Goal: Task Accomplishment & Management: Manage account settings

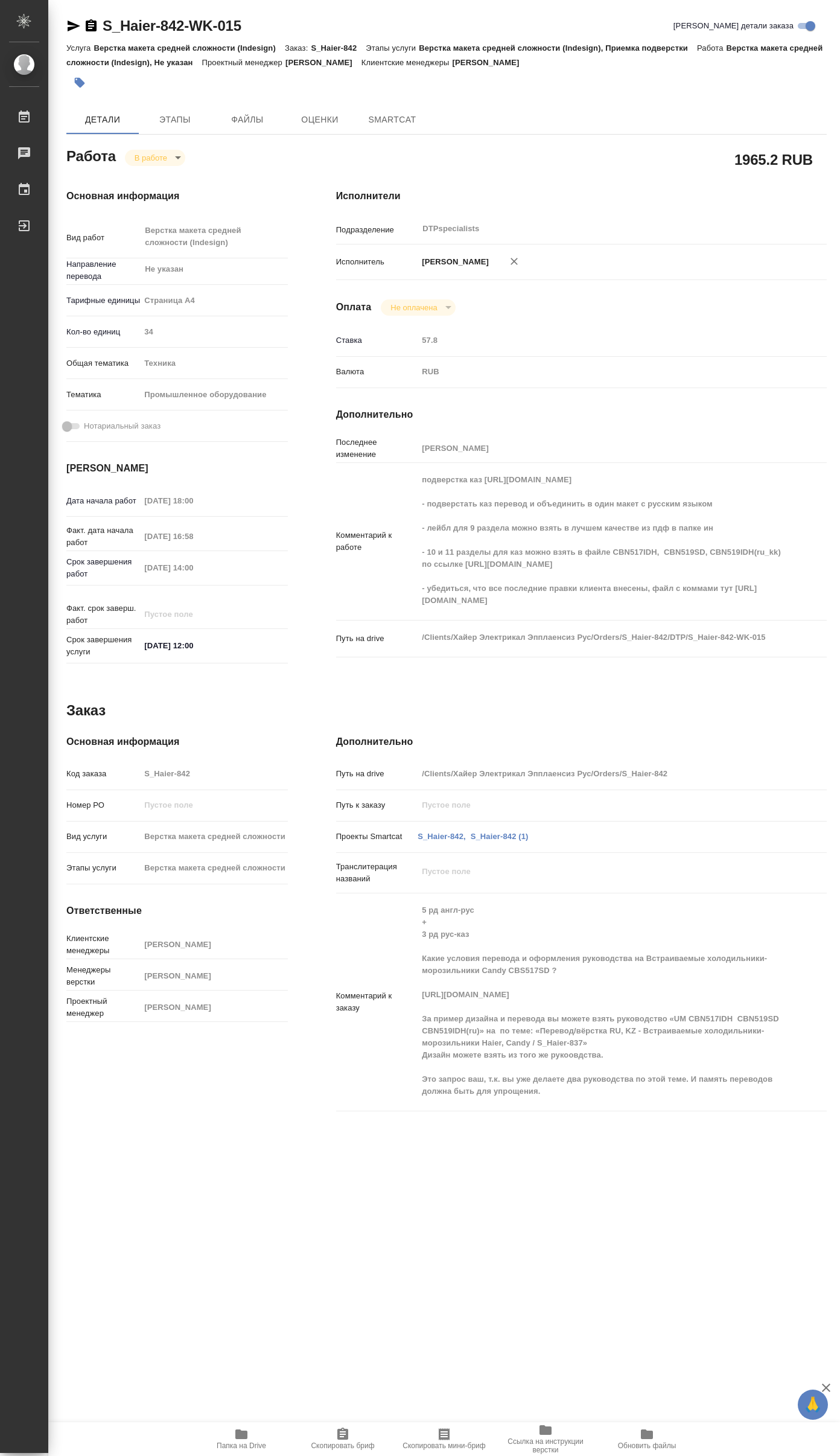
type textarea "x"
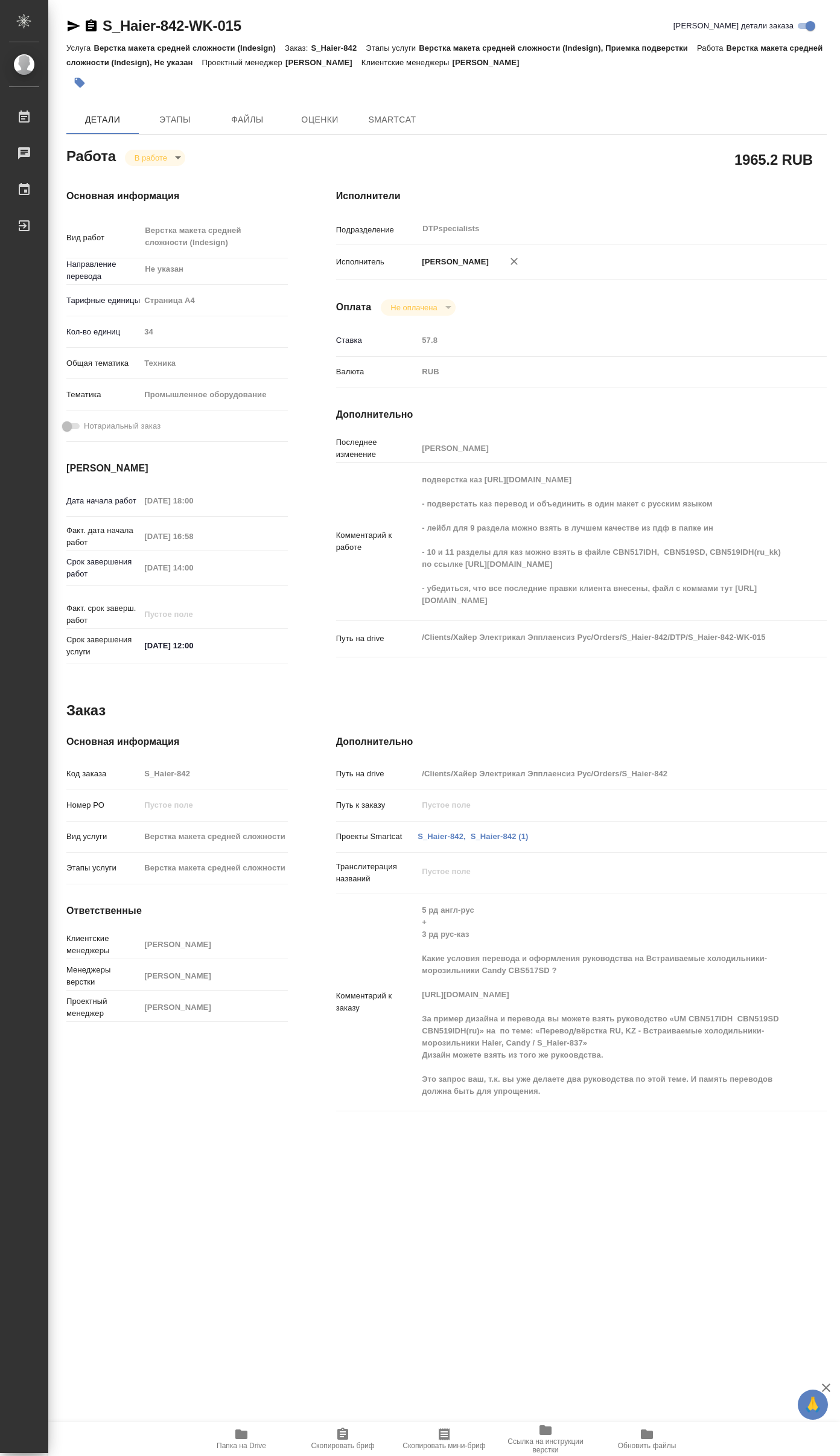
type textarea "x"
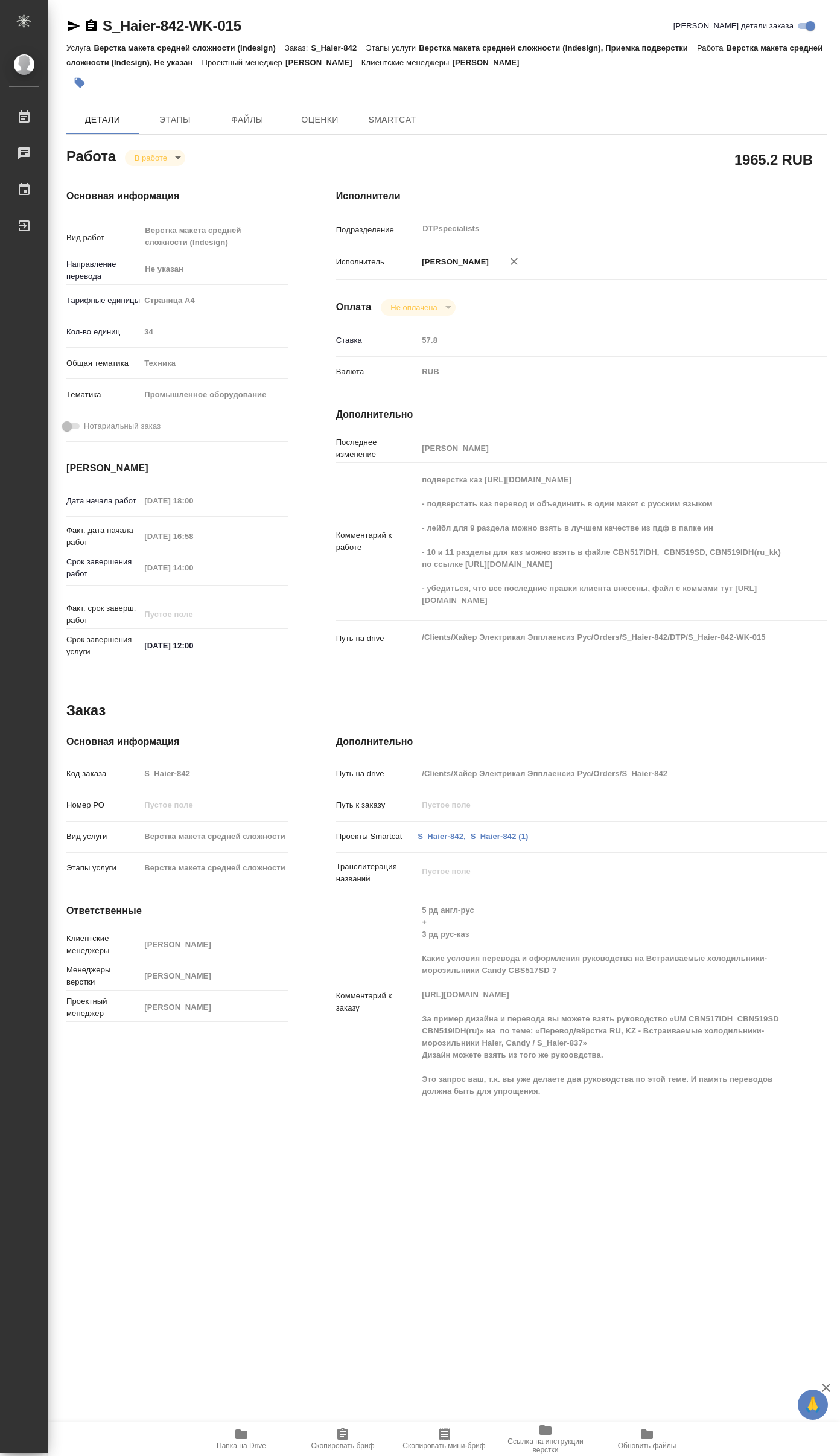
type textarea "x"
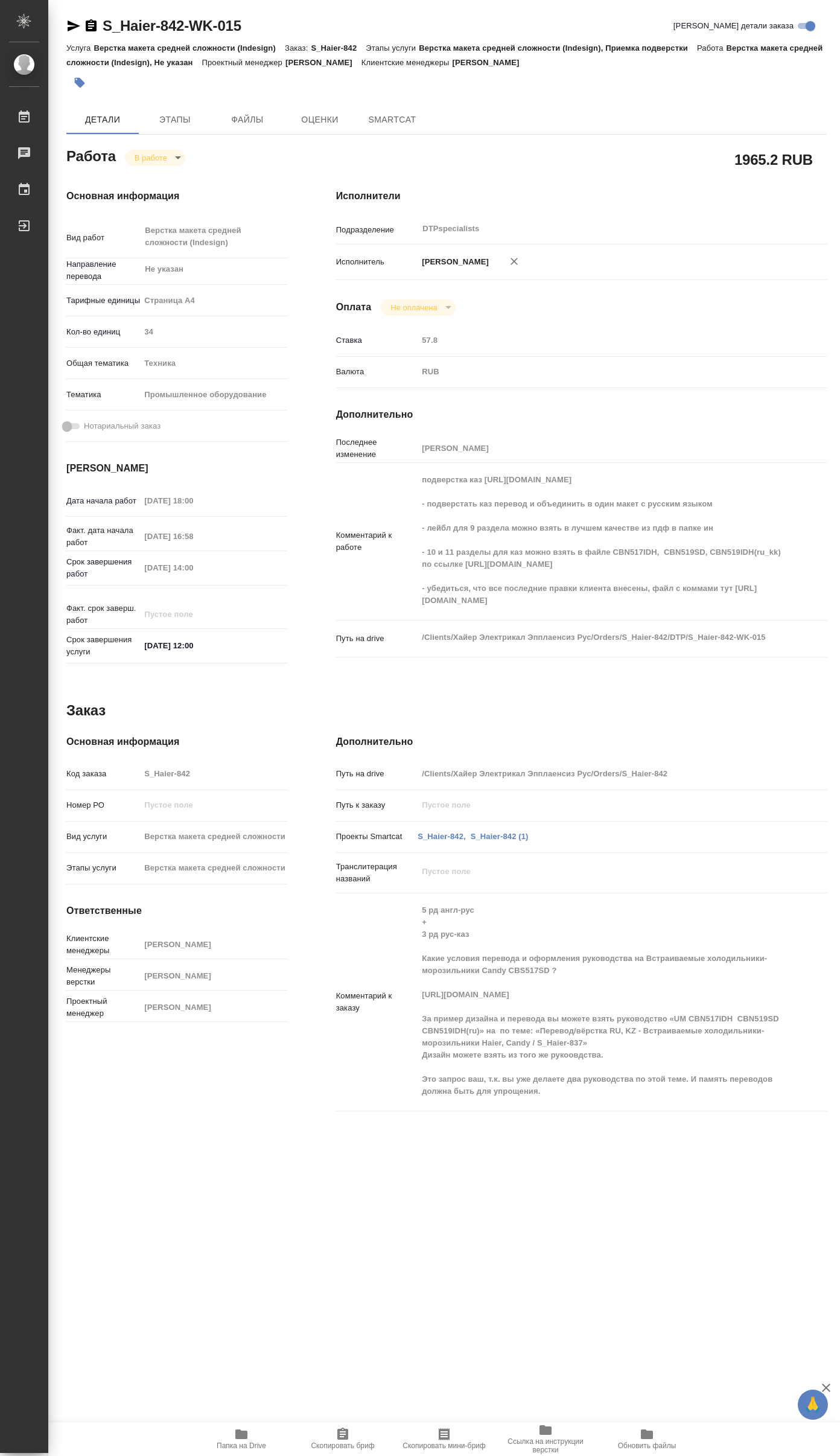
type textarea "x"
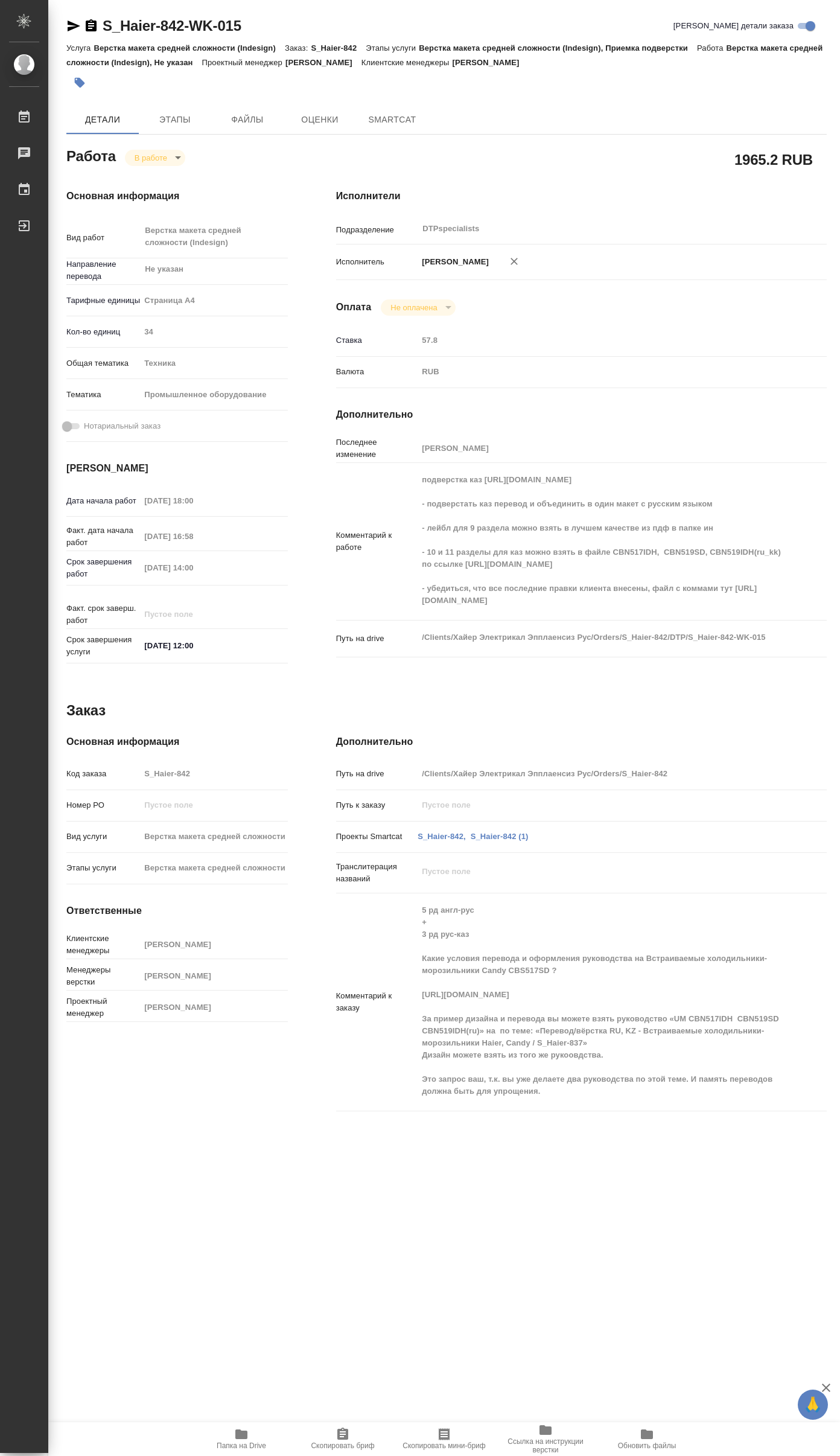
type textarea "x"
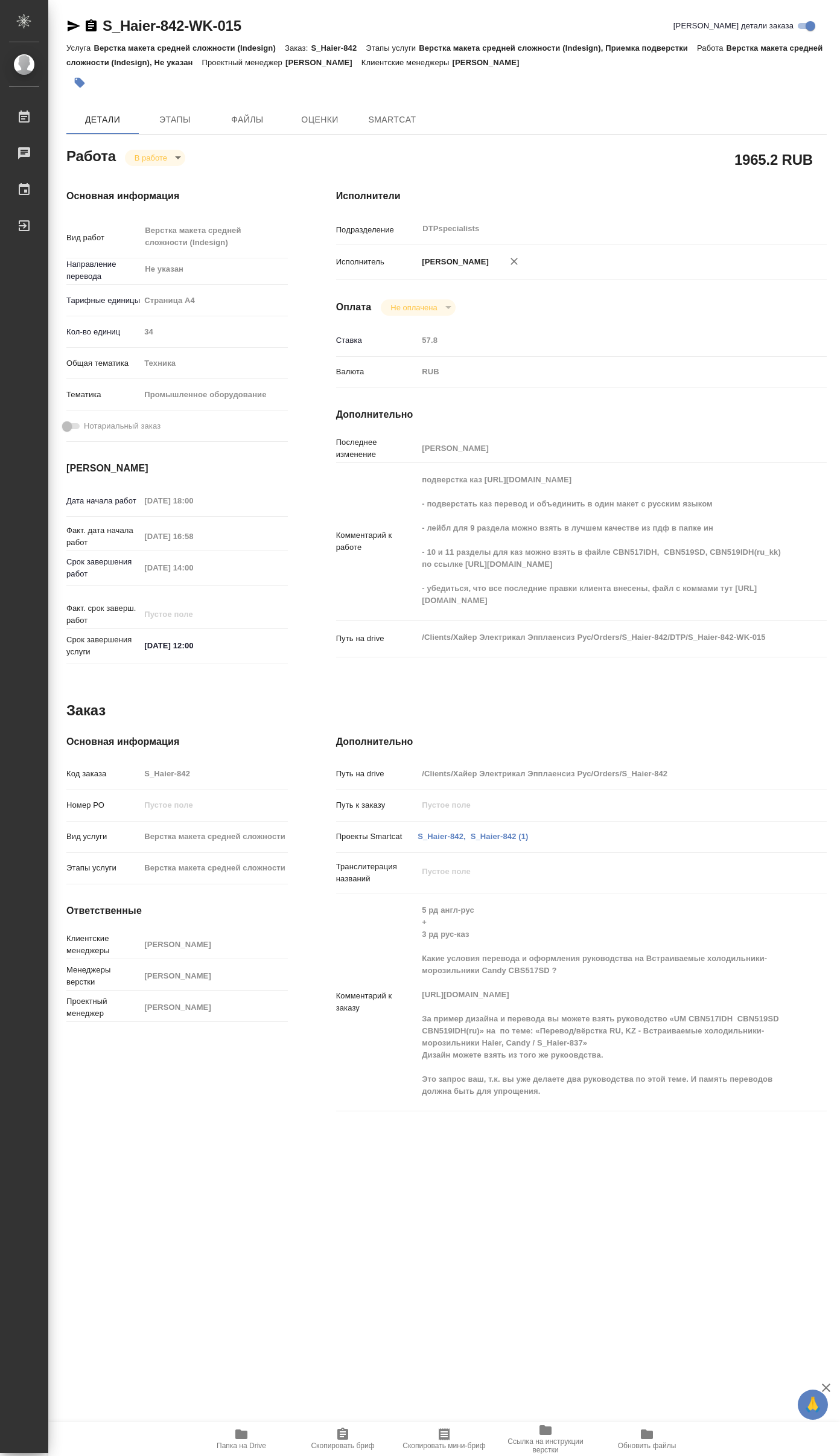
type textarea "x"
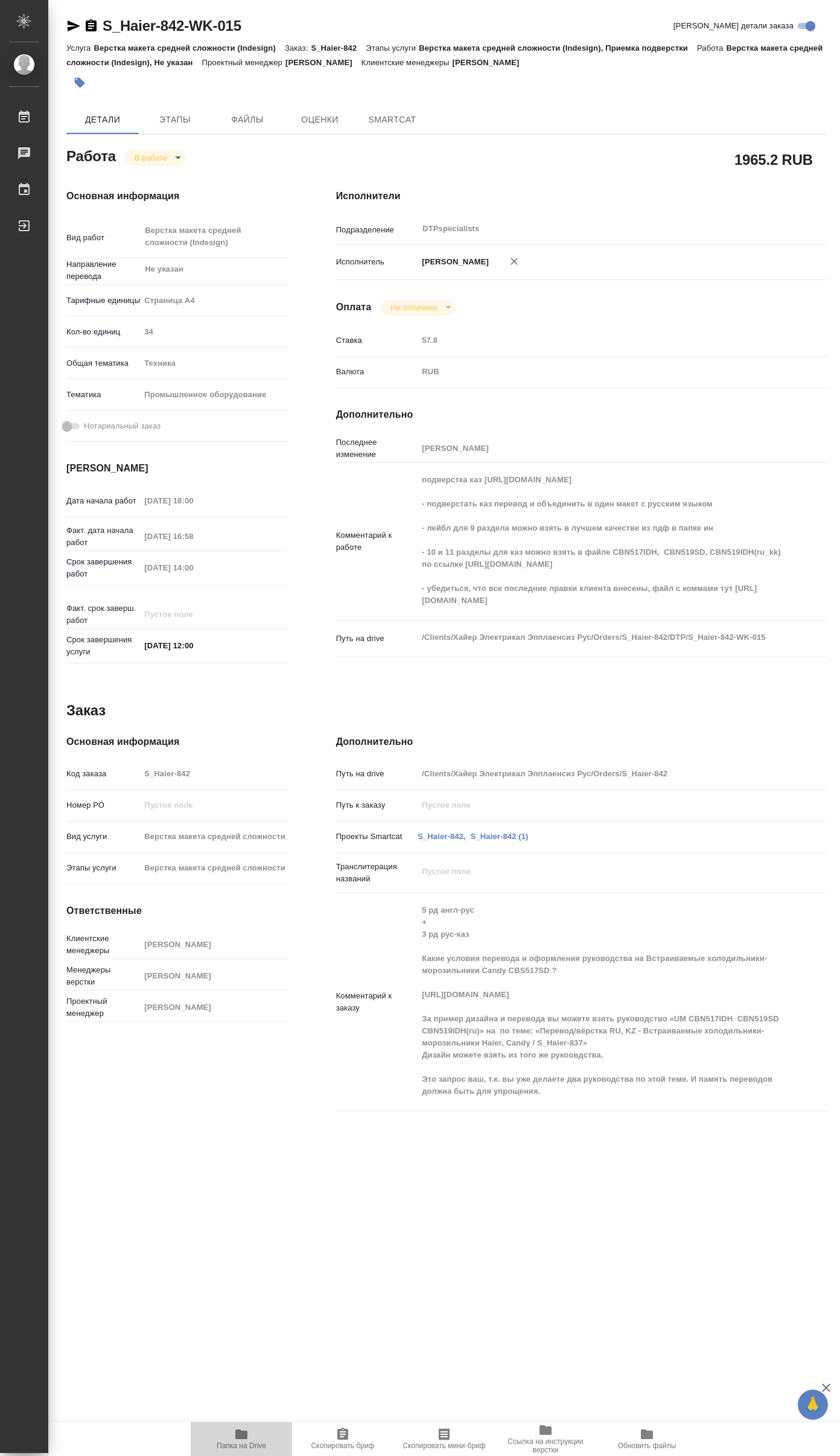
click at [251, 1431] on span "Папка на Drive" at bounding box center [241, 1439] width 87 height 23
type textarea "x"
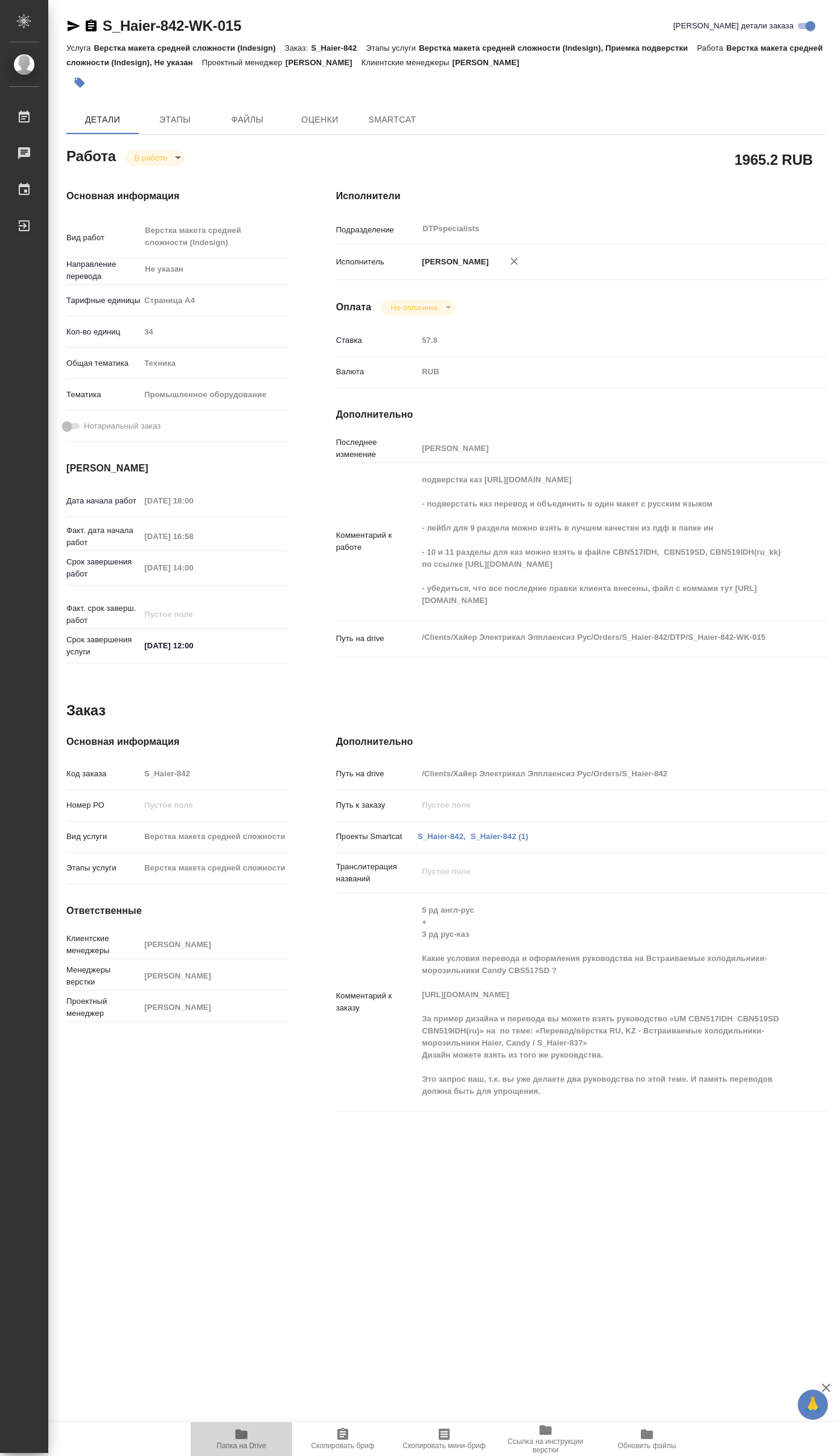
type textarea "x"
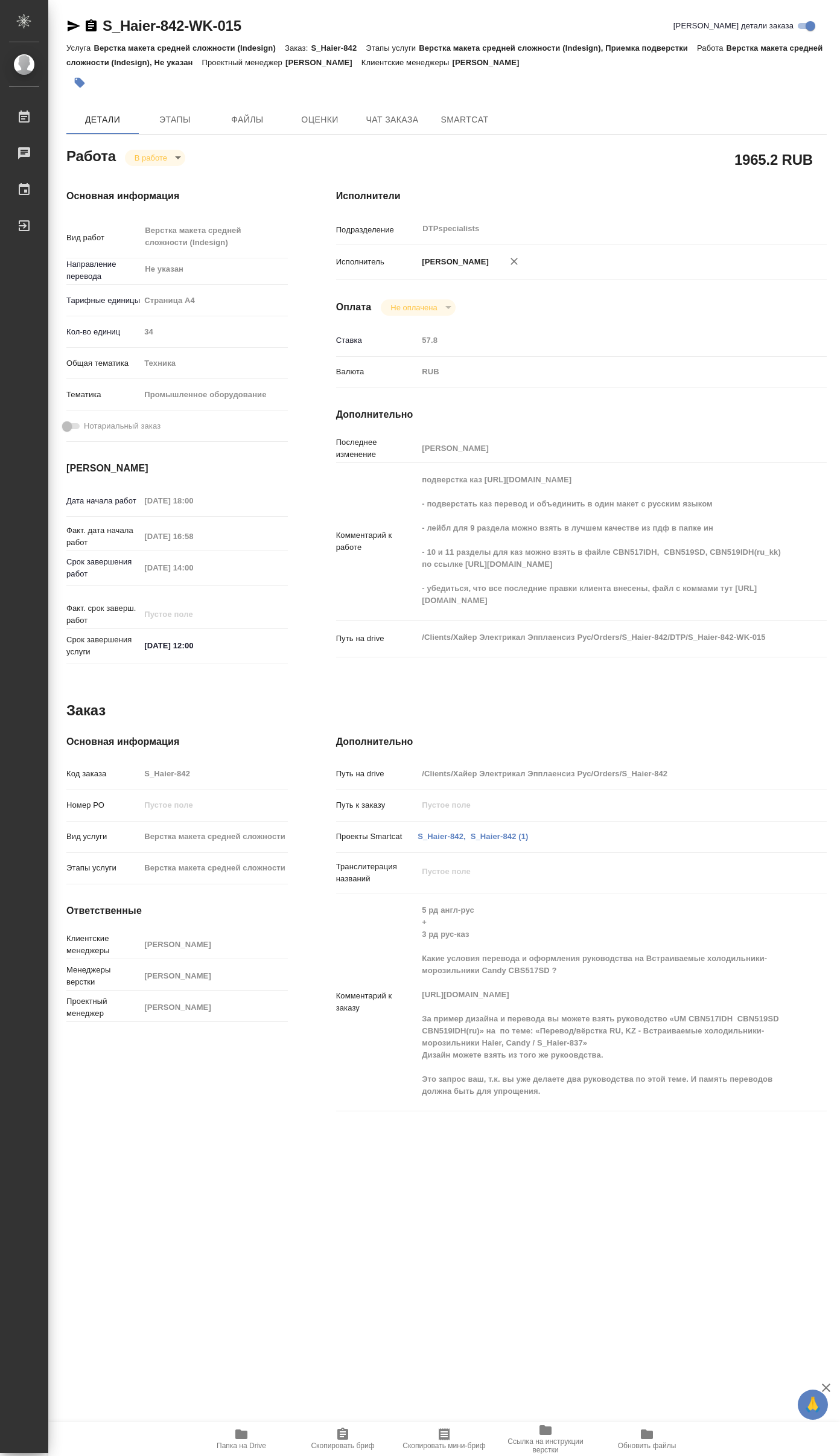
type textarea "x"
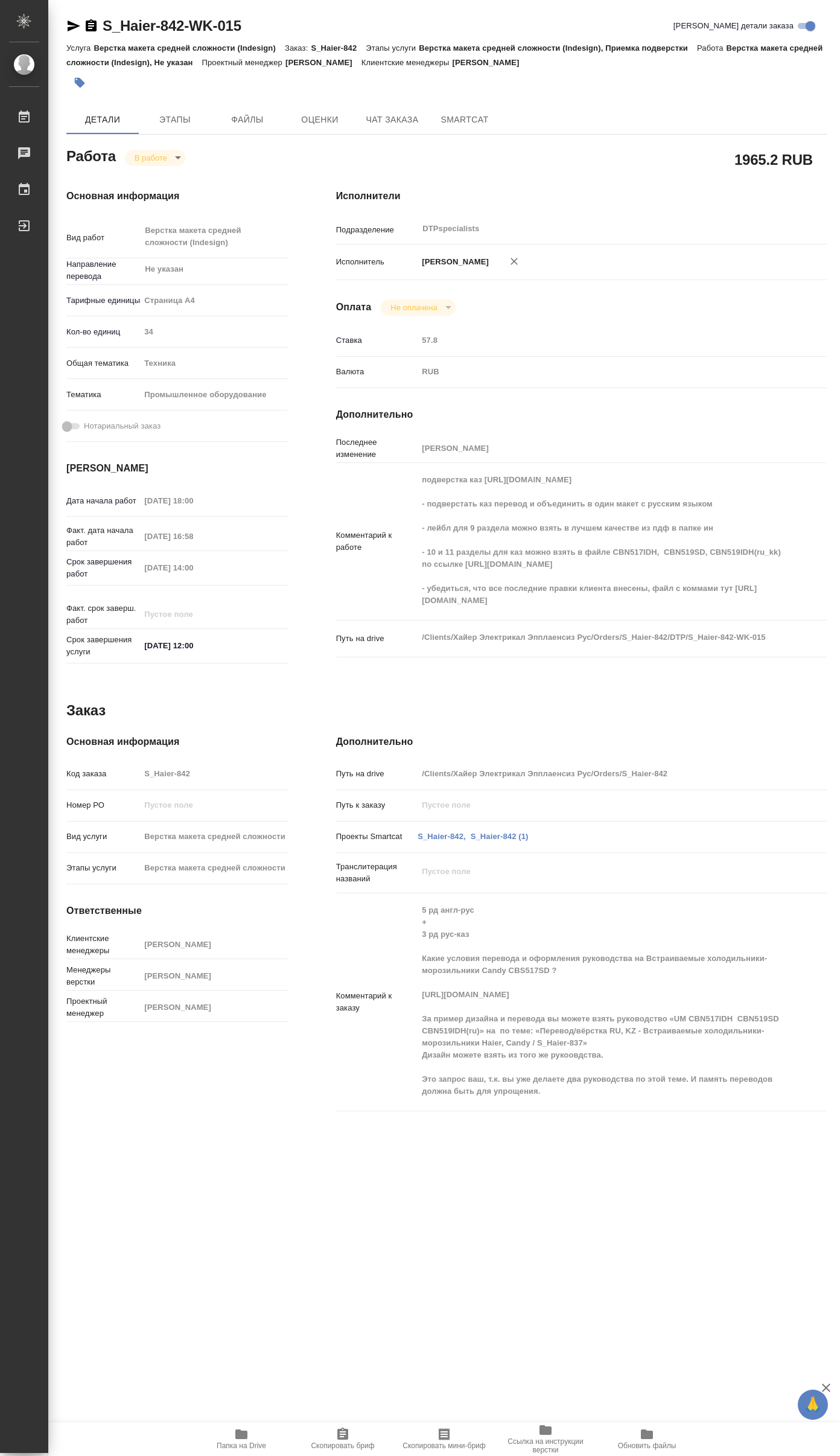
type textarea "x"
click at [248, 1433] on icon "button" at bounding box center [241, 1435] width 15 height 15
click at [147, 158] on body "🙏 .cls-1 fill:#fff; AWATERA Yakovlev Sergey Работы 0 Чаты График Выйти S_Haier-…" at bounding box center [420, 728] width 840 height 1456
click at [175, 177] on button "Выполнен" at bounding box center [157, 178] width 44 height 13
type textarea "x"
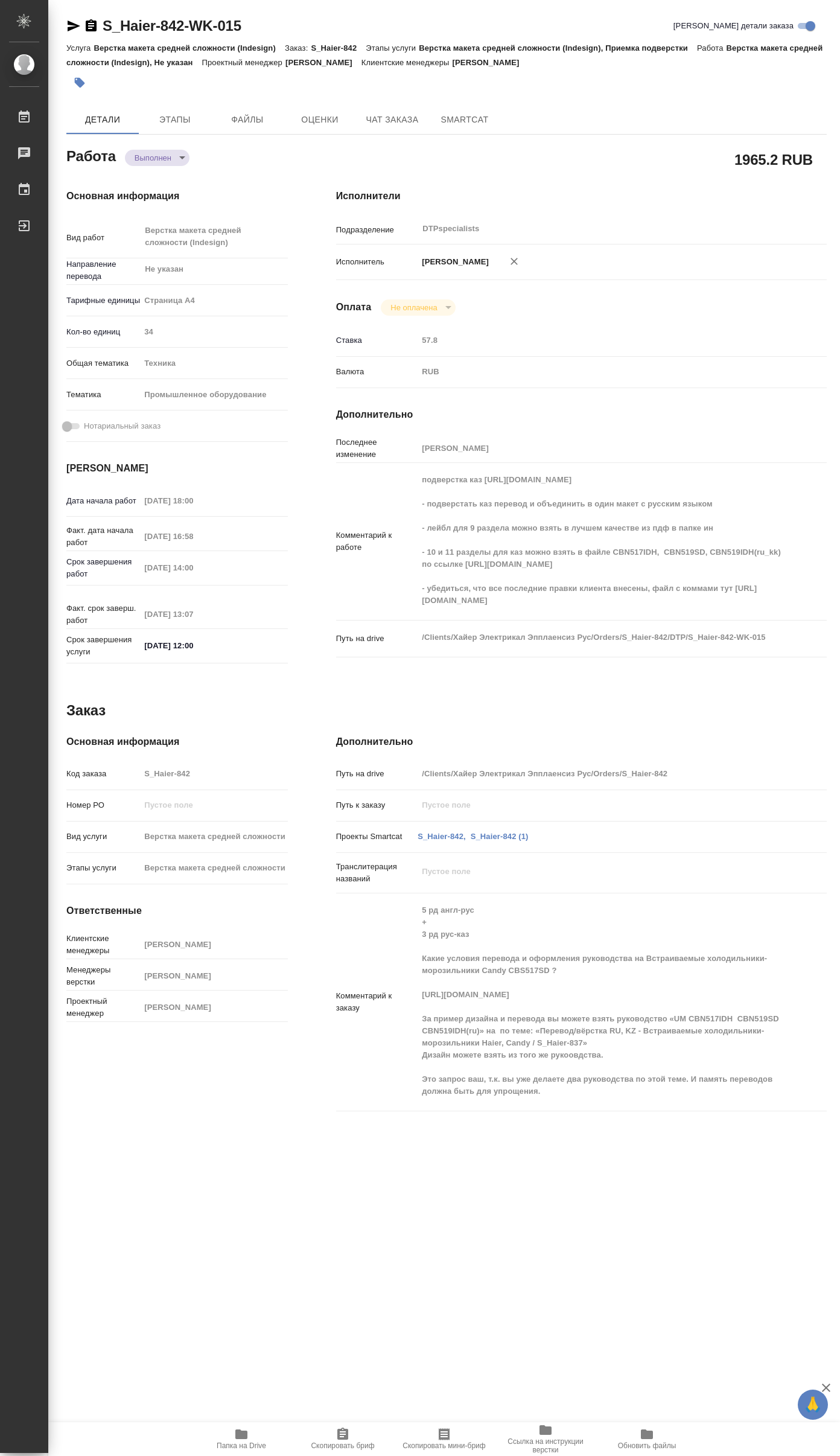
type textarea "x"
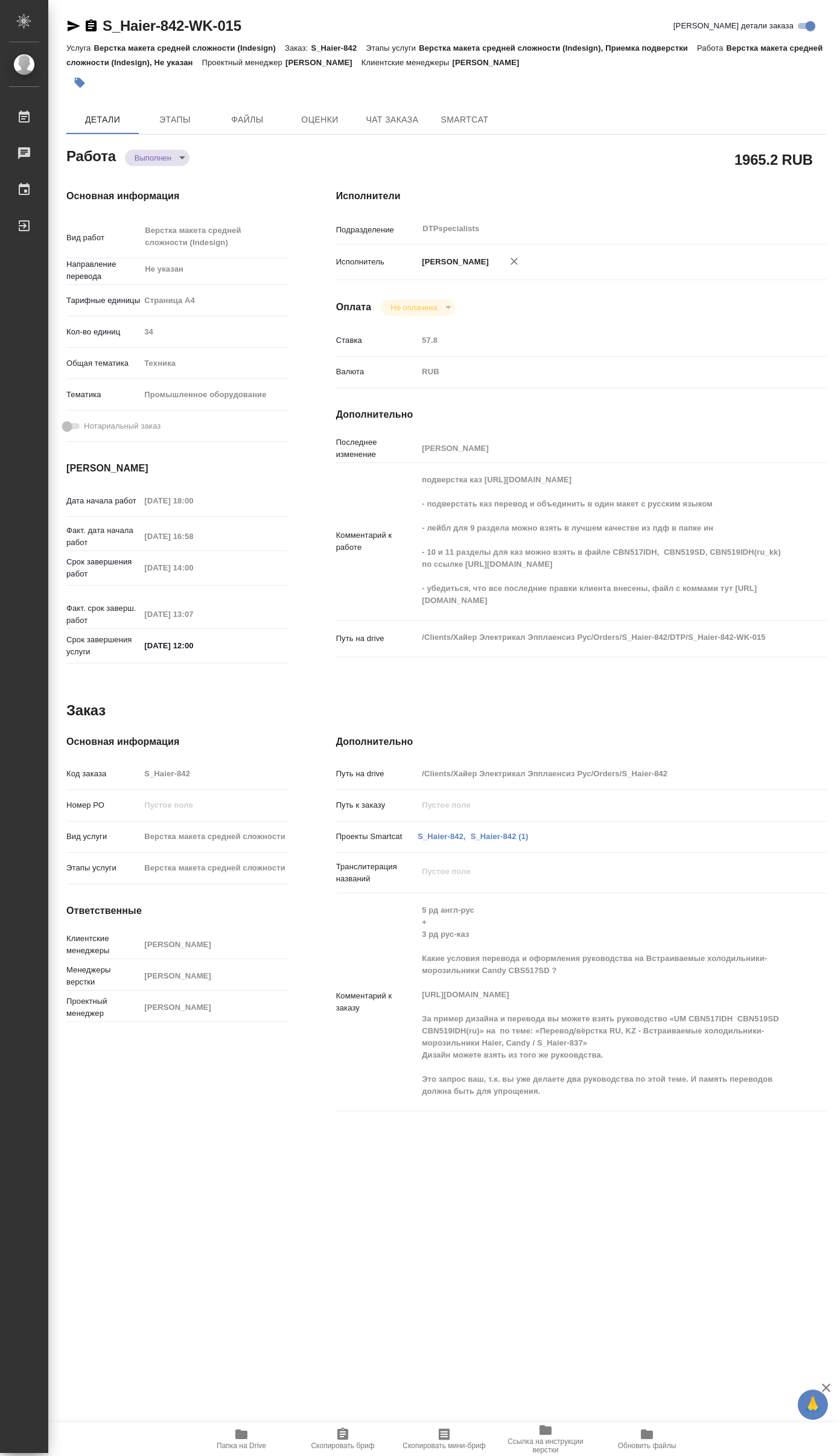
type textarea "x"
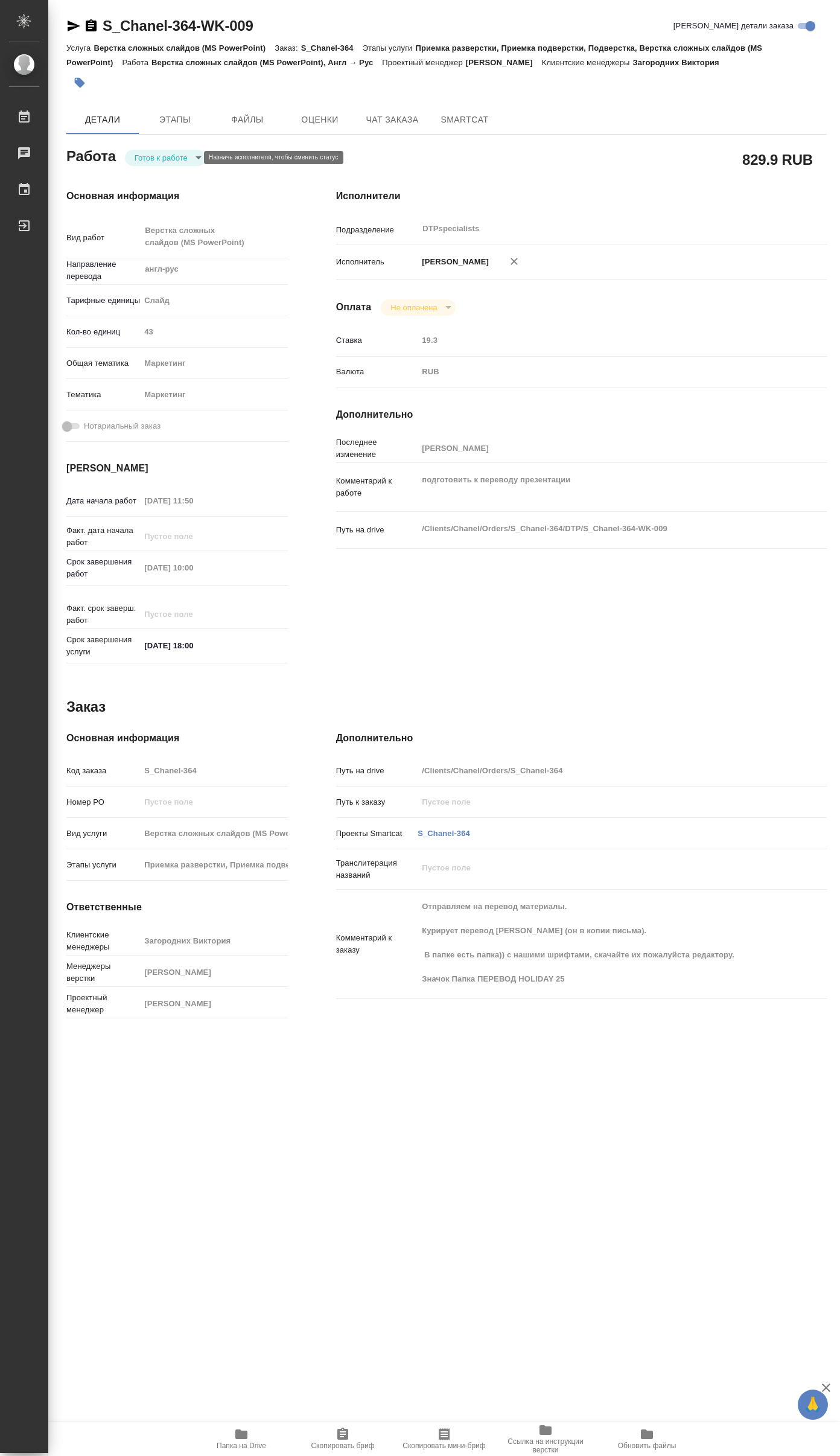
click at [176, 156] on body "🙏 .cls-1 fill:#fff; AWATERA Yakovlev Sergey Работы 0 Чаты График Выйти S_Chanel…" at bounding box center [420, 728] width 840 height 1456
click at [175, 156] on button "В работе" at bounding box center [155, 158] width 40 height 13
type textarea "x"
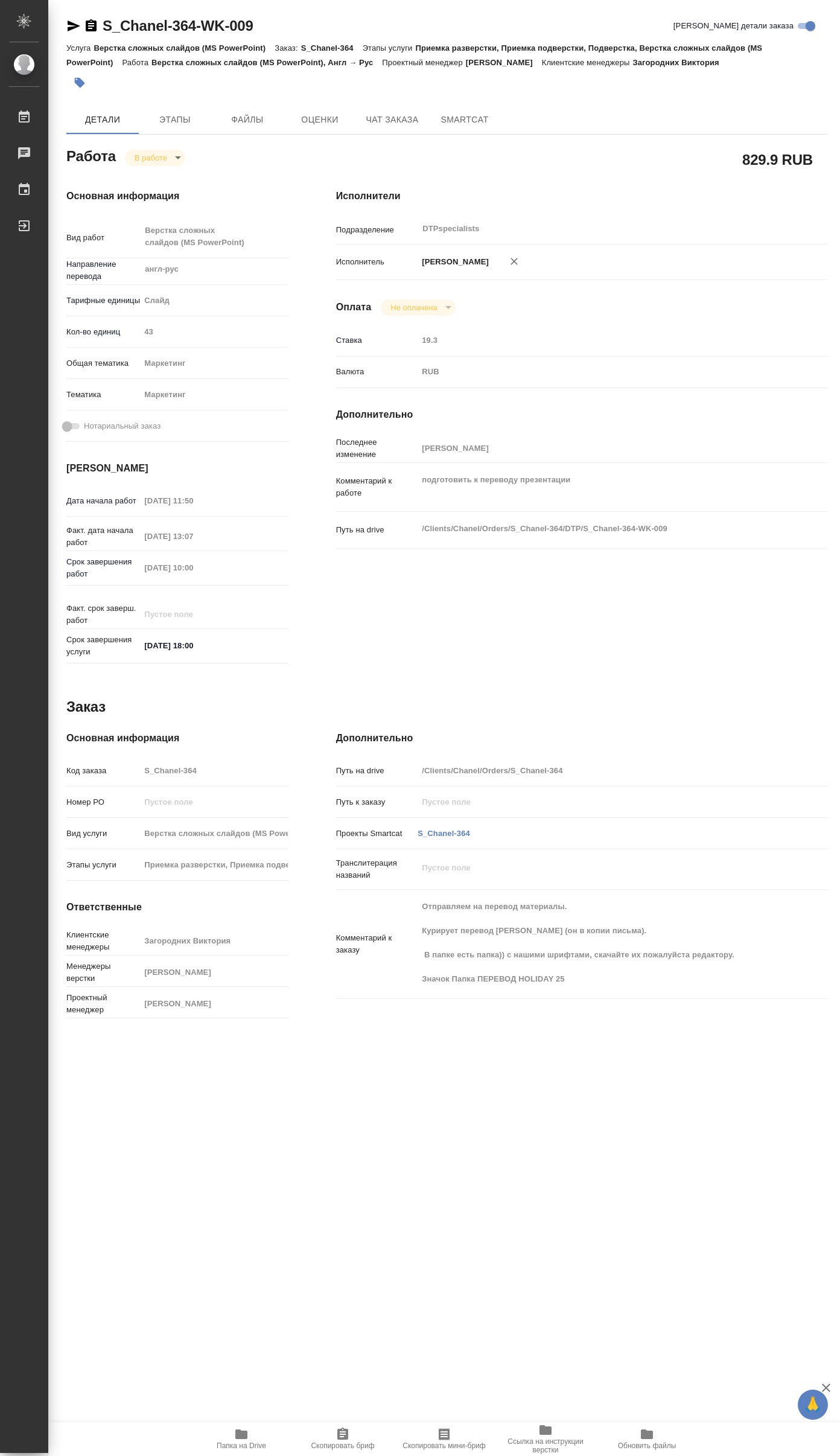
type textarea "x"
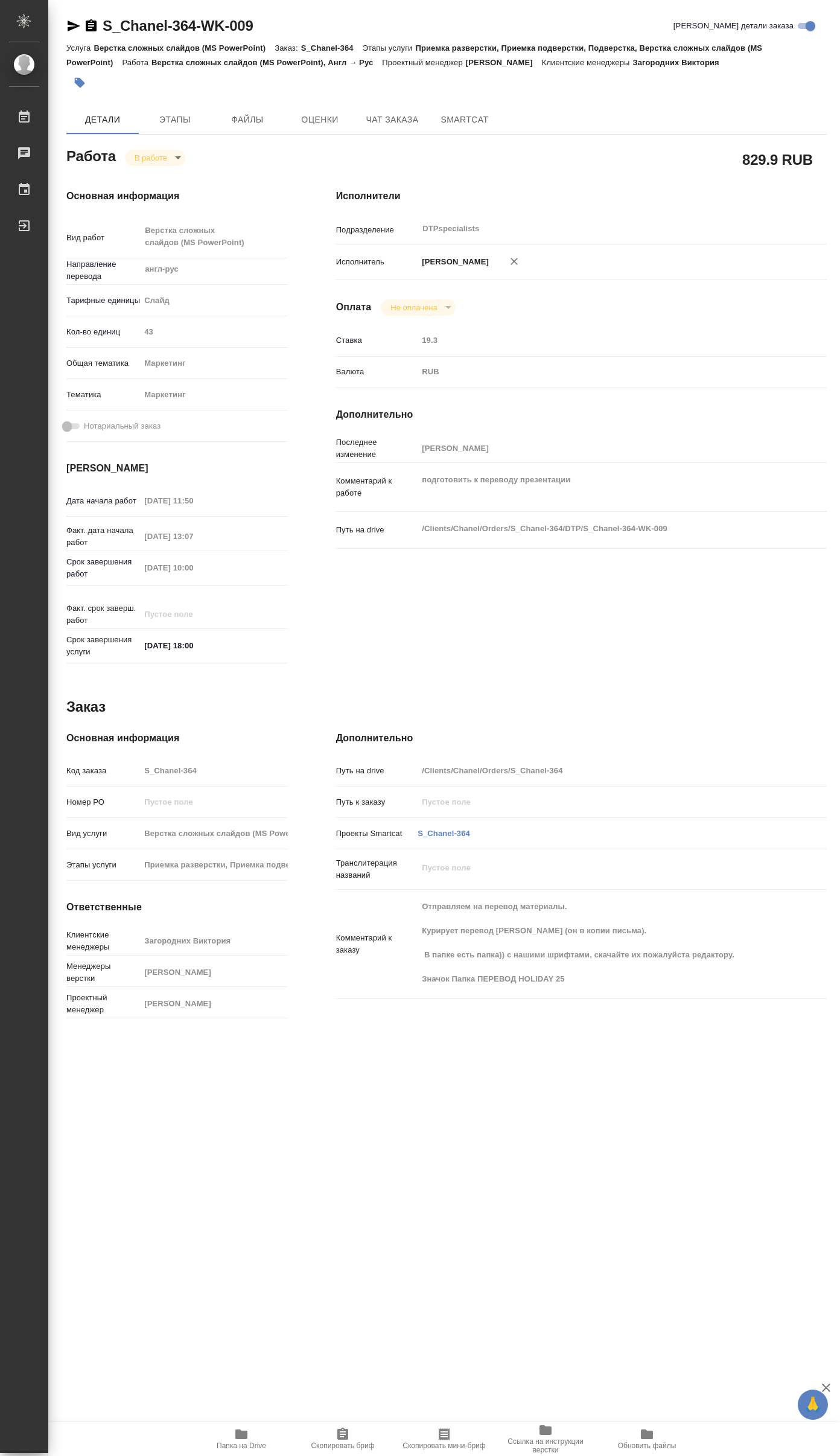
type textarea "x"
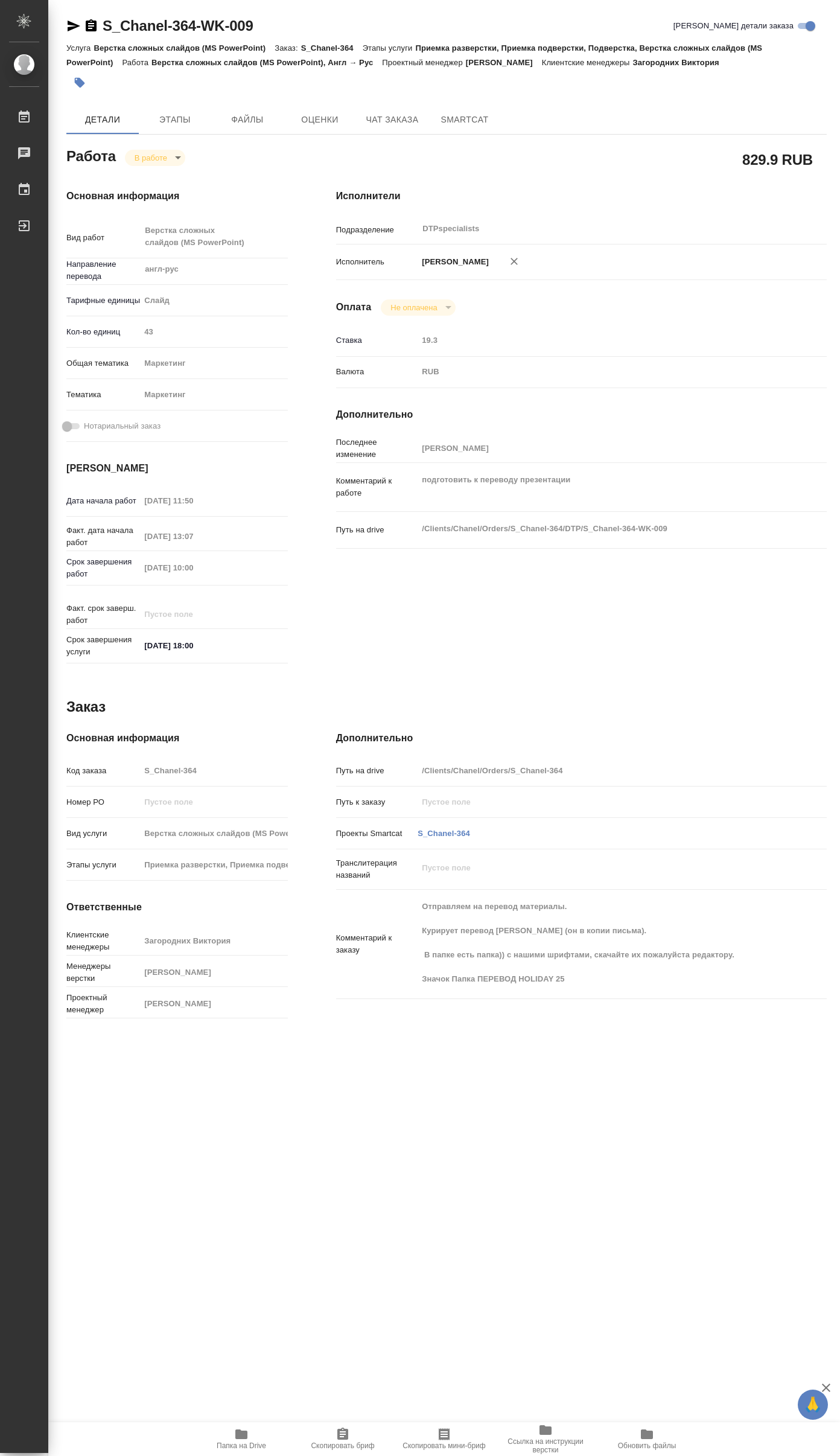
type textarea "x"
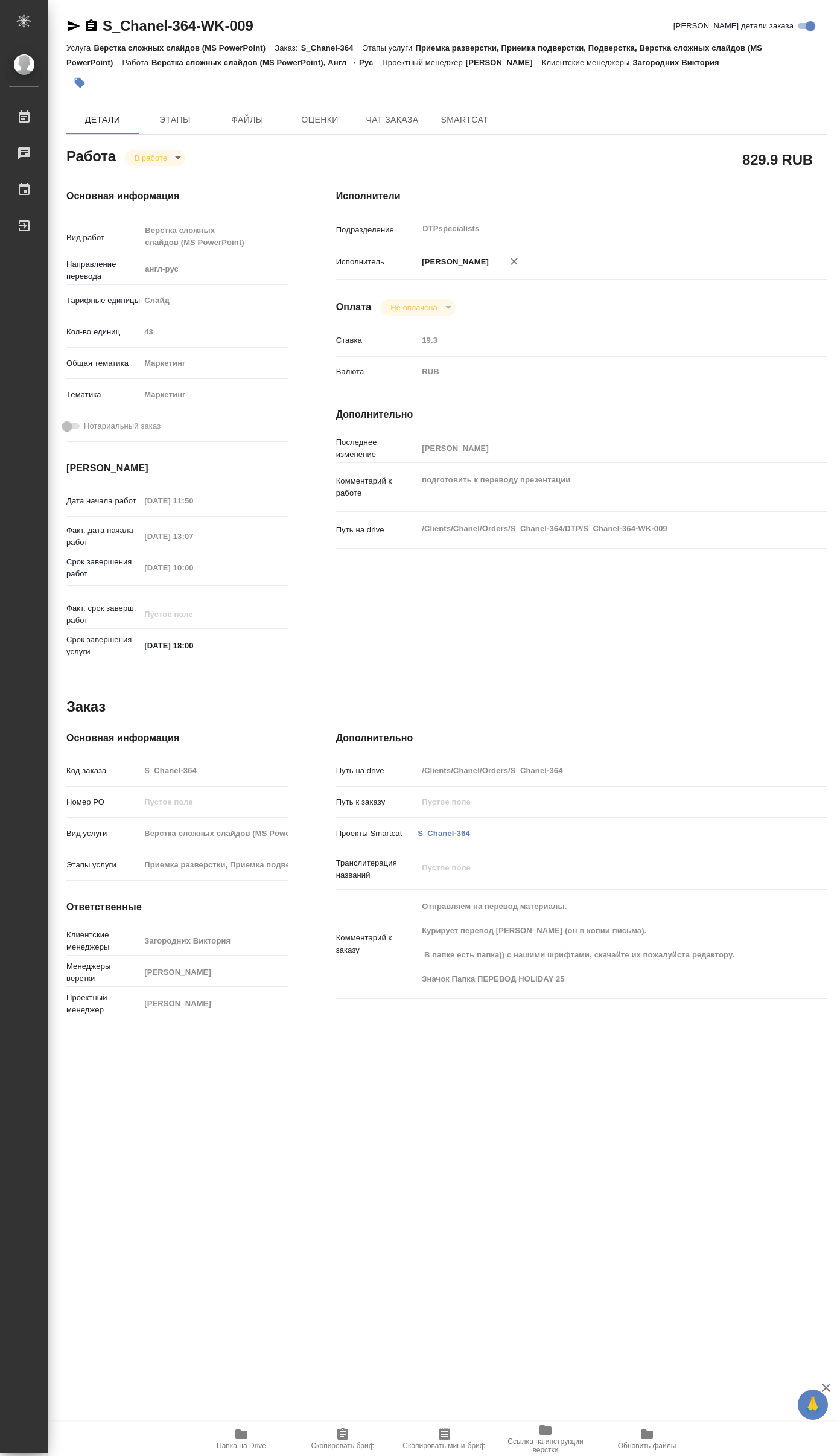
type textarea "x"
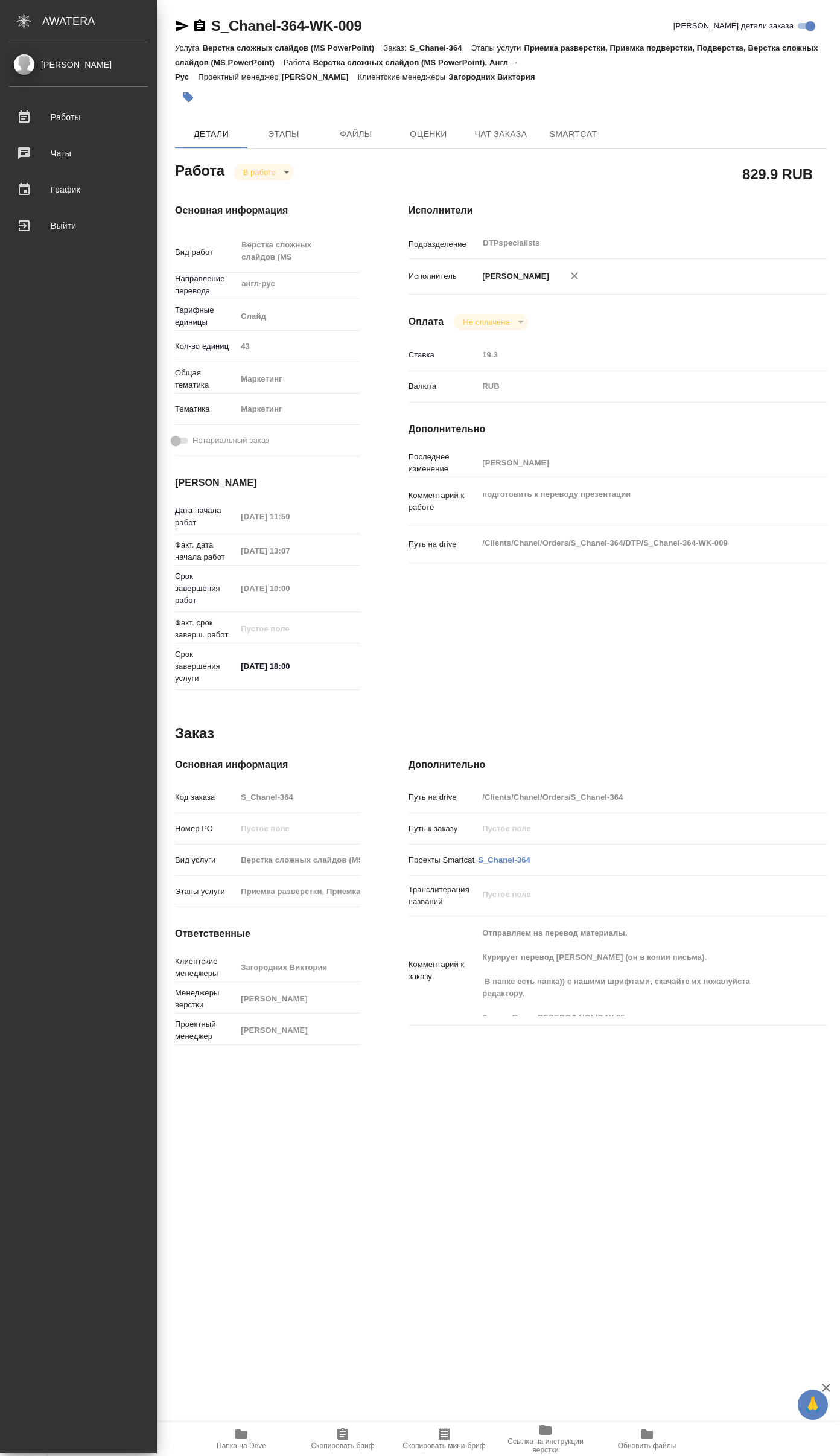
type textarea "x"
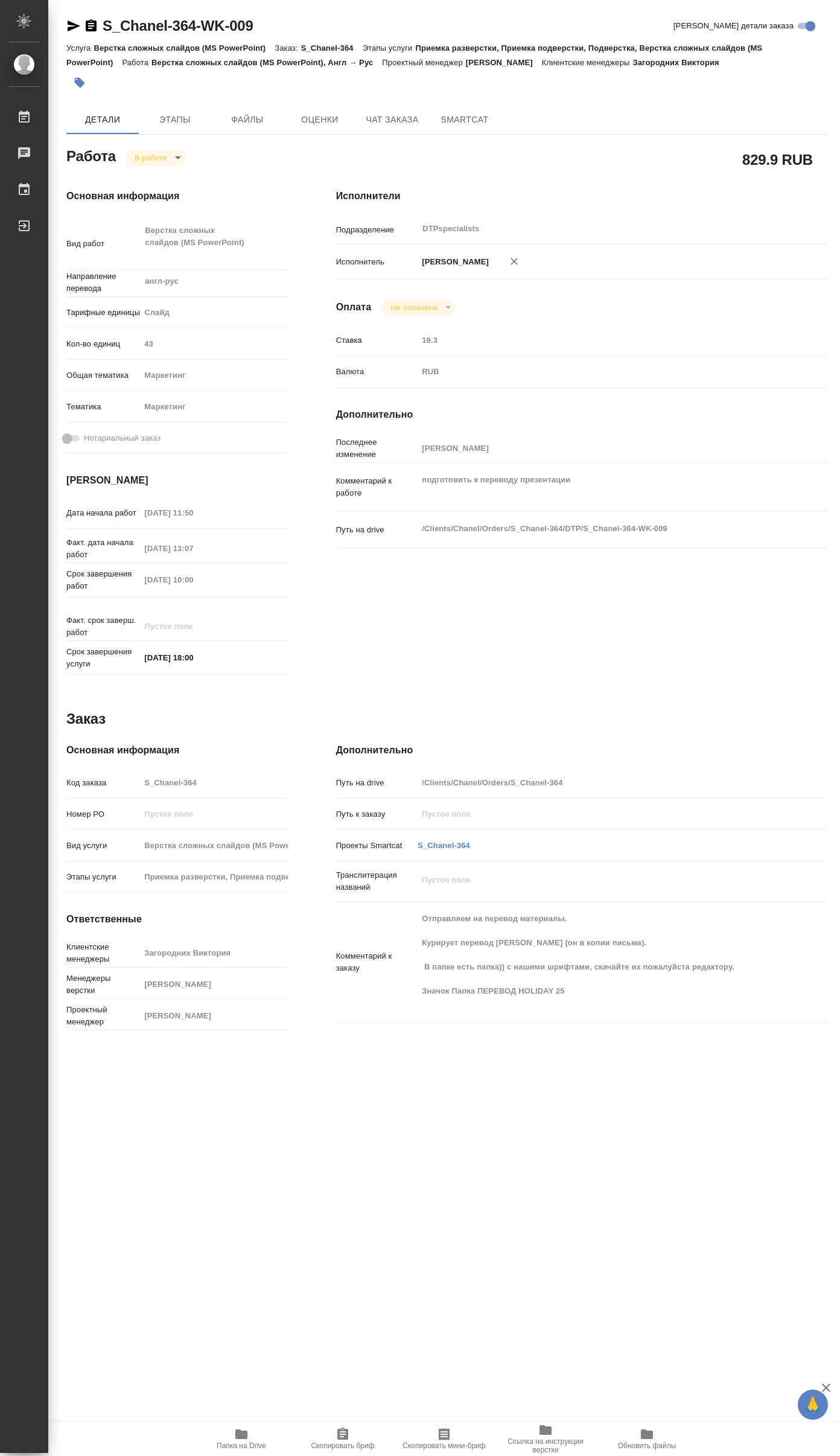
type textarea "x"
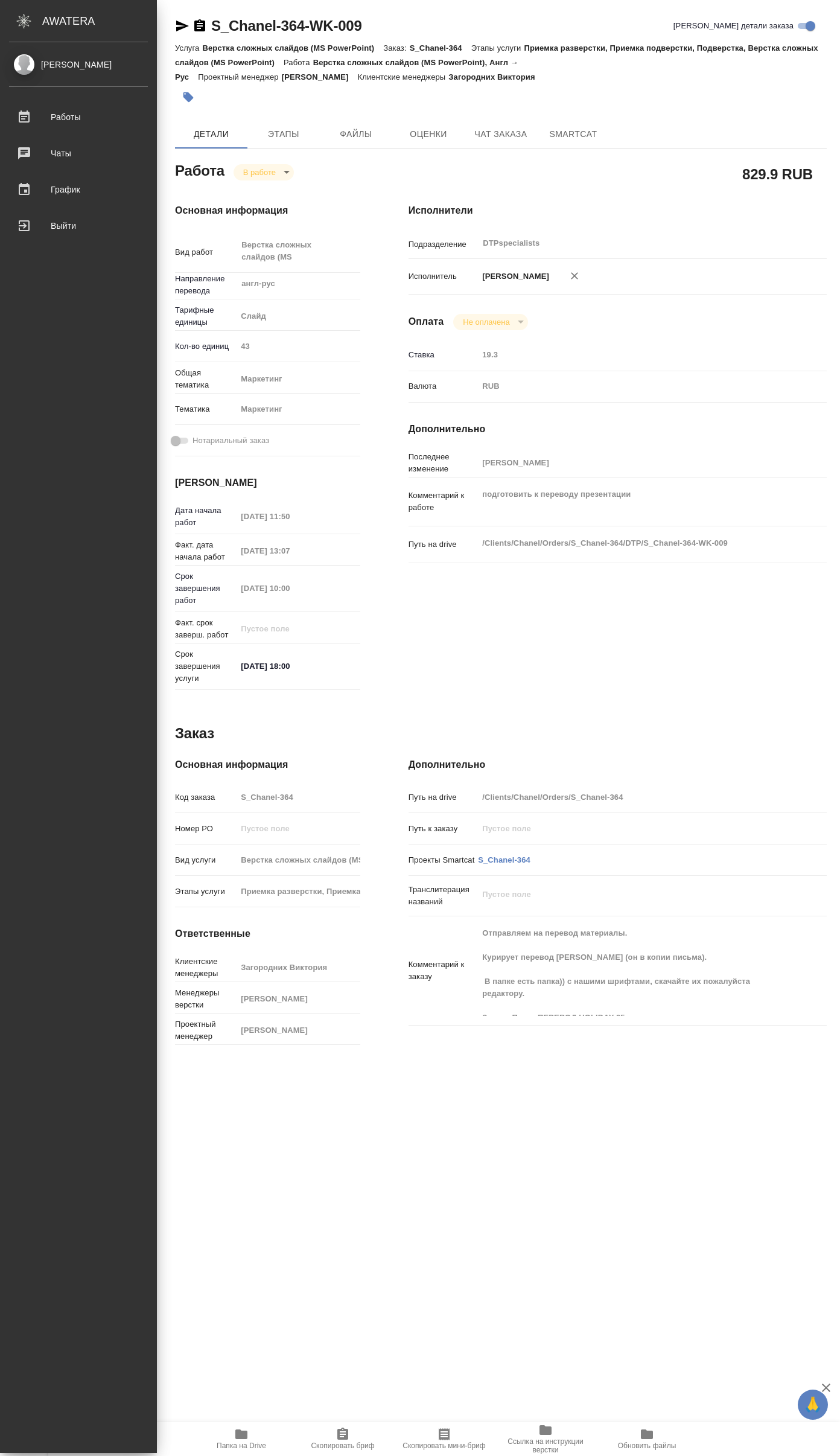
type textarea "x"
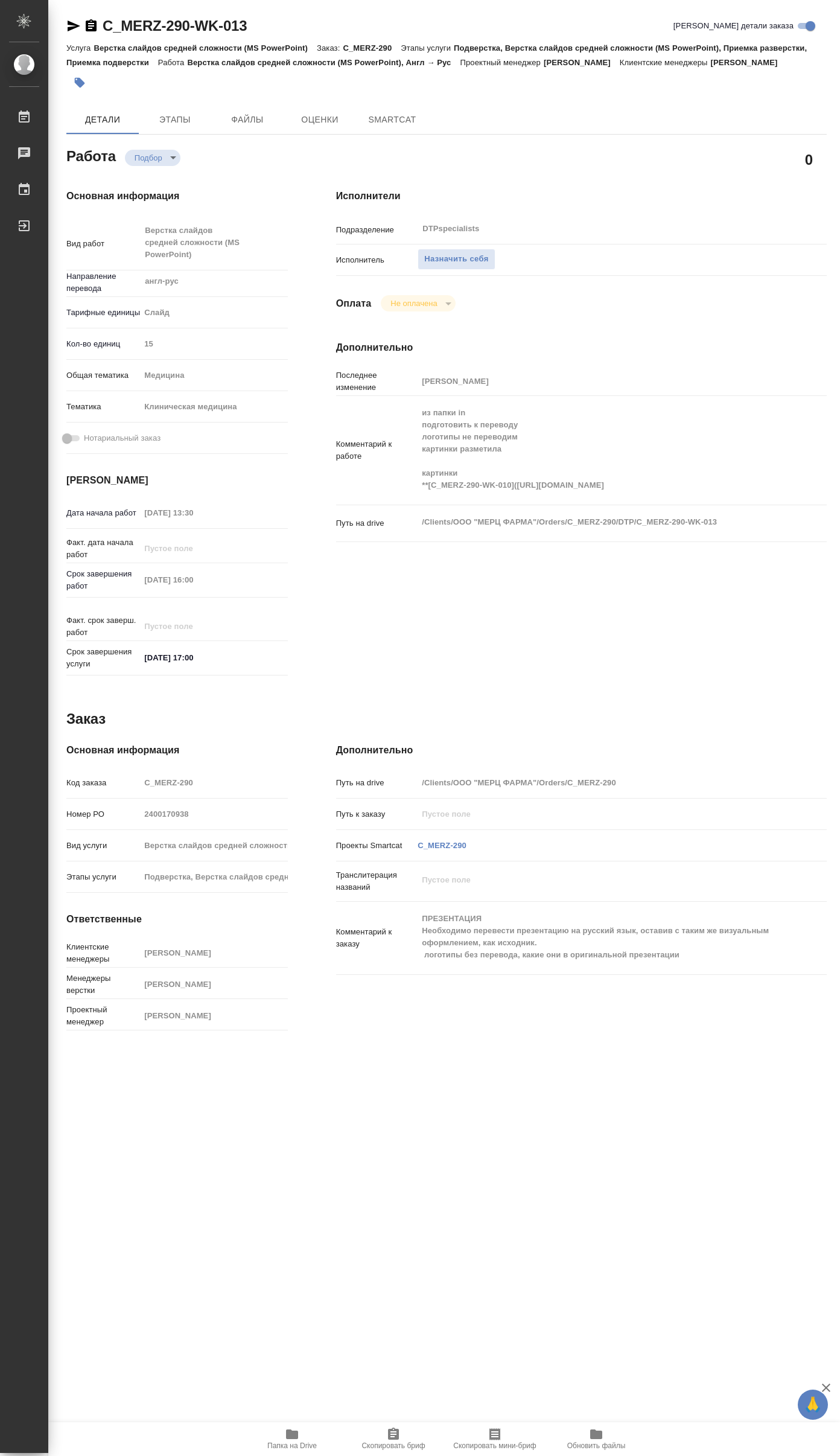
type textarea "x"
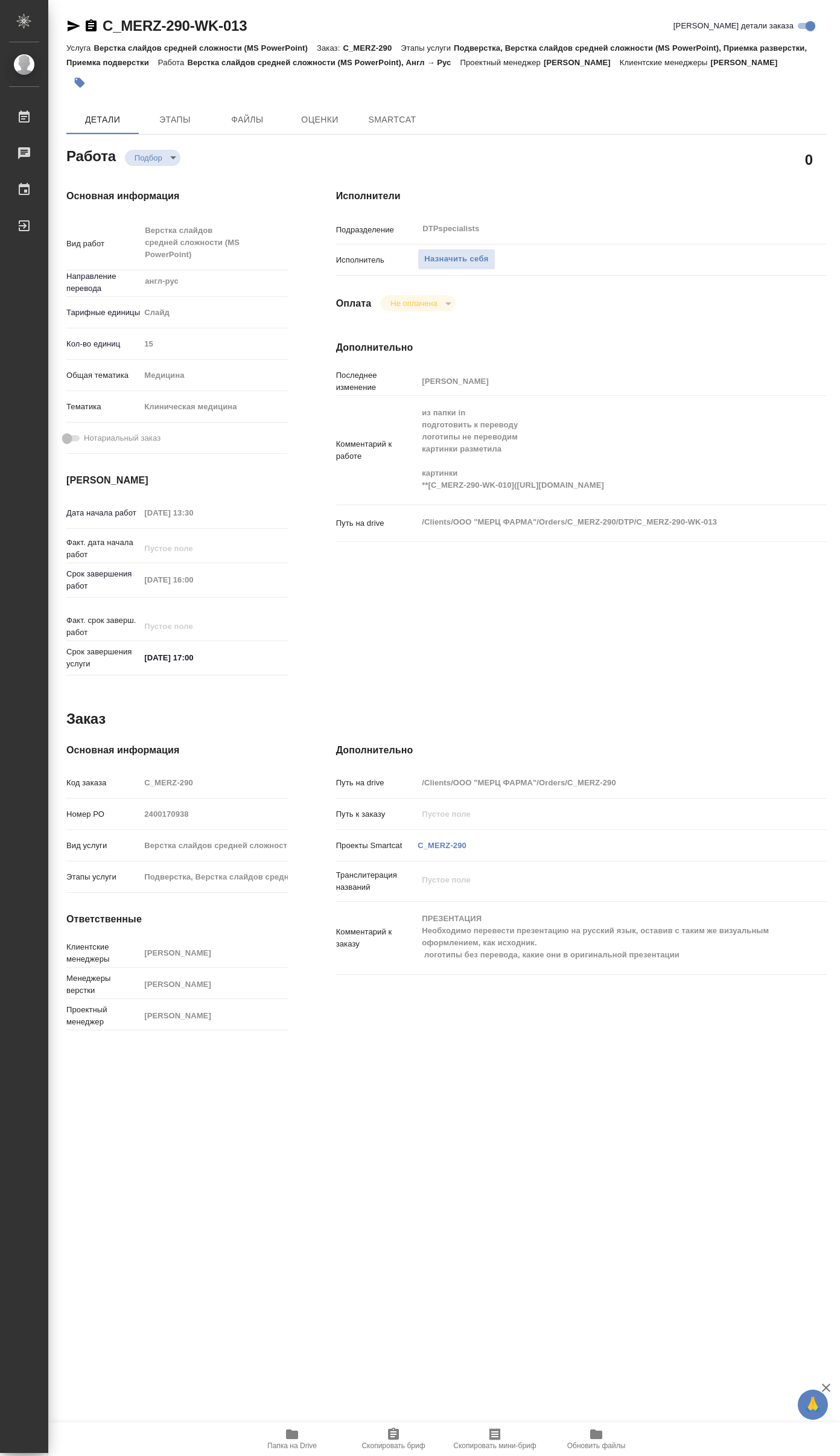
type textarea "x"
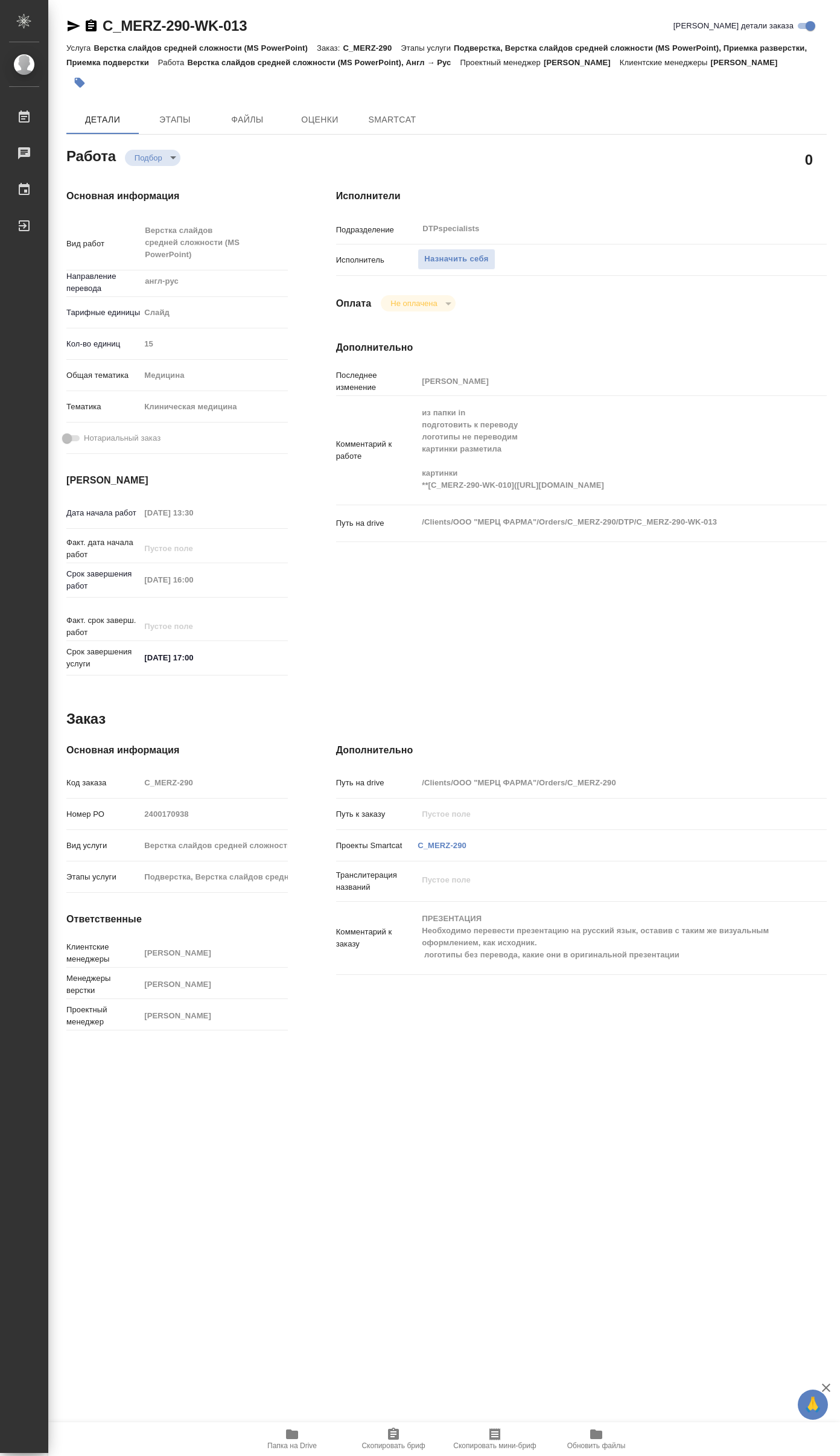
type textarea "x"
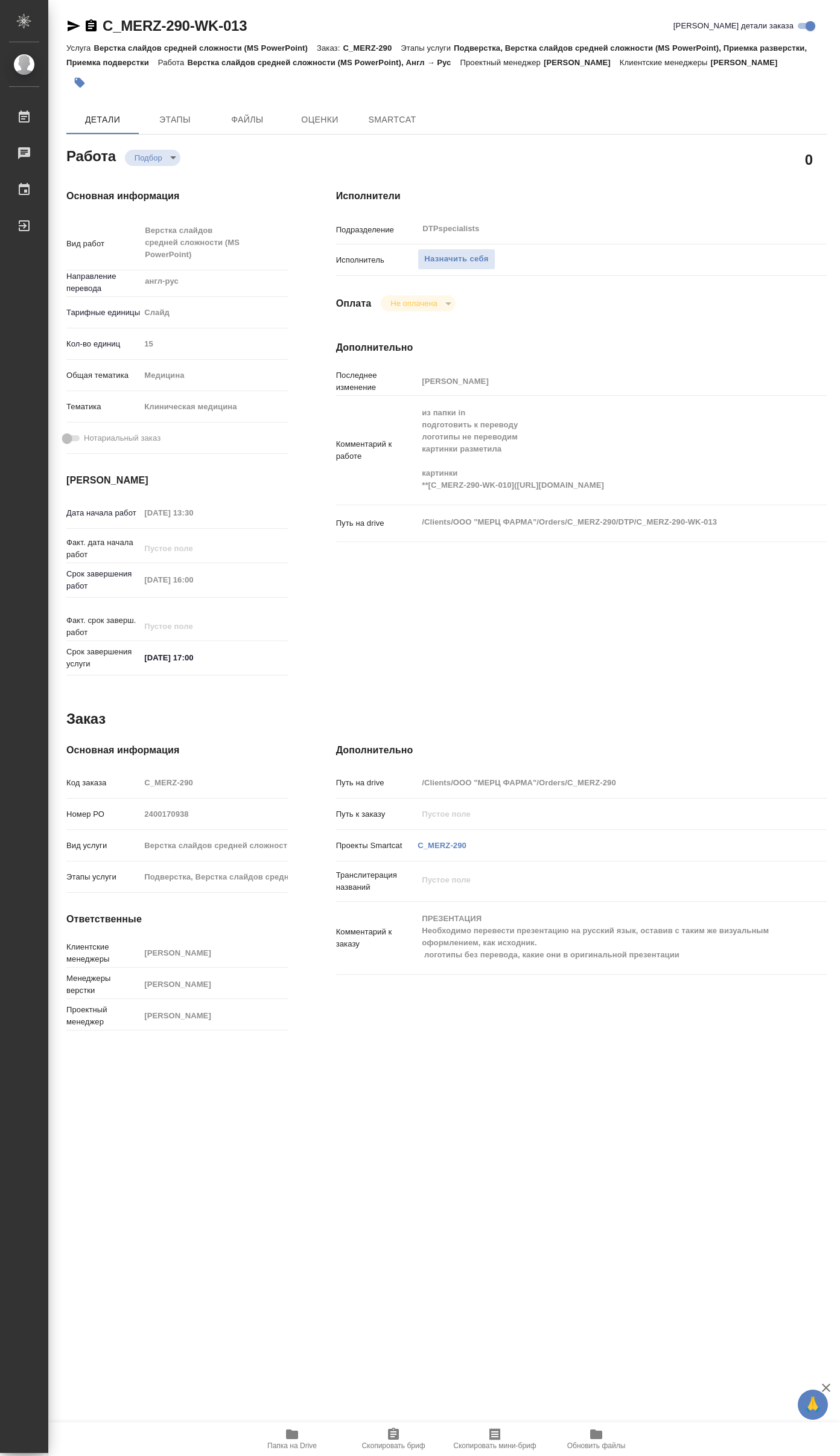
type textarea "x"
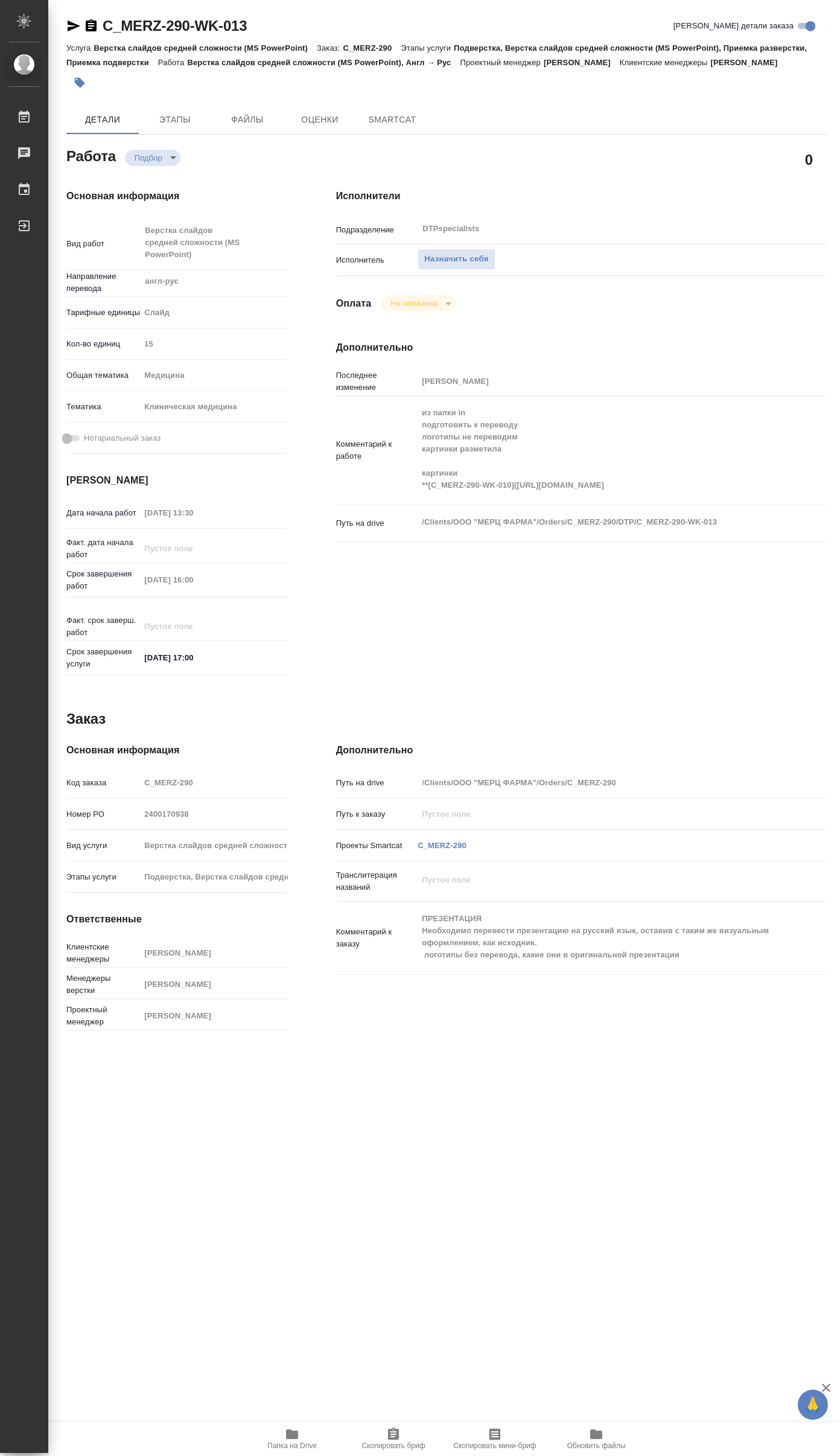
type textarea "x"
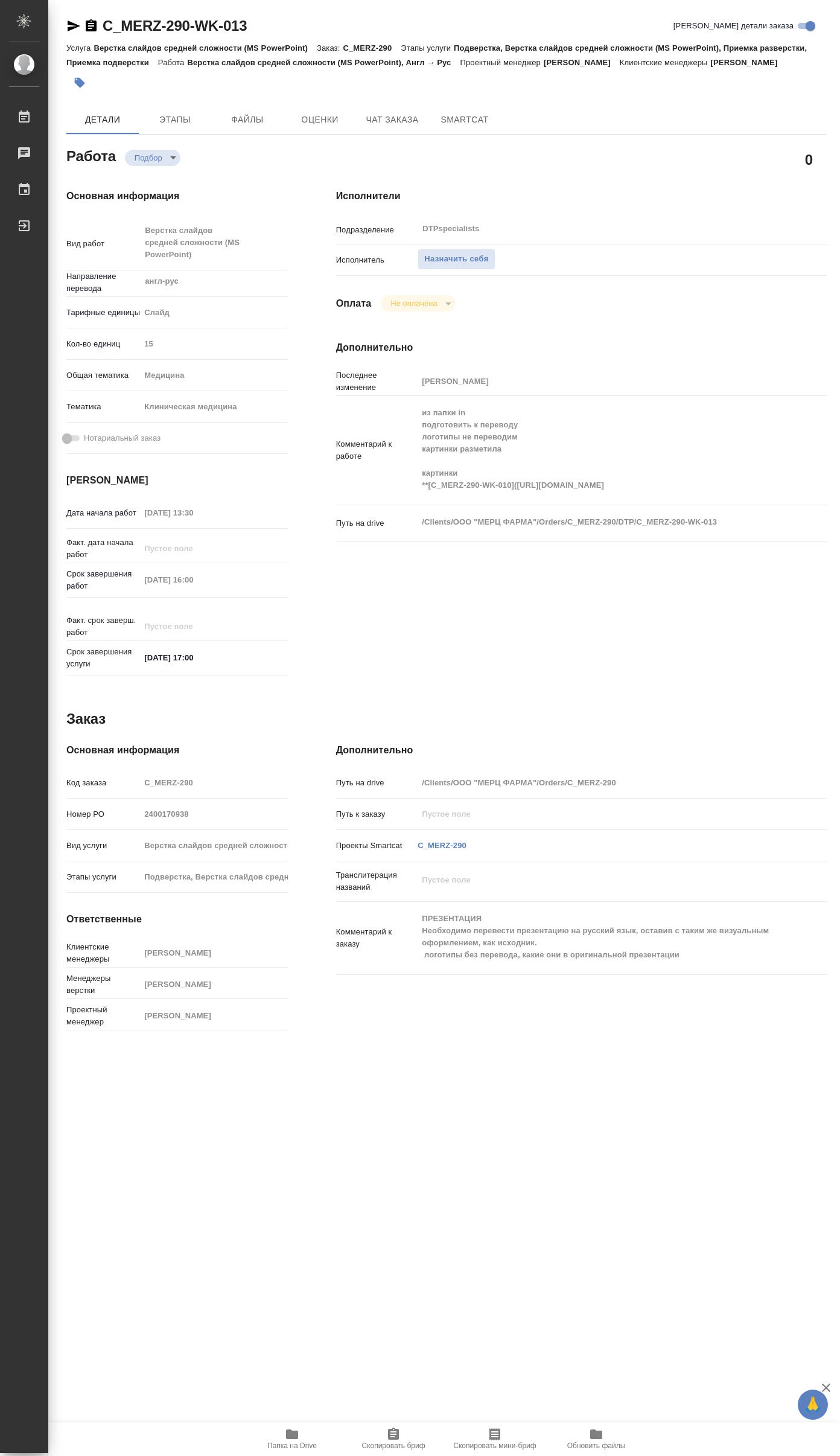
type textarea "x"
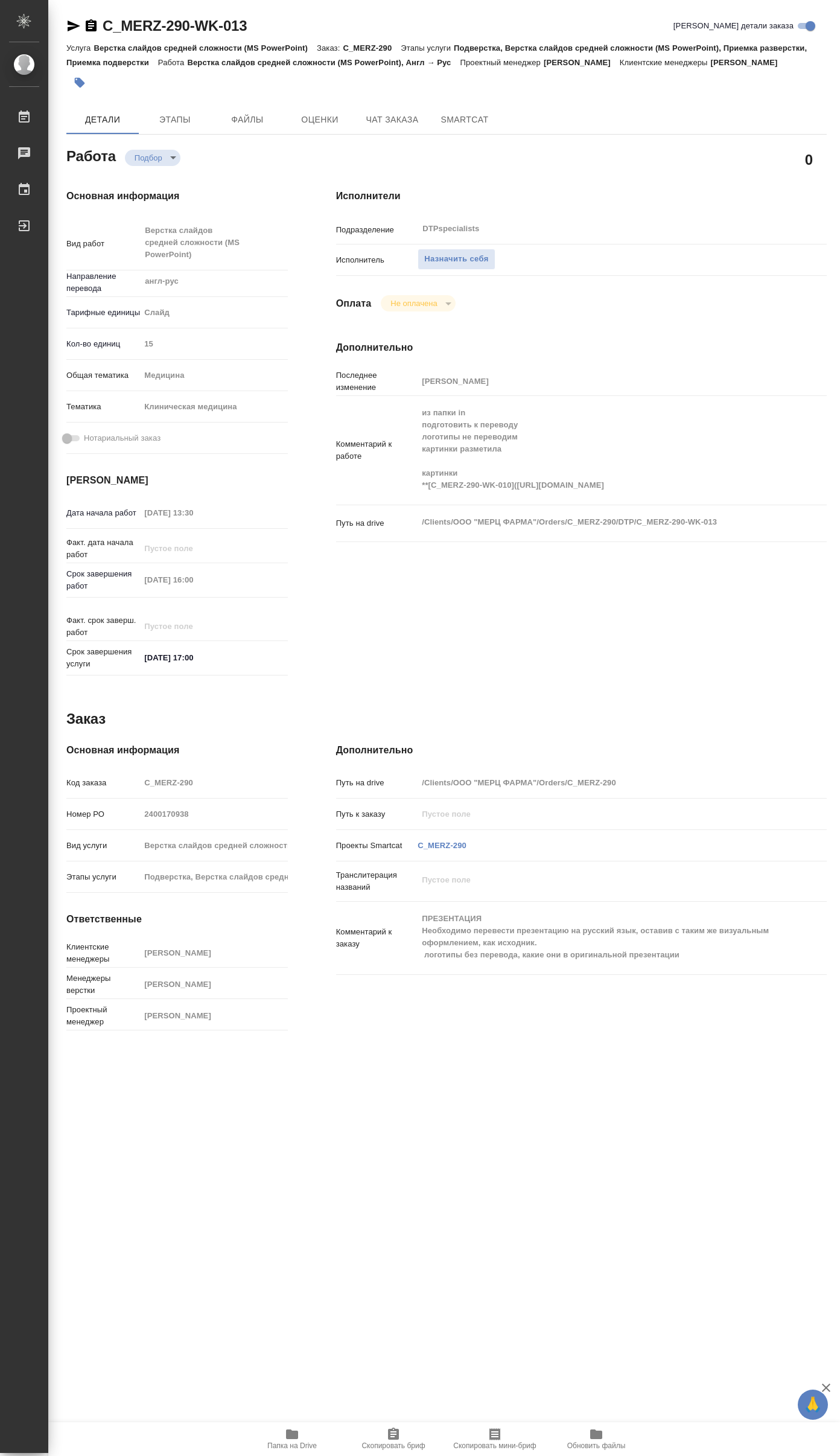
type textarea "x"
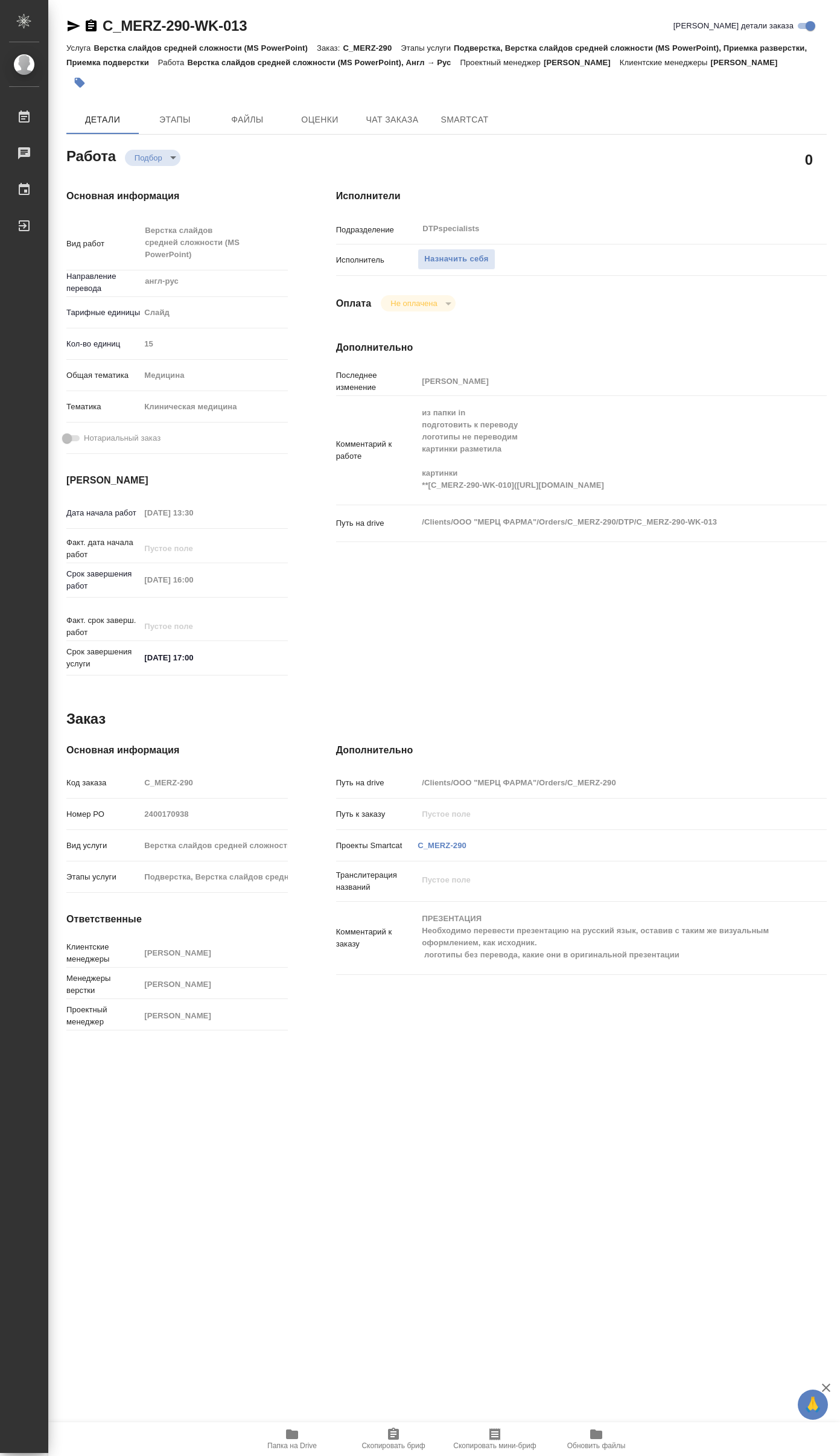
click at [290, 1429] on icon "button" at bounding box center [292, 1435] width 15 height 15
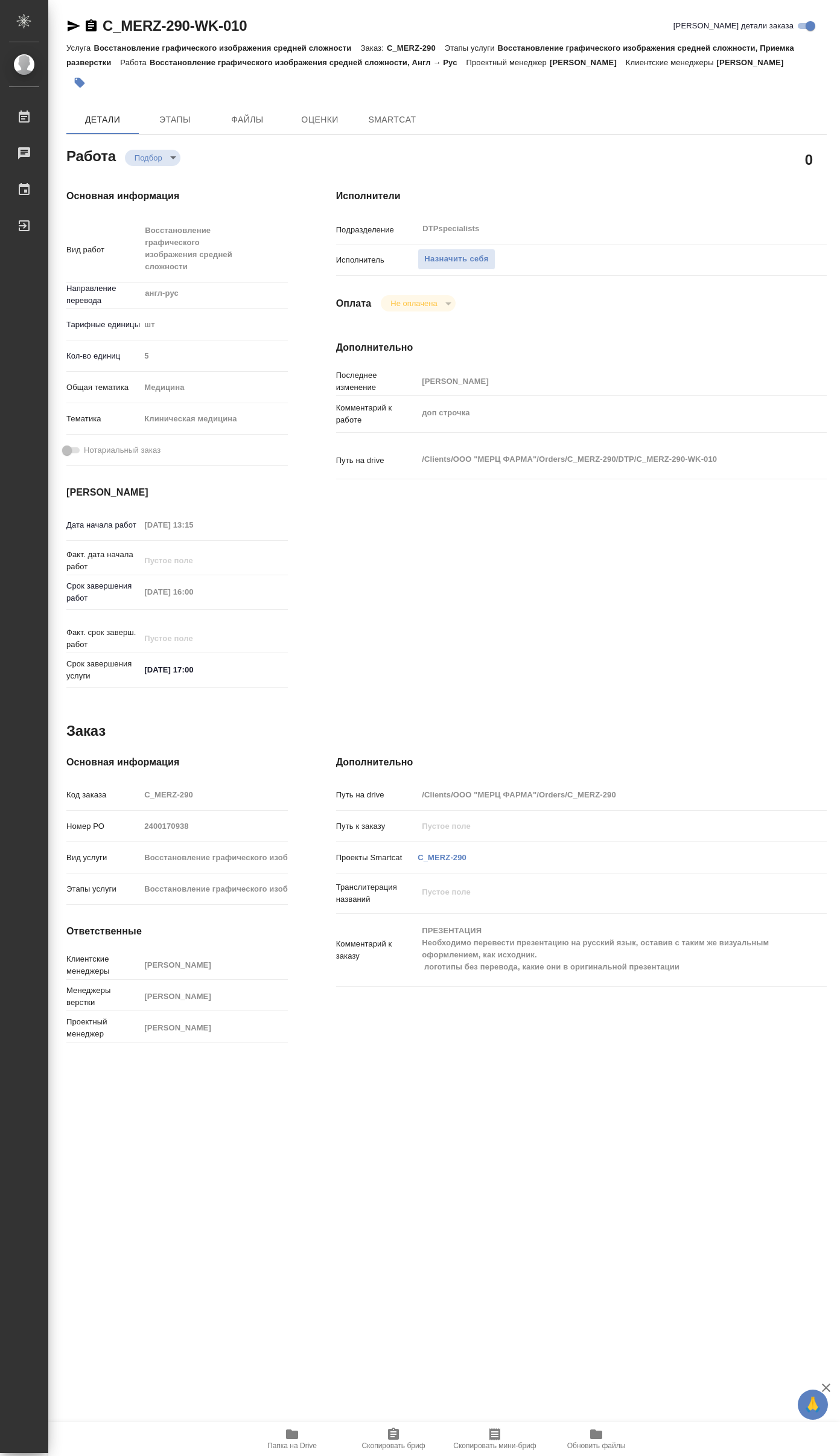
type textarea "x"
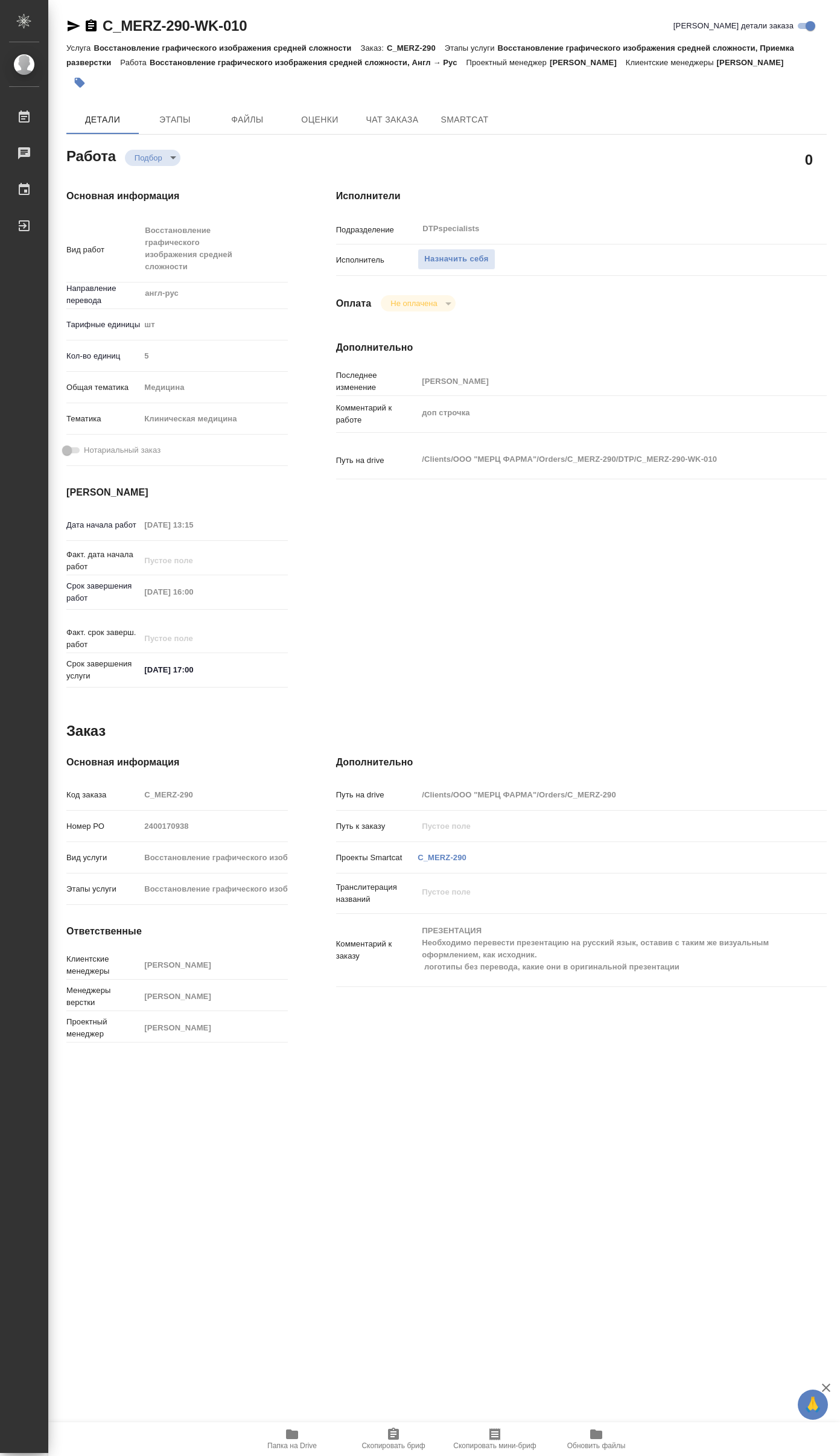
type textarea "x"
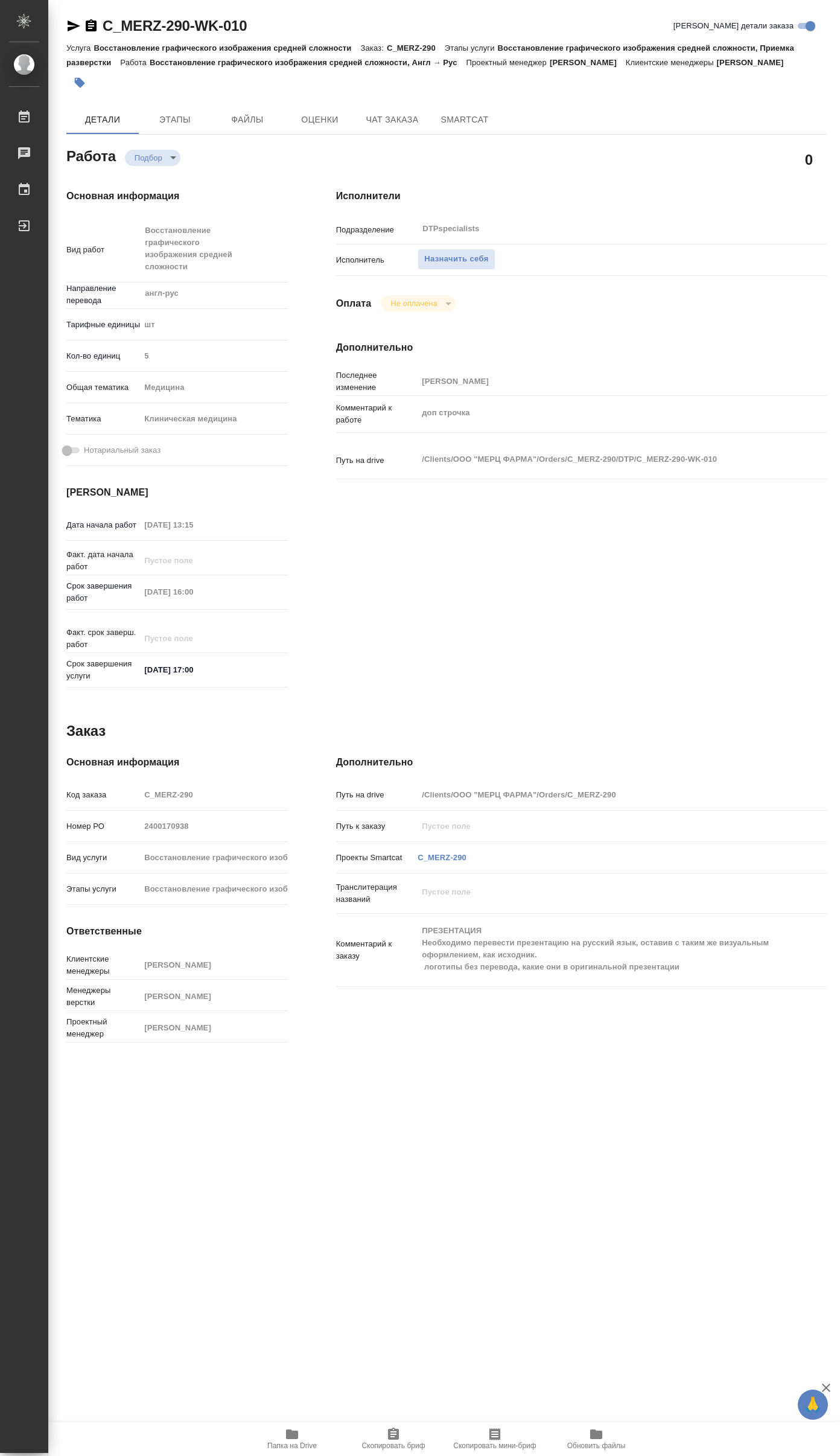
type textarea "x"
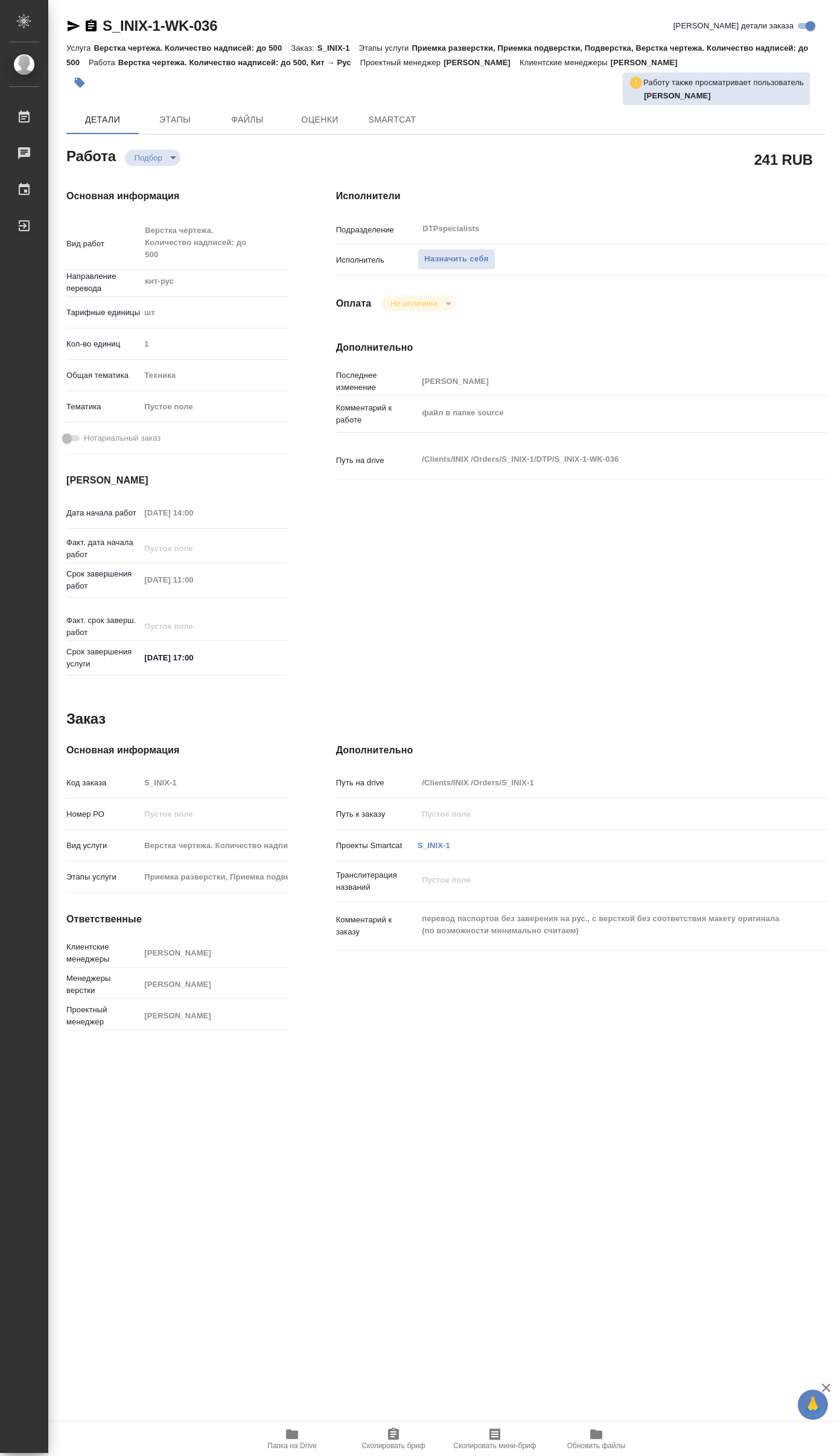
type textarea "x"
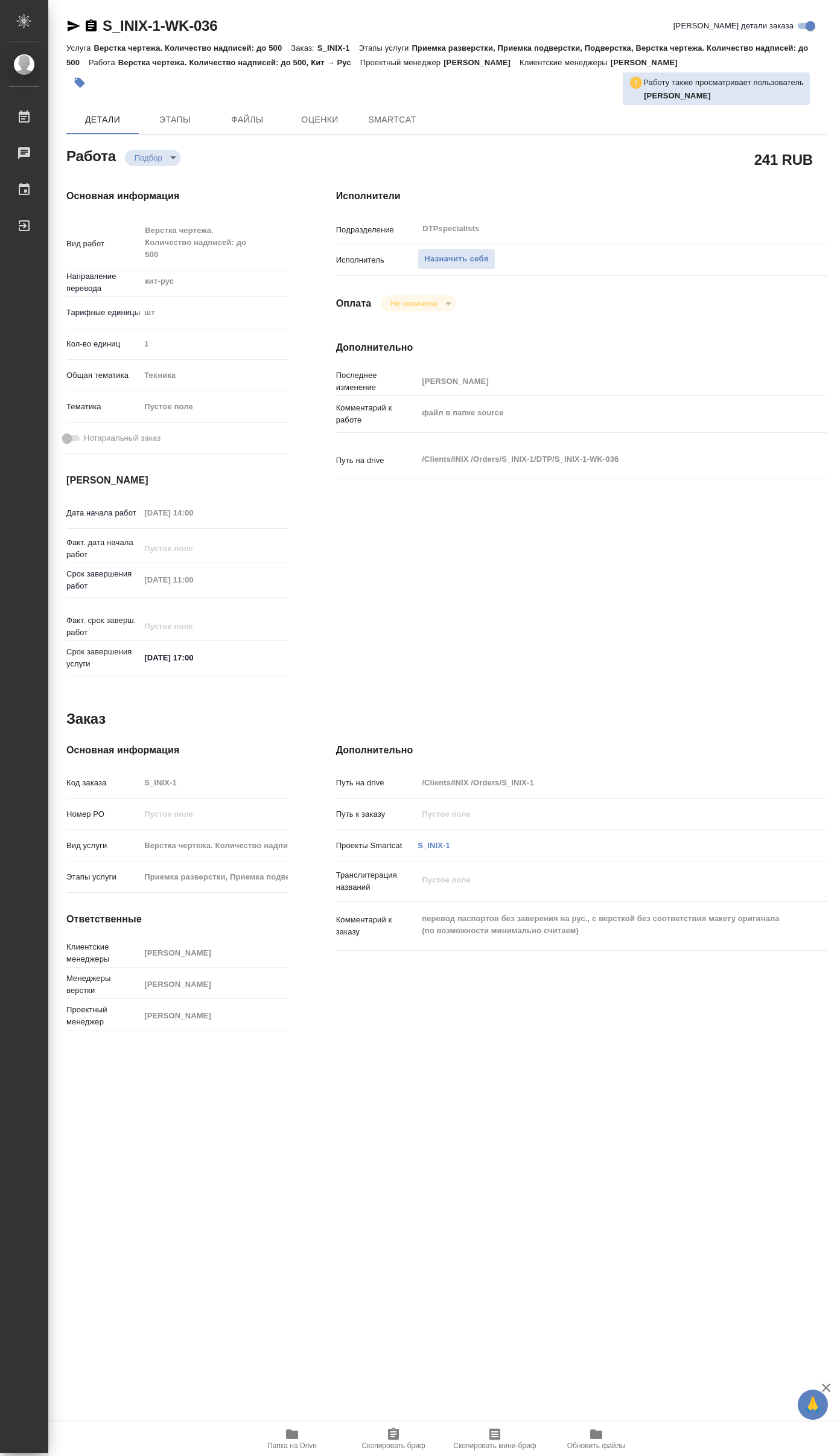
type textarea "x"
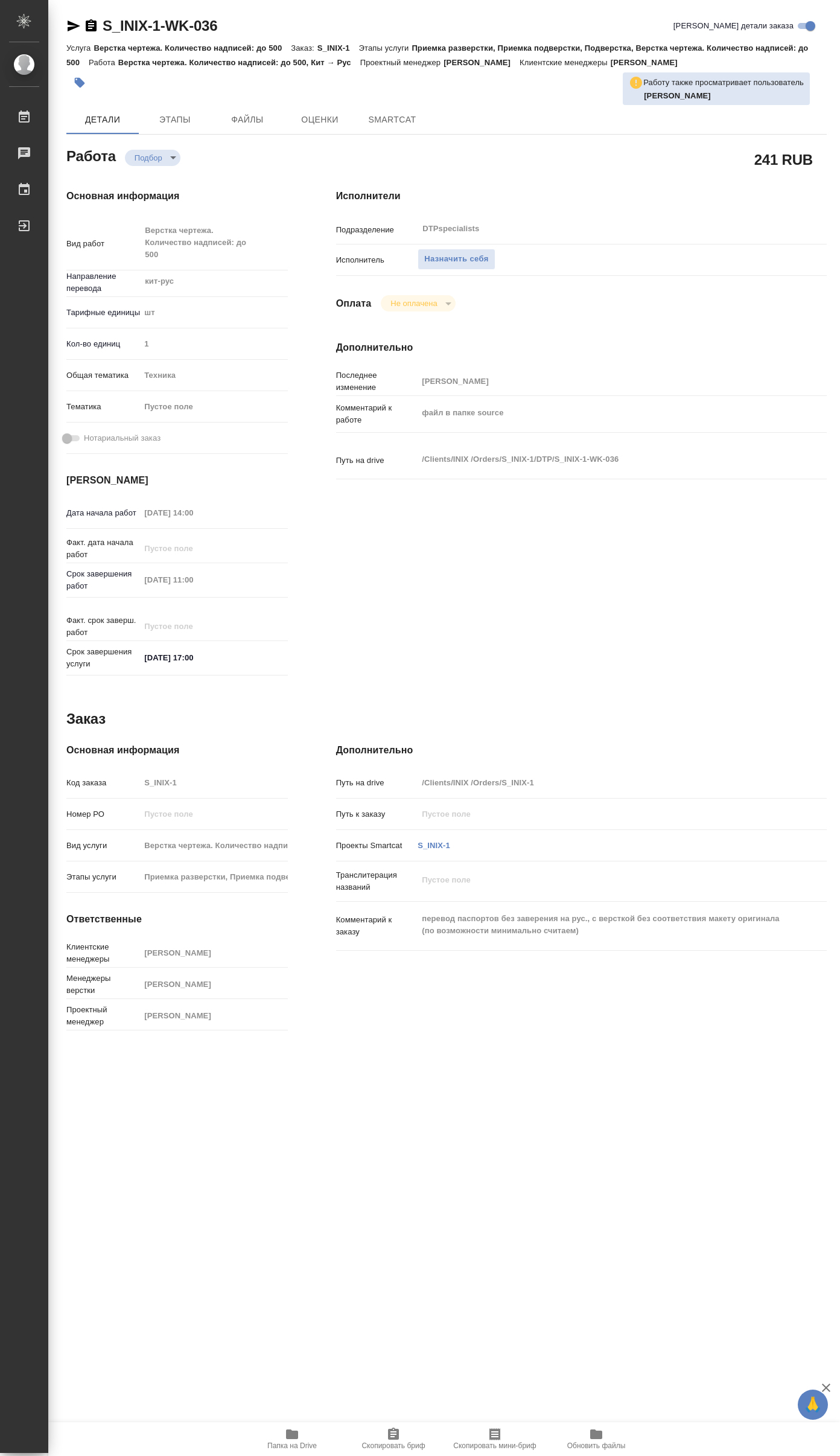
type textarea "x"
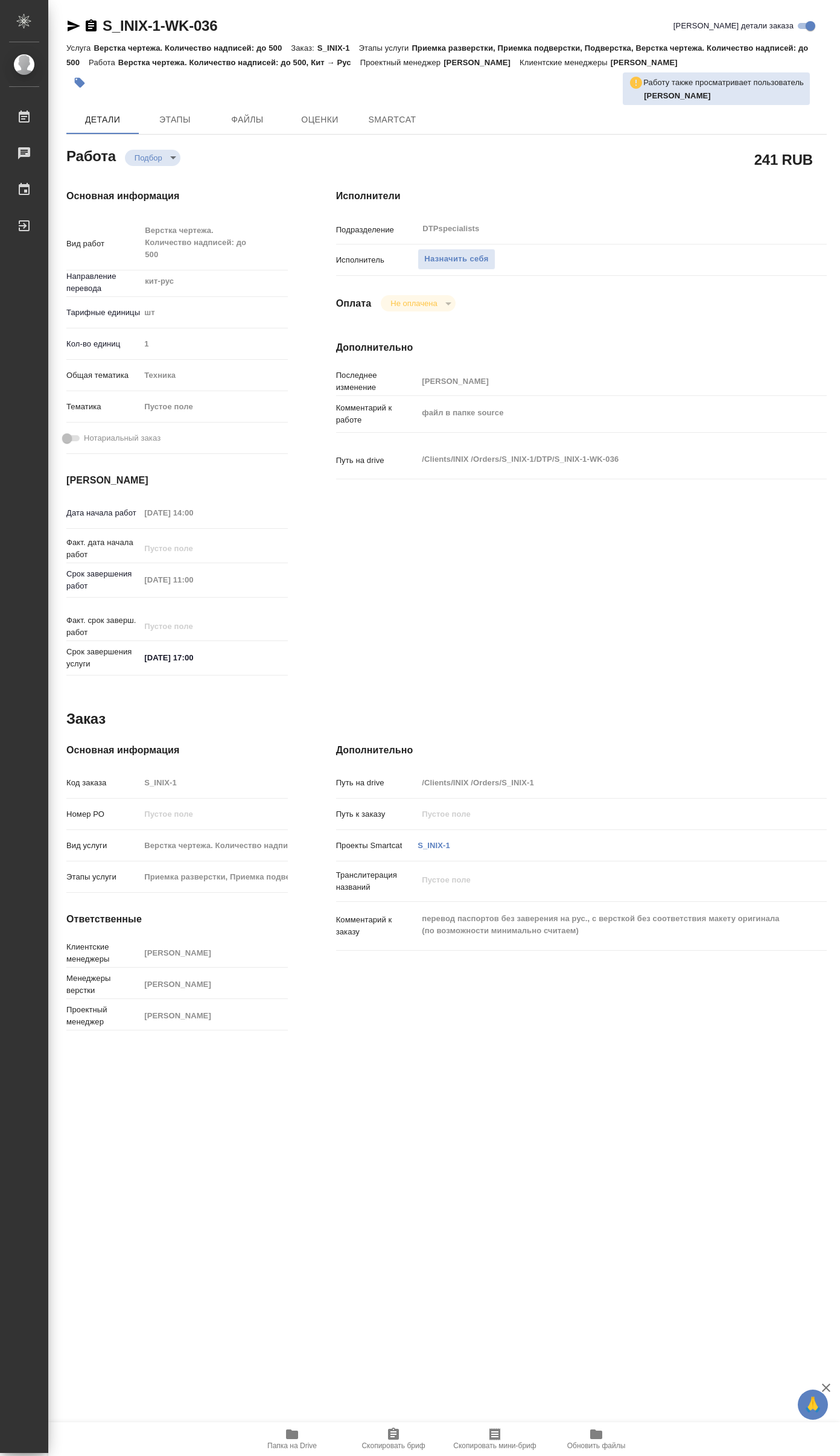
type textarea "x"
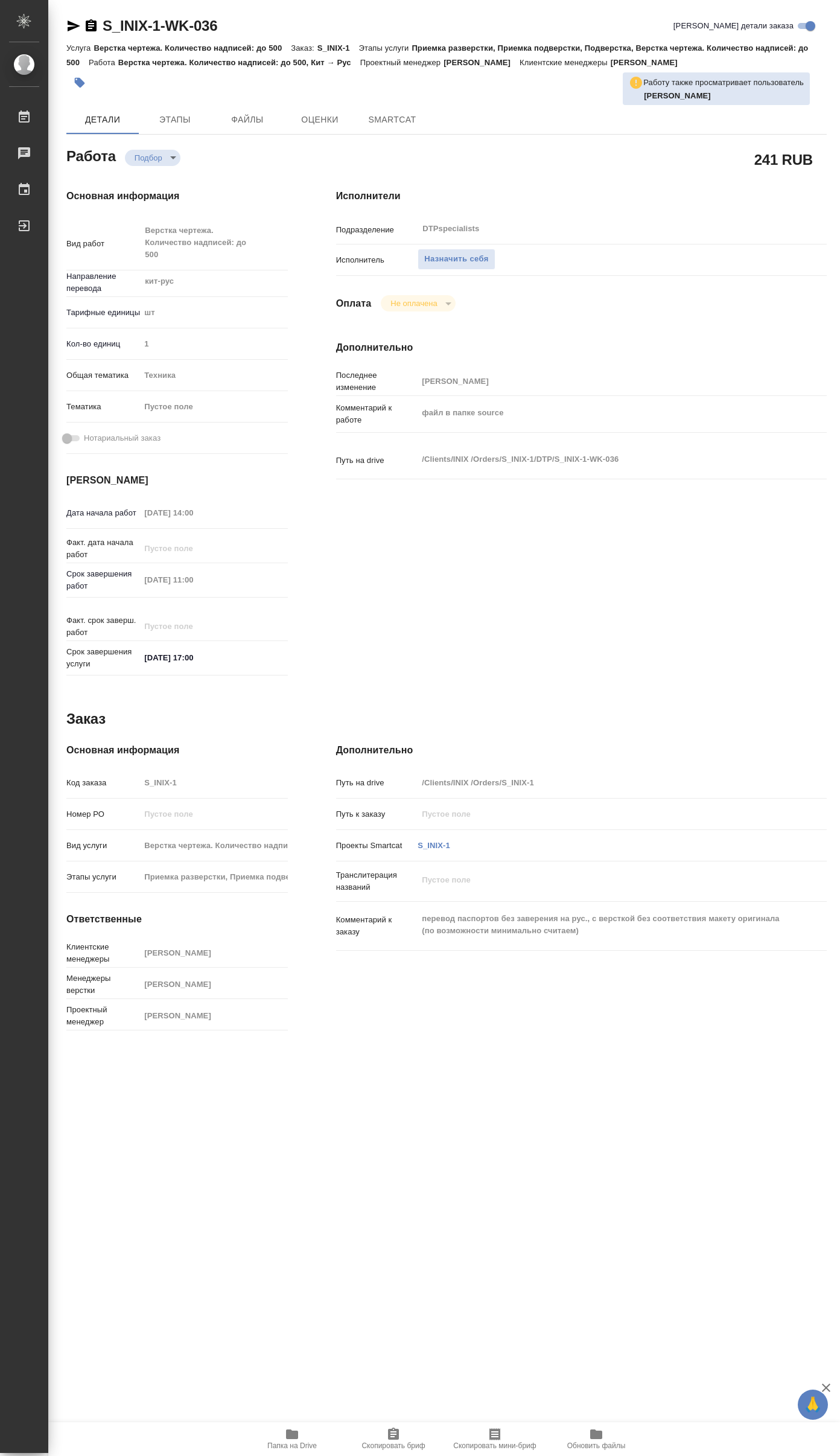
type textarea "x"
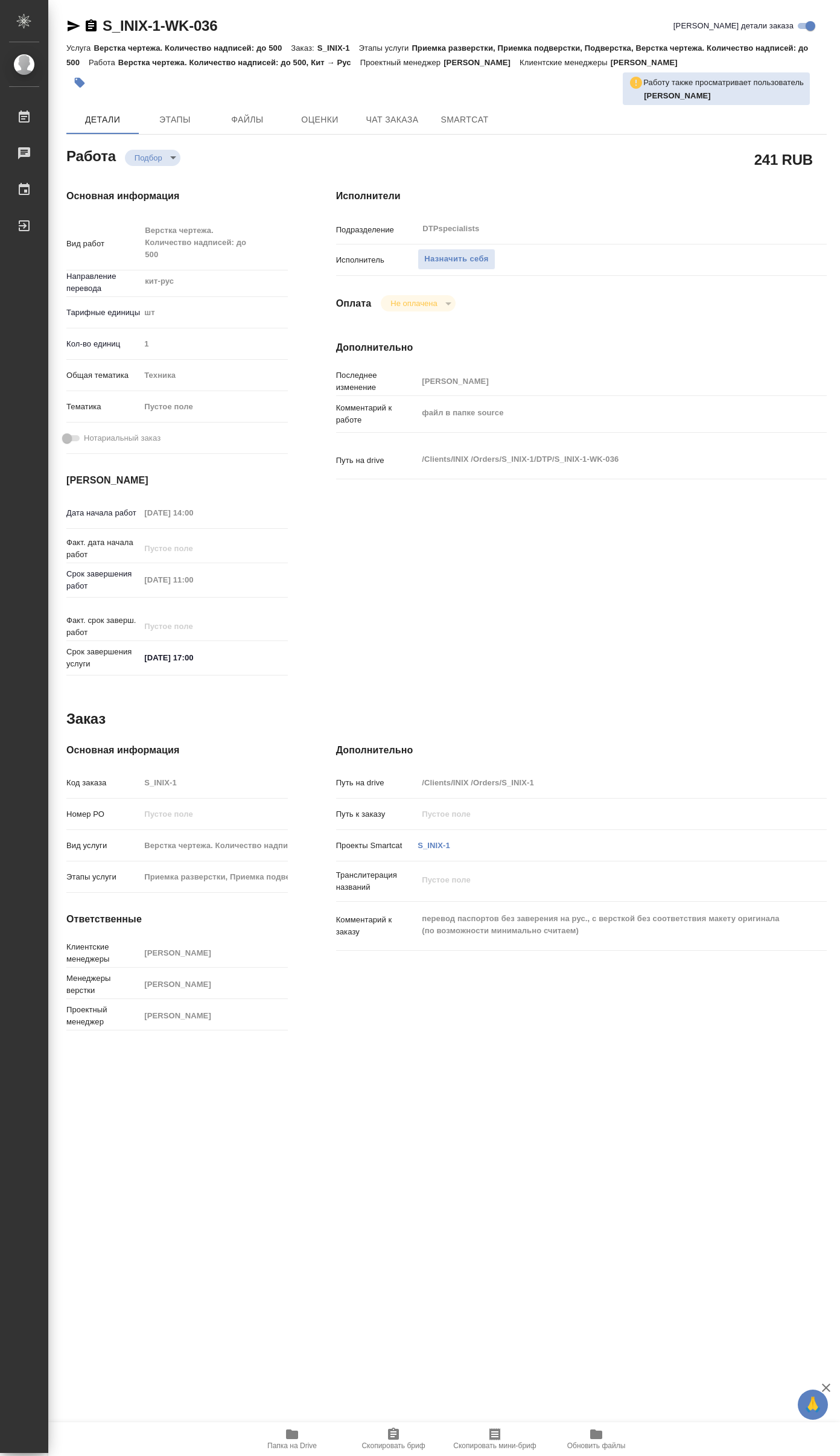
type textarea "x"
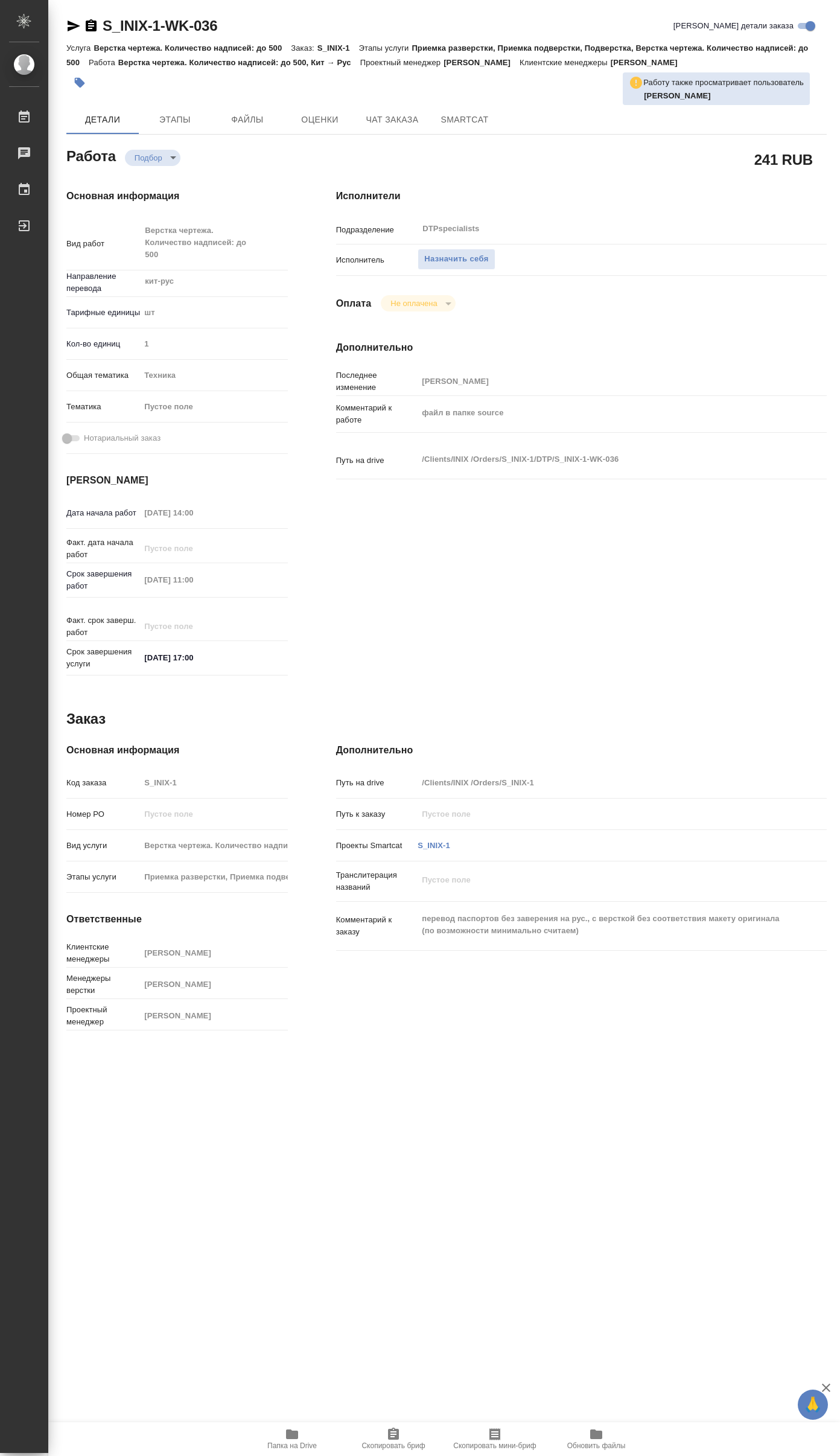
type textarea "x"
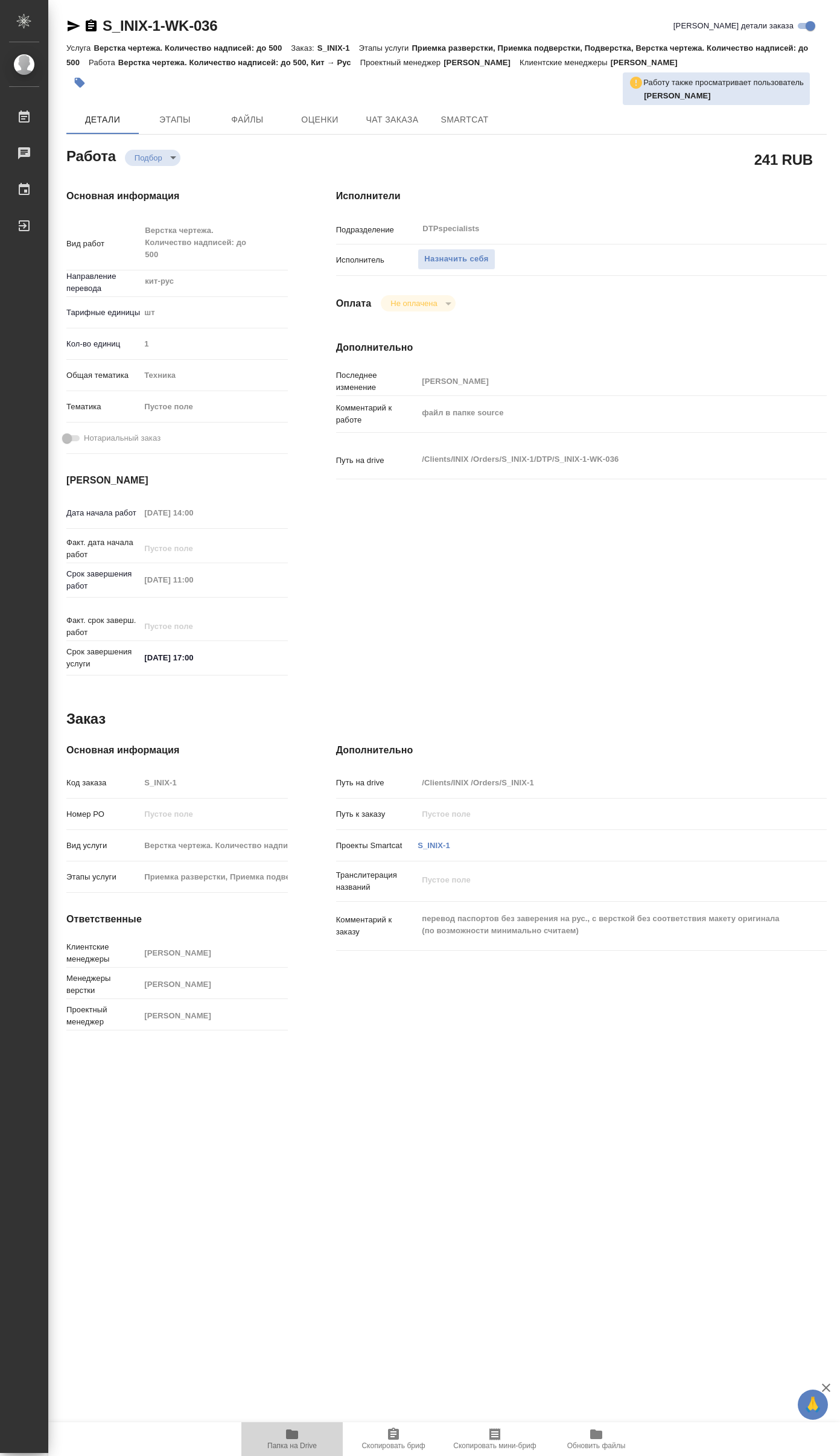
click at [287, 1432] on icon "button" at bounding box center [292, 1435] width 12 height 10
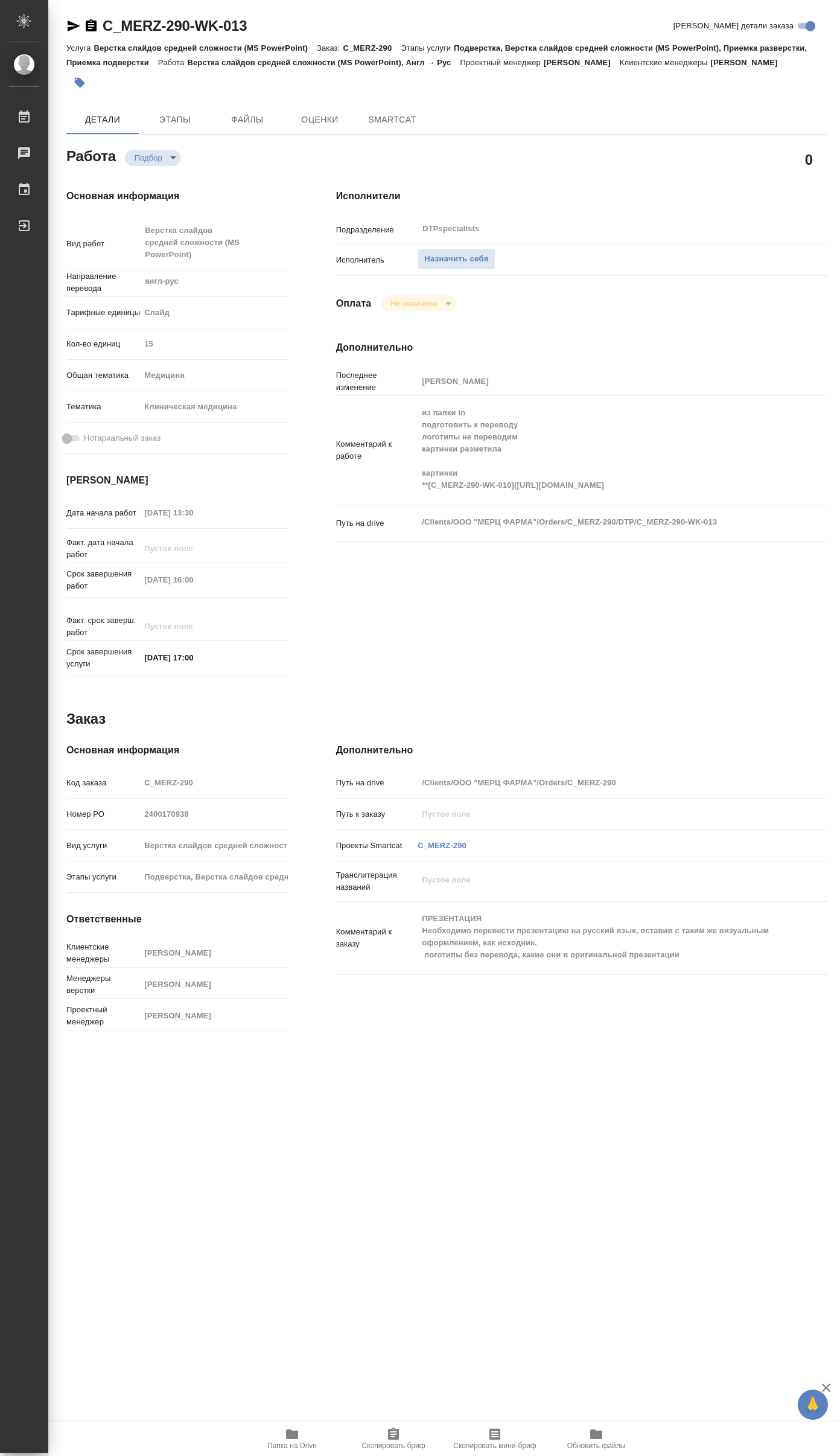
type textarea "x"
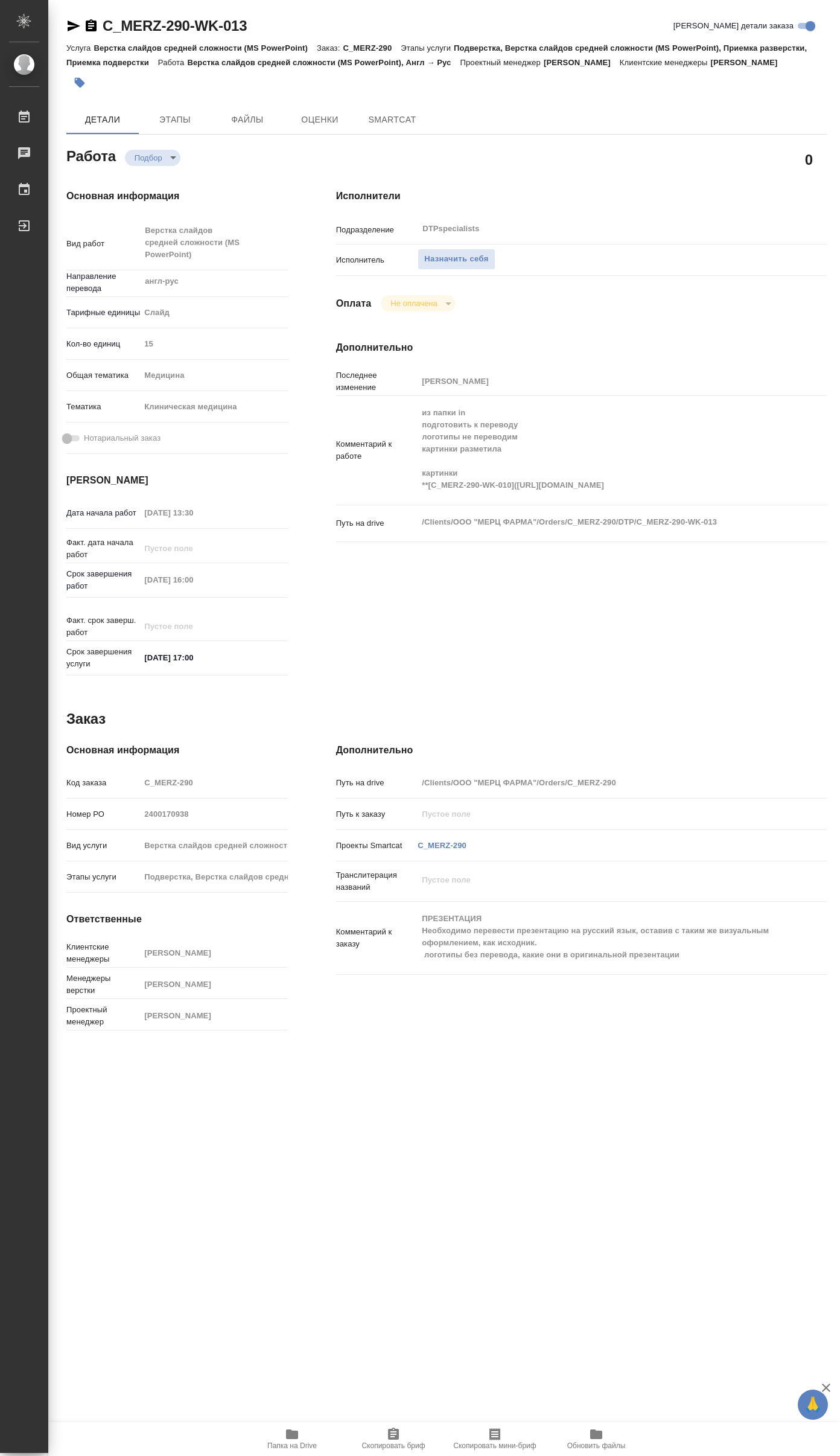
type textarea "x"
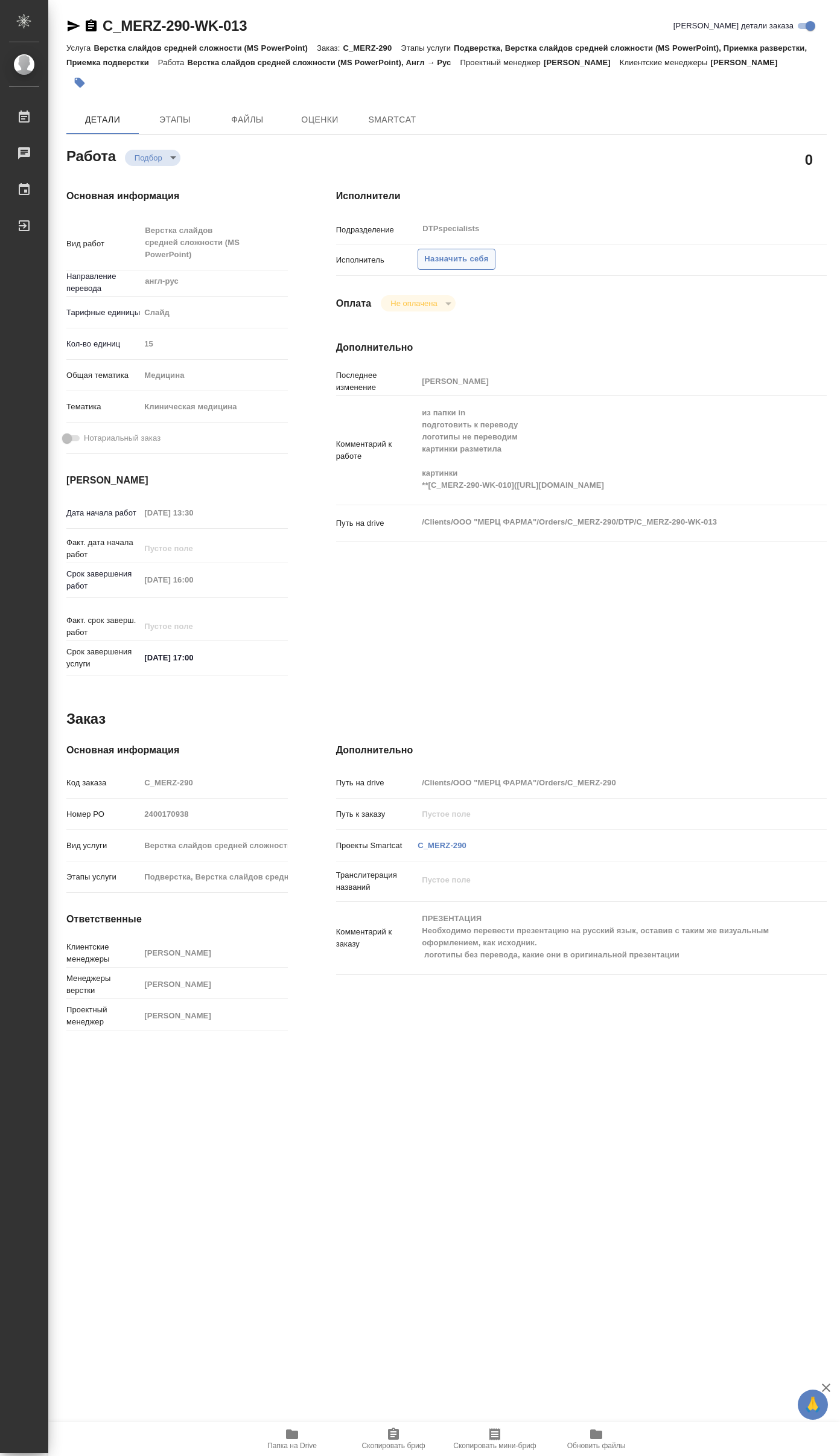
type textarea "x"
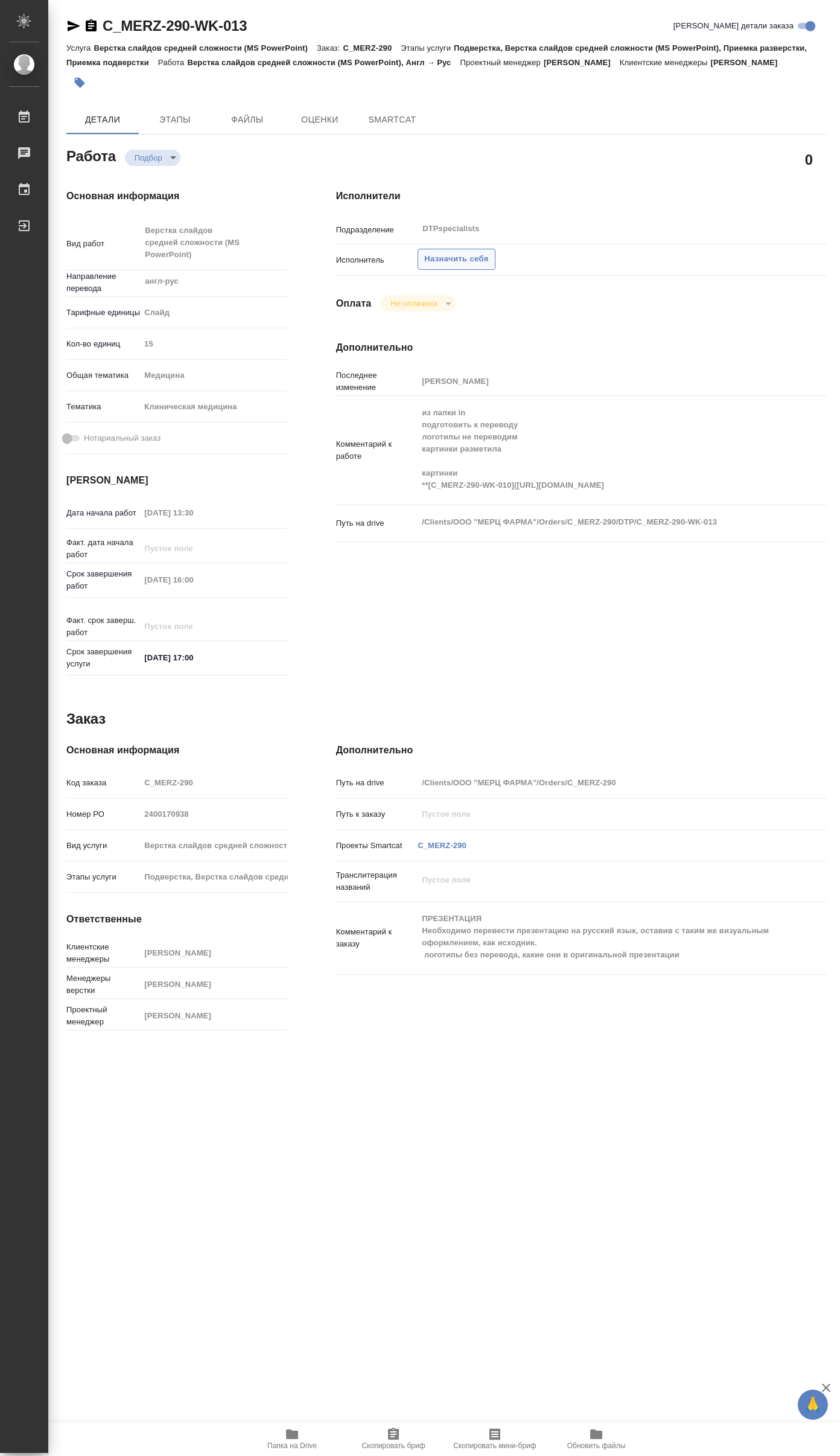
type textarea "x"
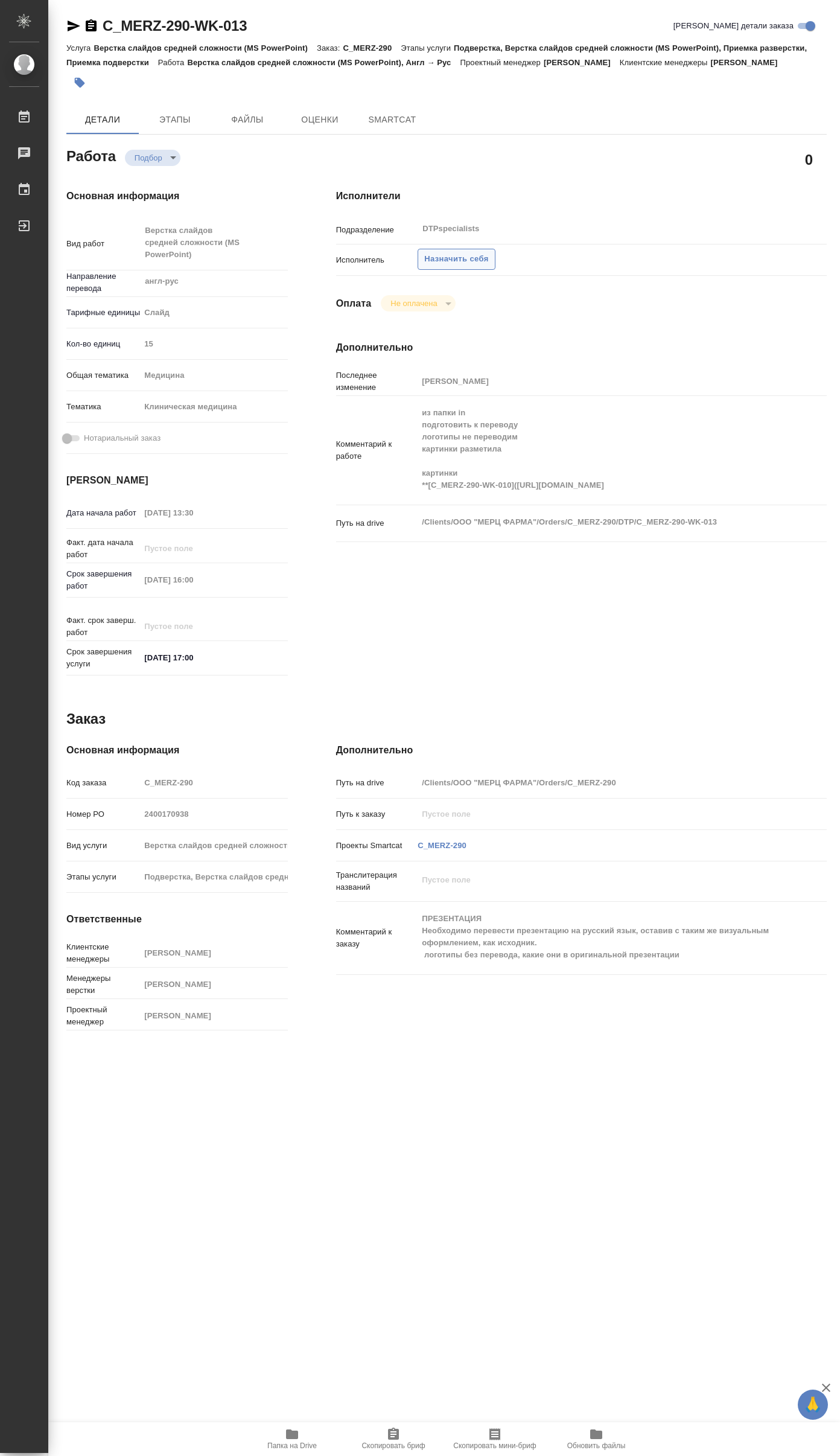
type textarea "x"
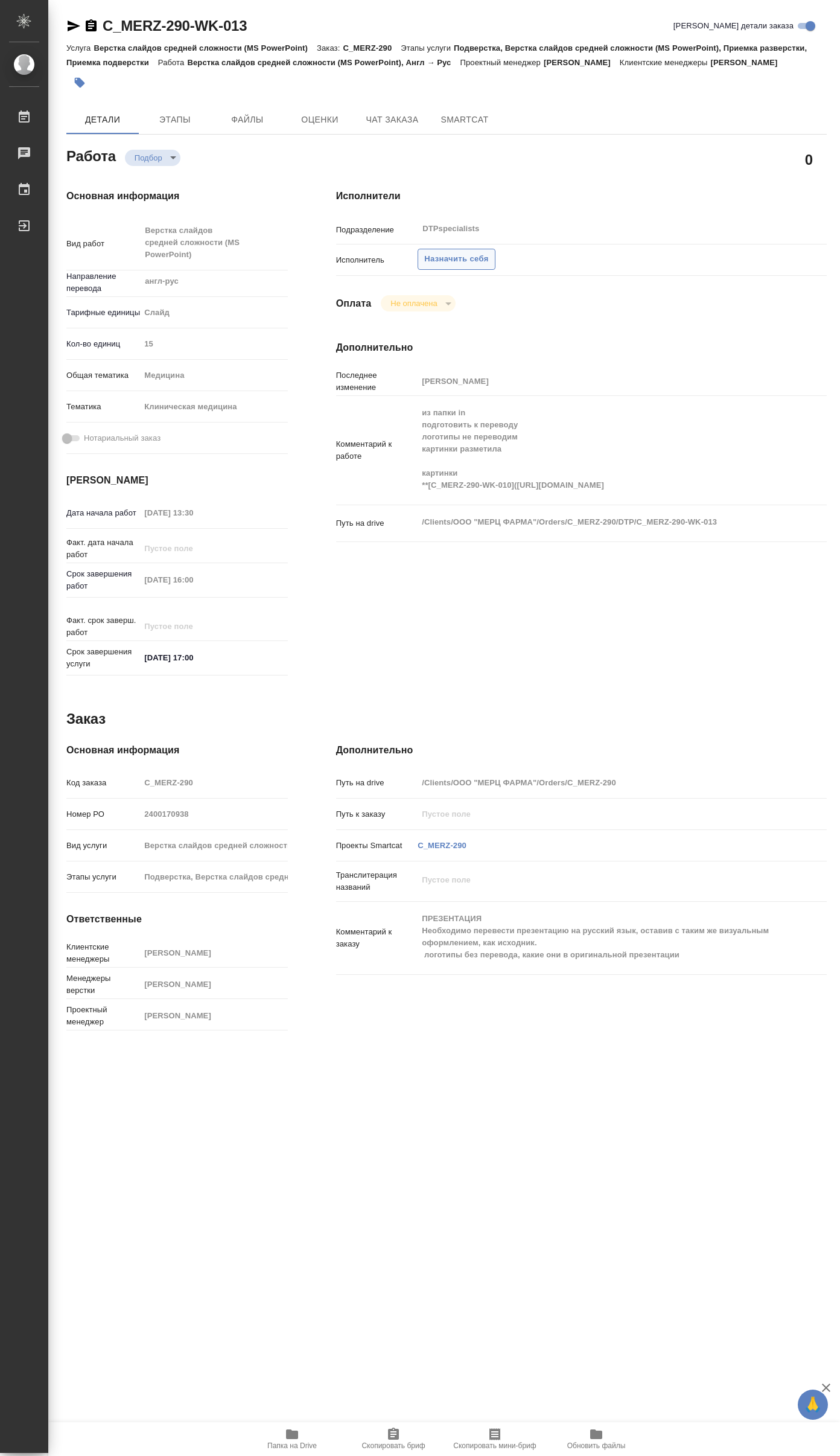
type textarea "x"
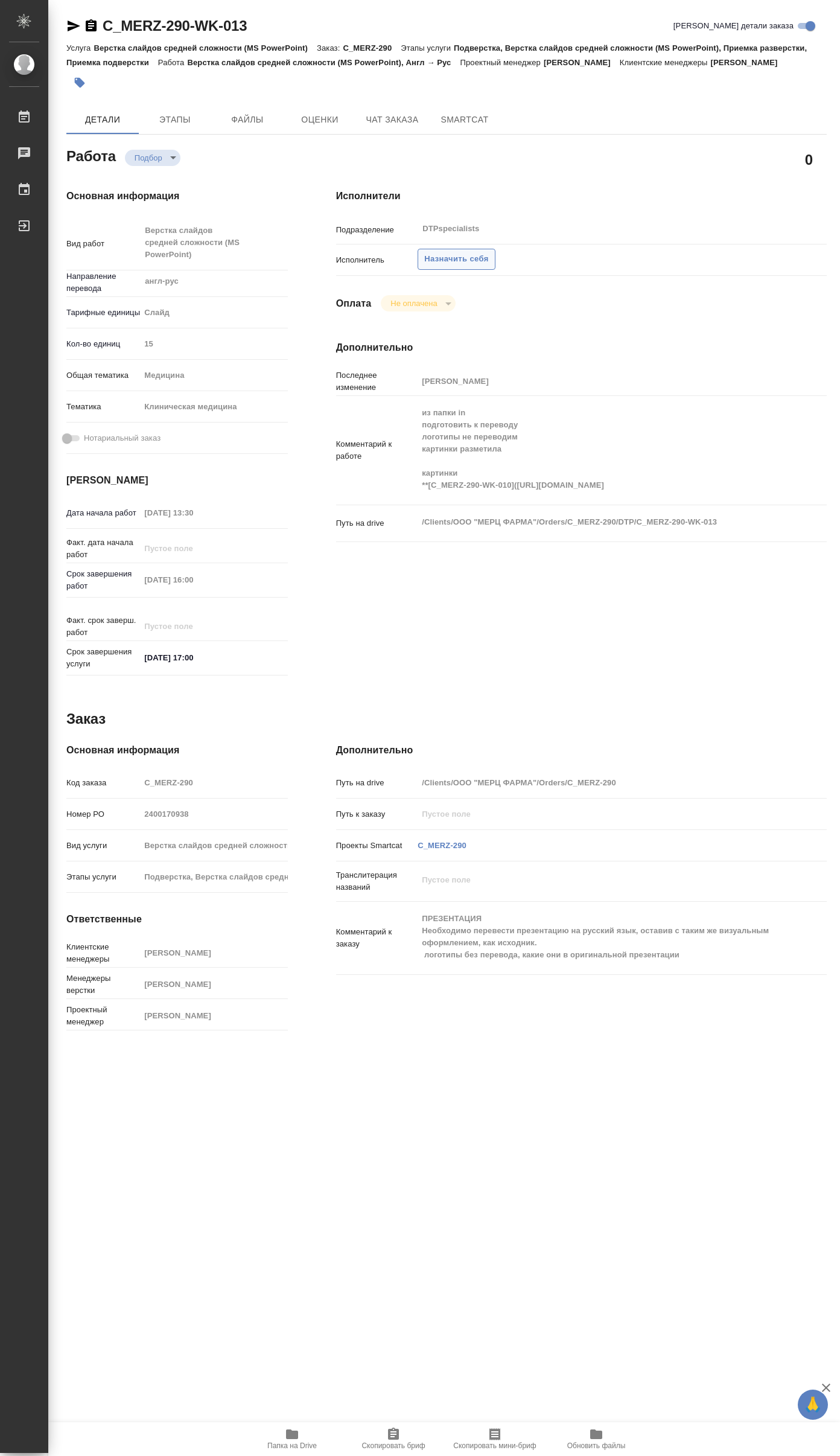
click at [459, 266] on span "Назначить себя" at bounding box center [456, 259] width 64 height 14
type textarea "x"
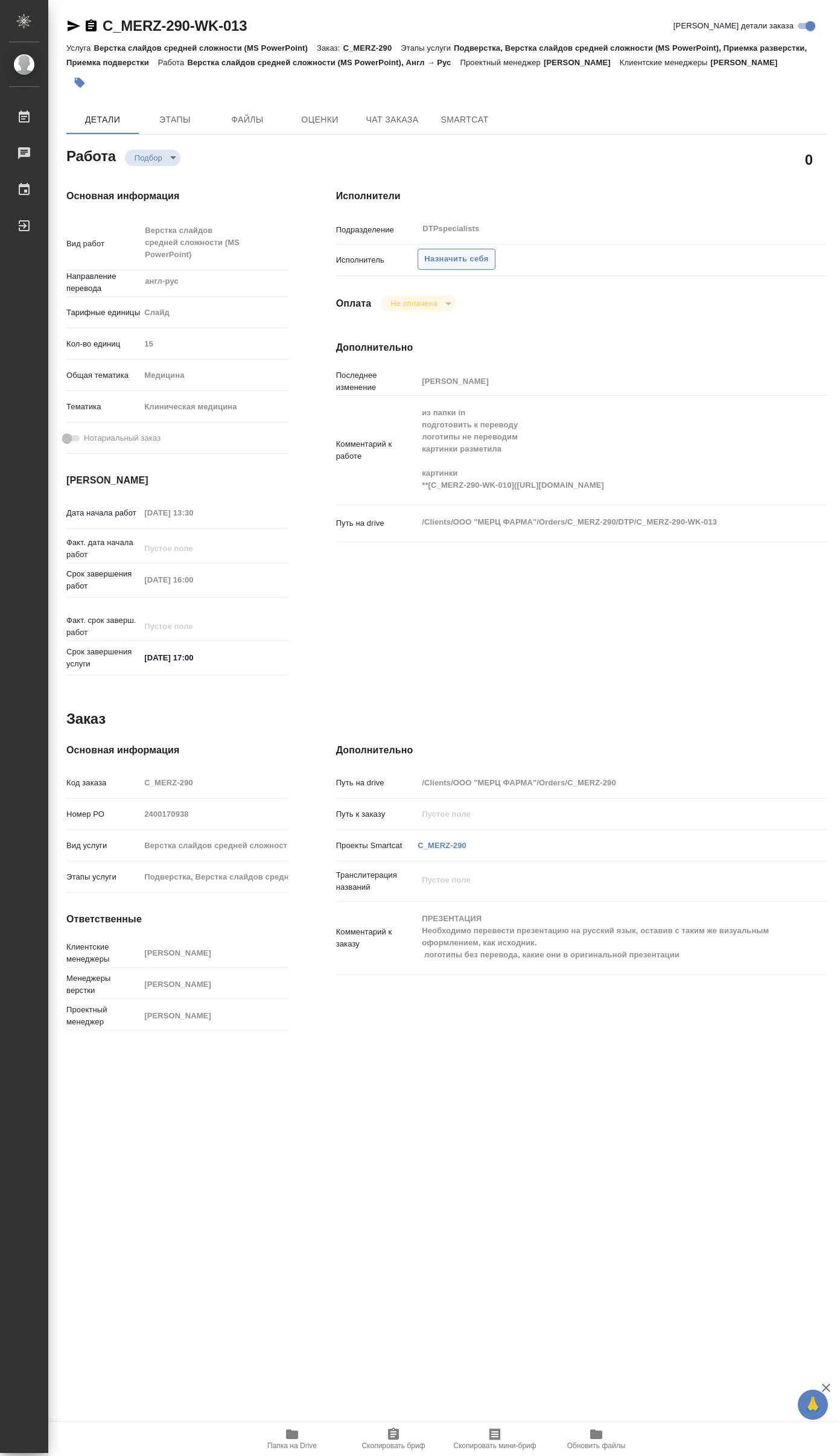
type textarea "x"
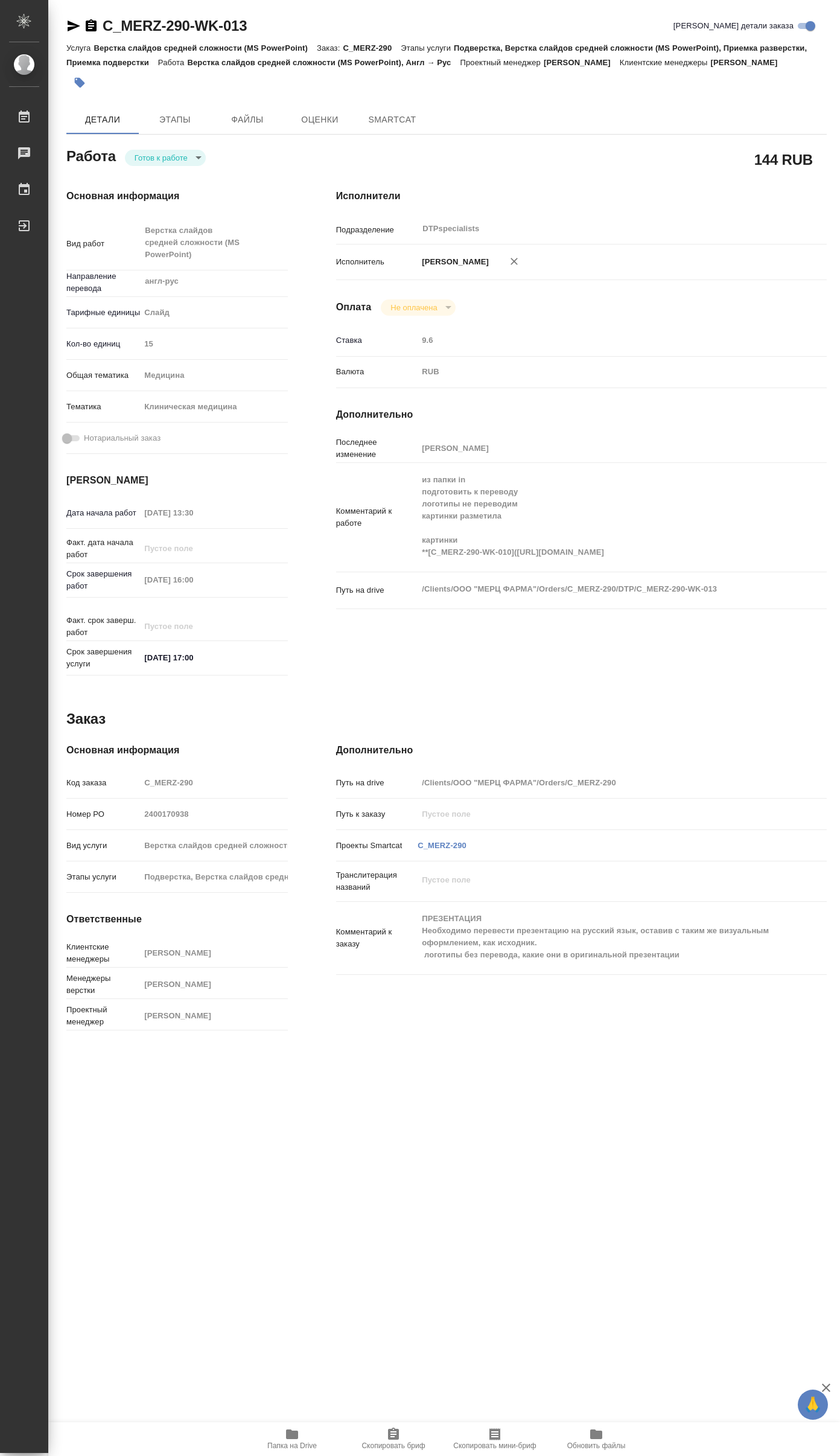
type textarea "x"
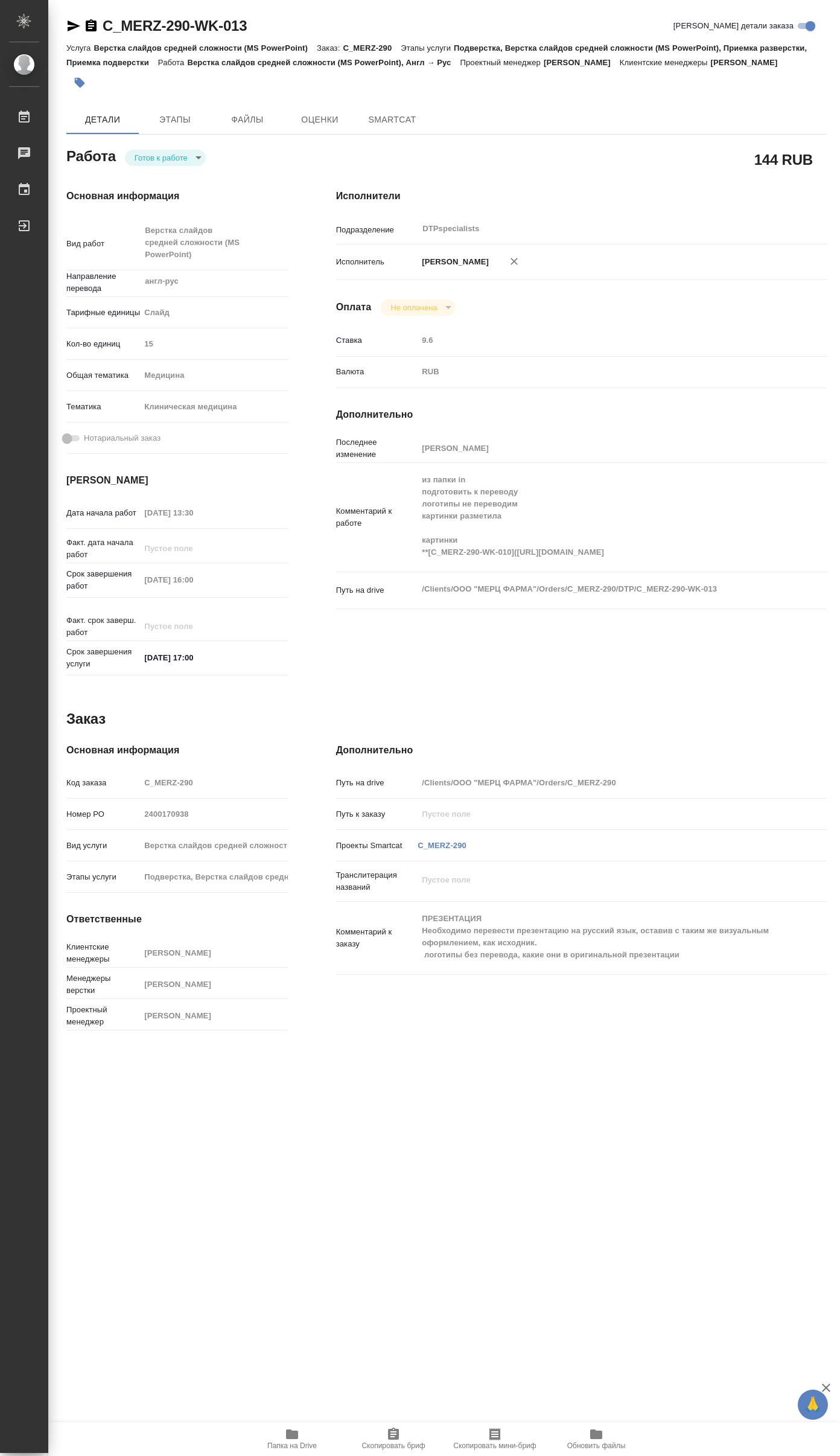
type textarea "x"
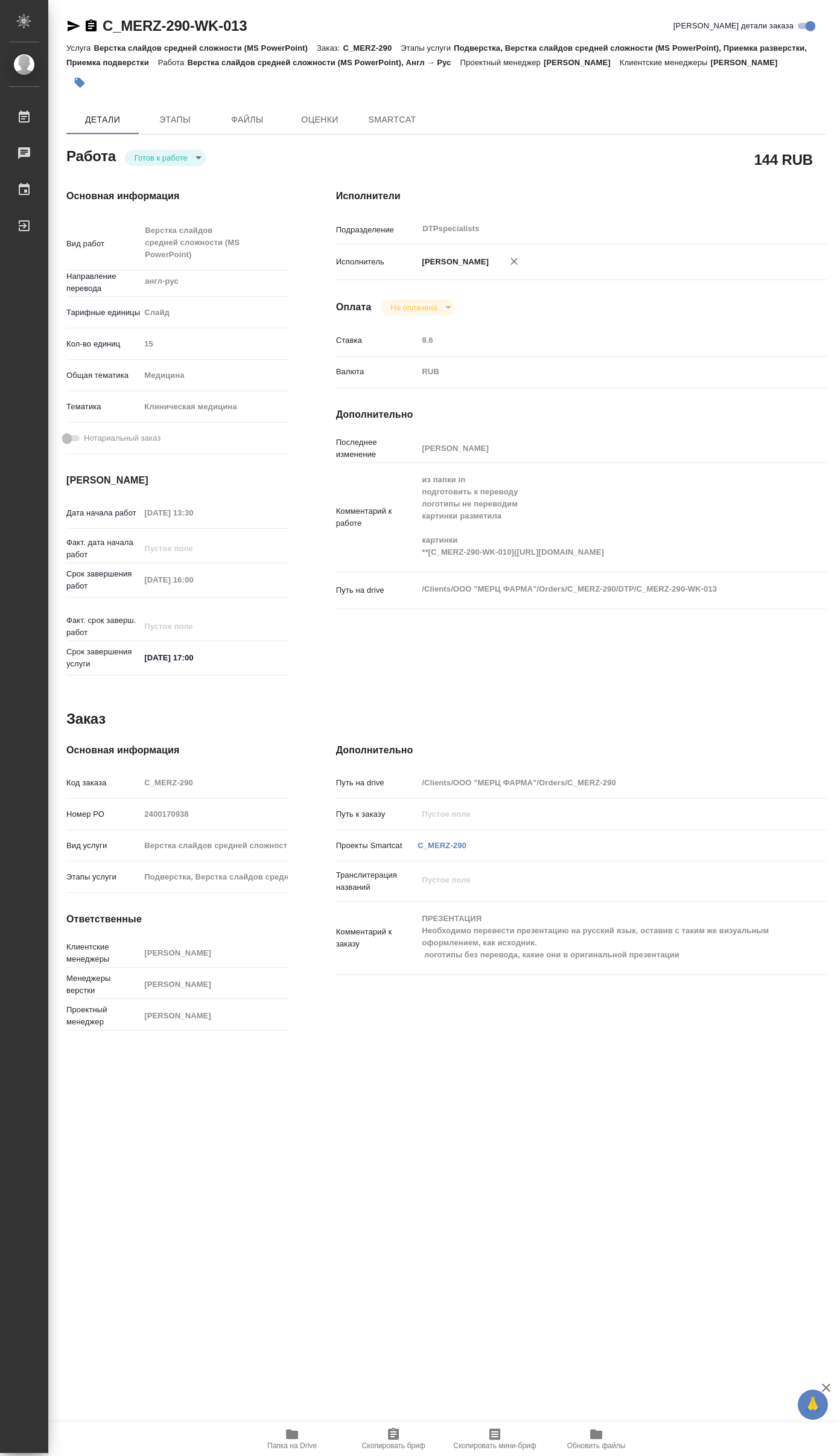
type textarea "x"
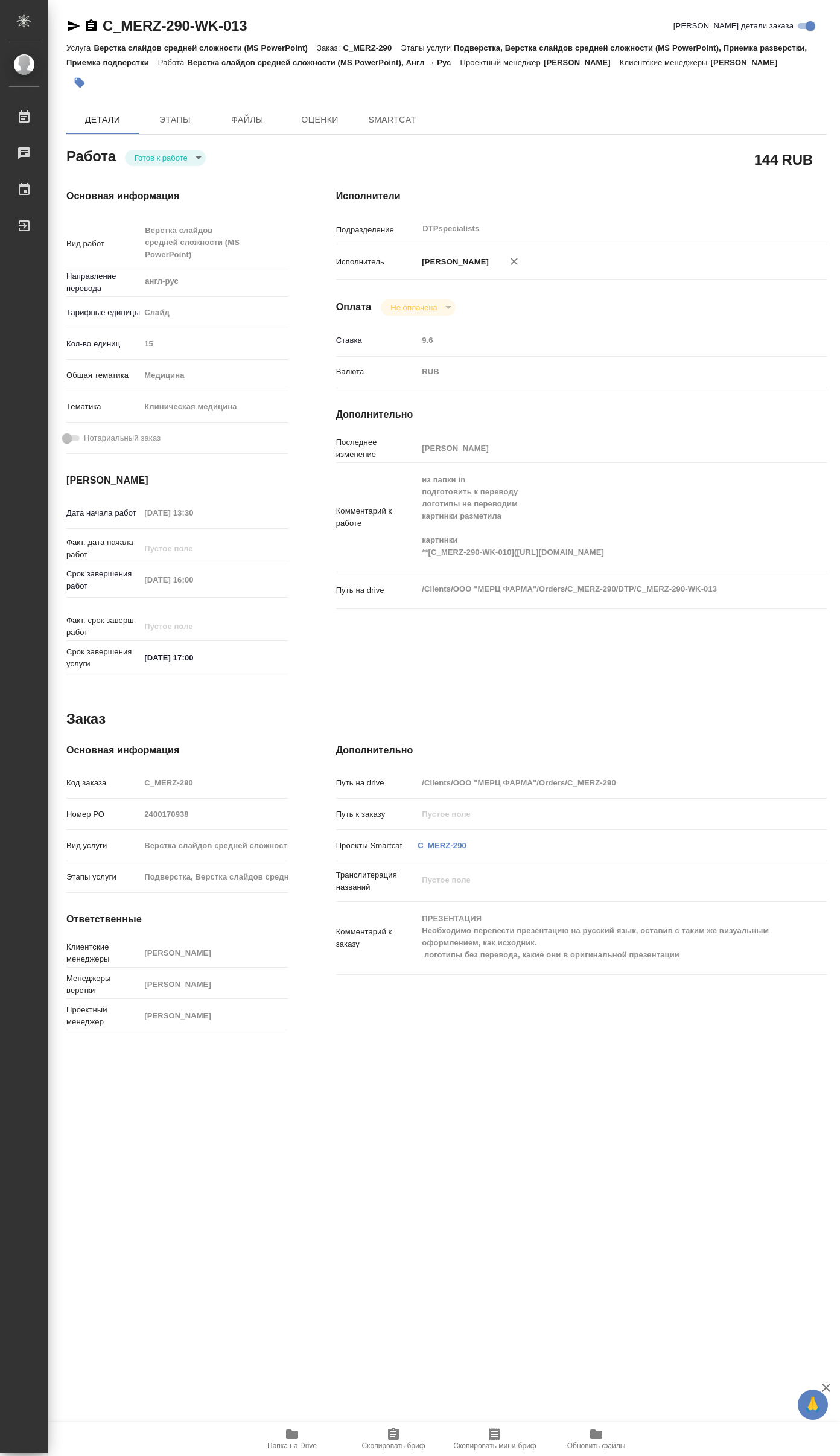
type textarea "x"
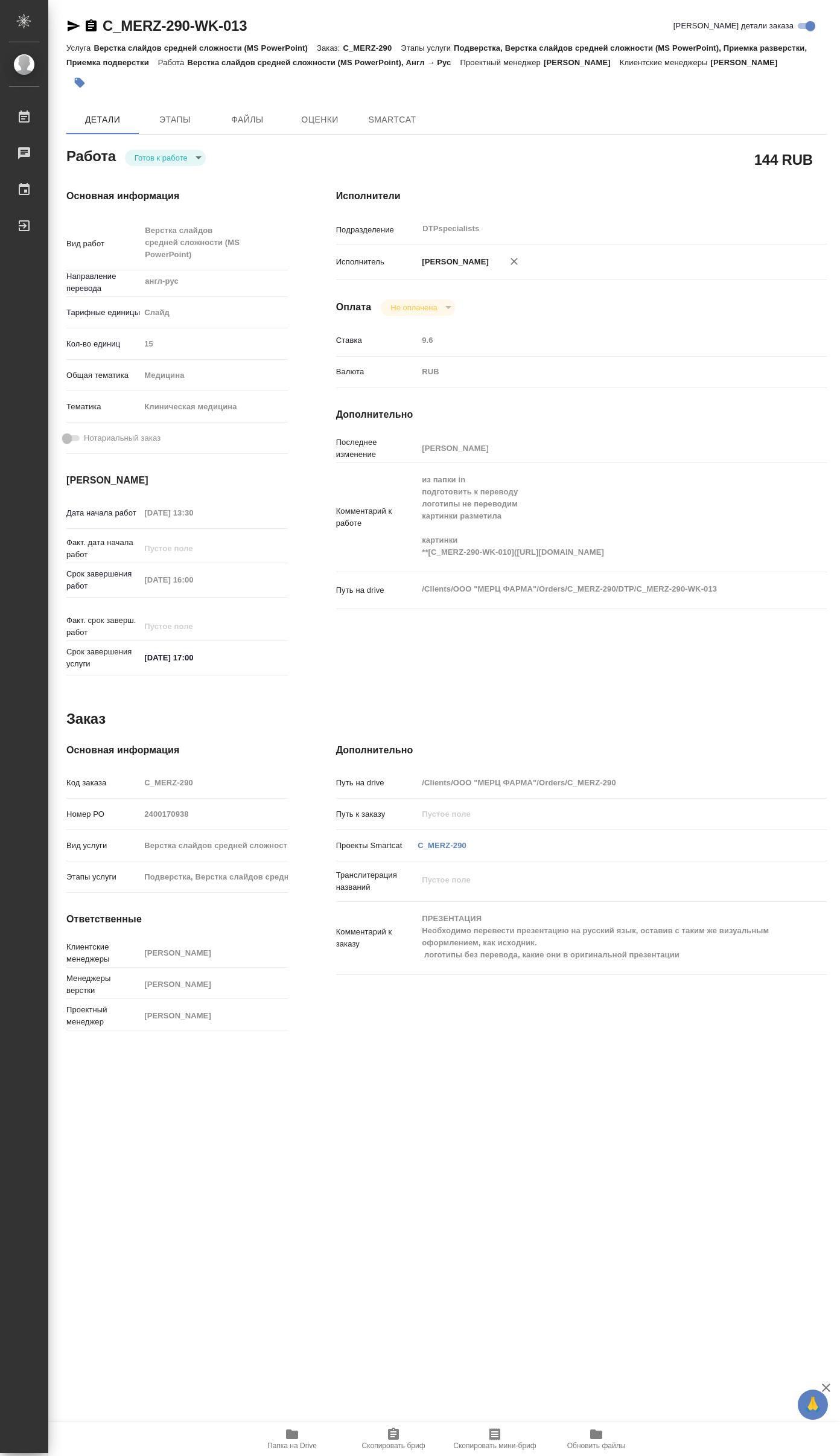
type textarea "x"
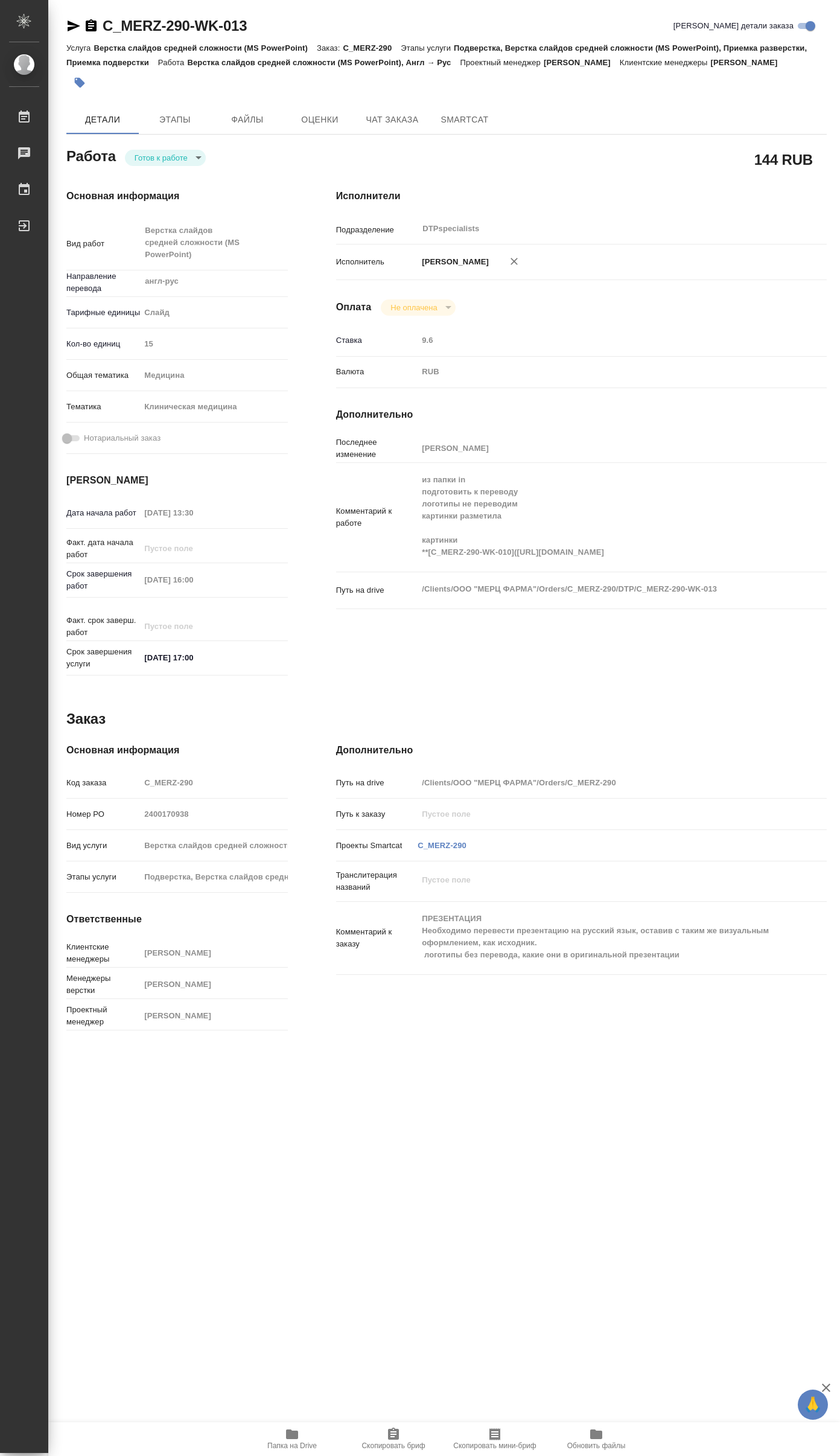
type textarea "x"
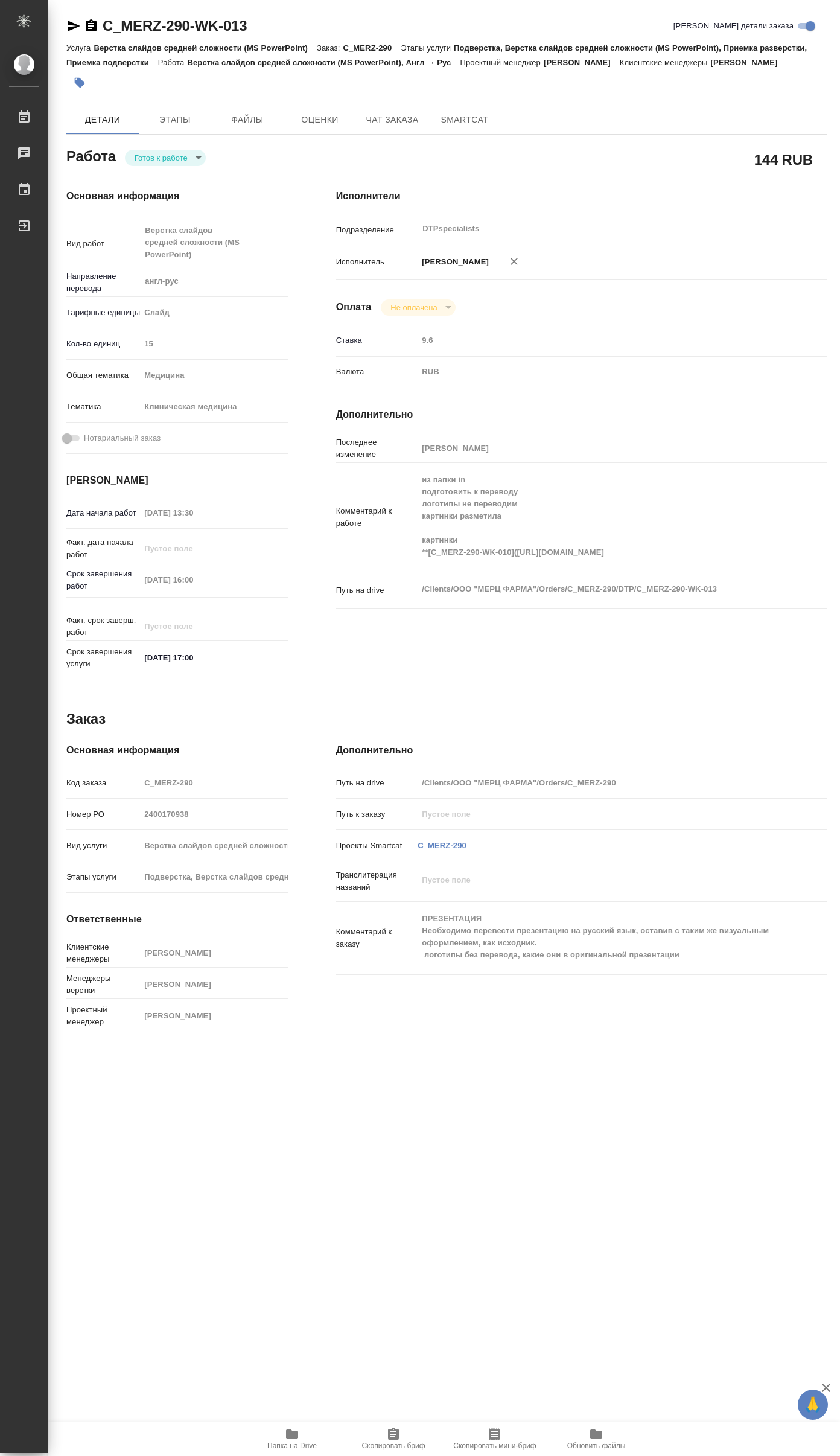
type textarea "x"
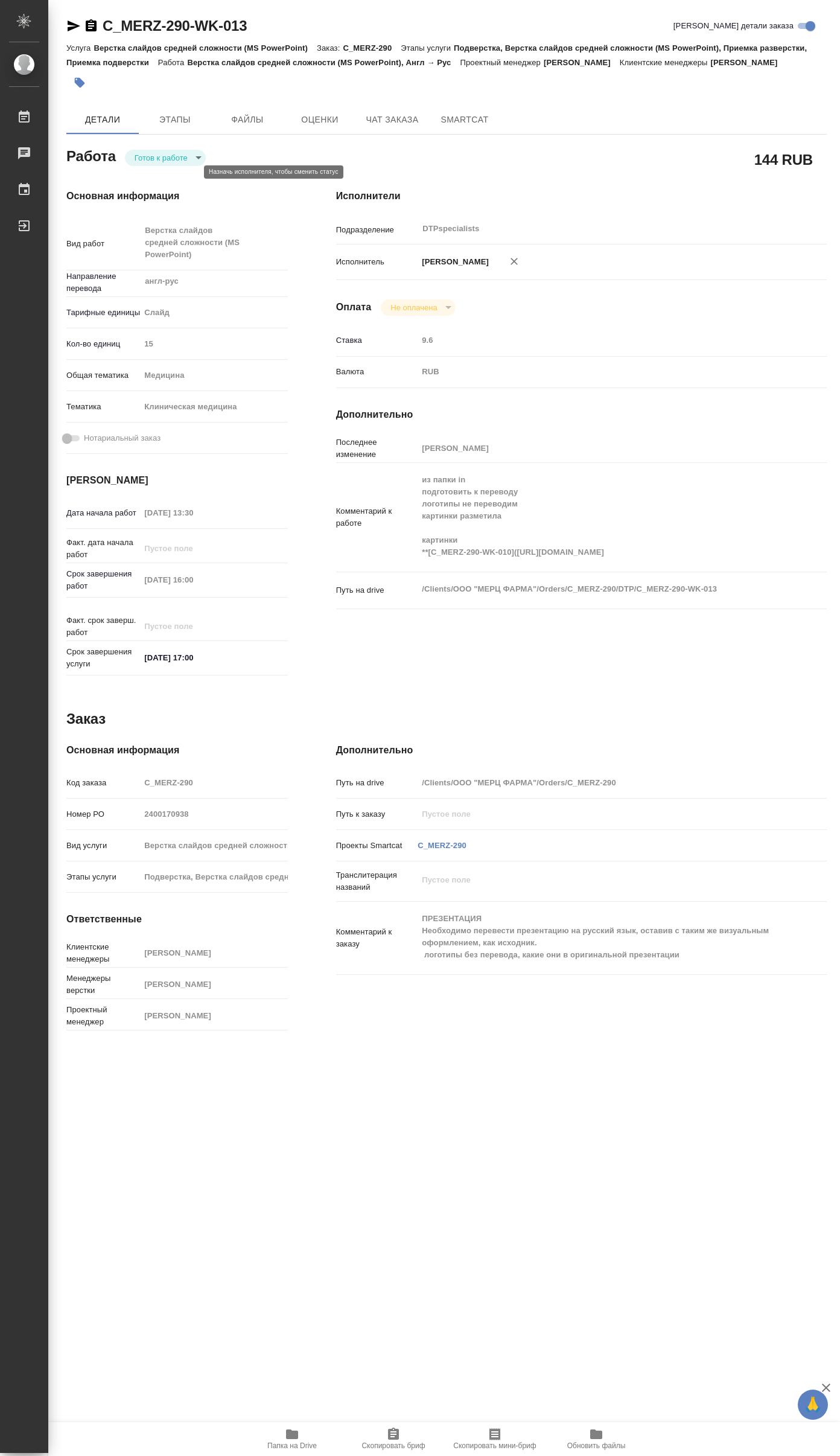
click at [180, 175] on body "🙏 .cls-1 fill:#fff; AWATERA Yakovlev Sergey Работы 0 Чаты График Выйти C_MERZ-2…" at bounding box center [420, 728] width 840 height 1456
click at [177, 176] on li "В работе" at bounding box center [167, 172] width 84 height 21
type textarea "x"
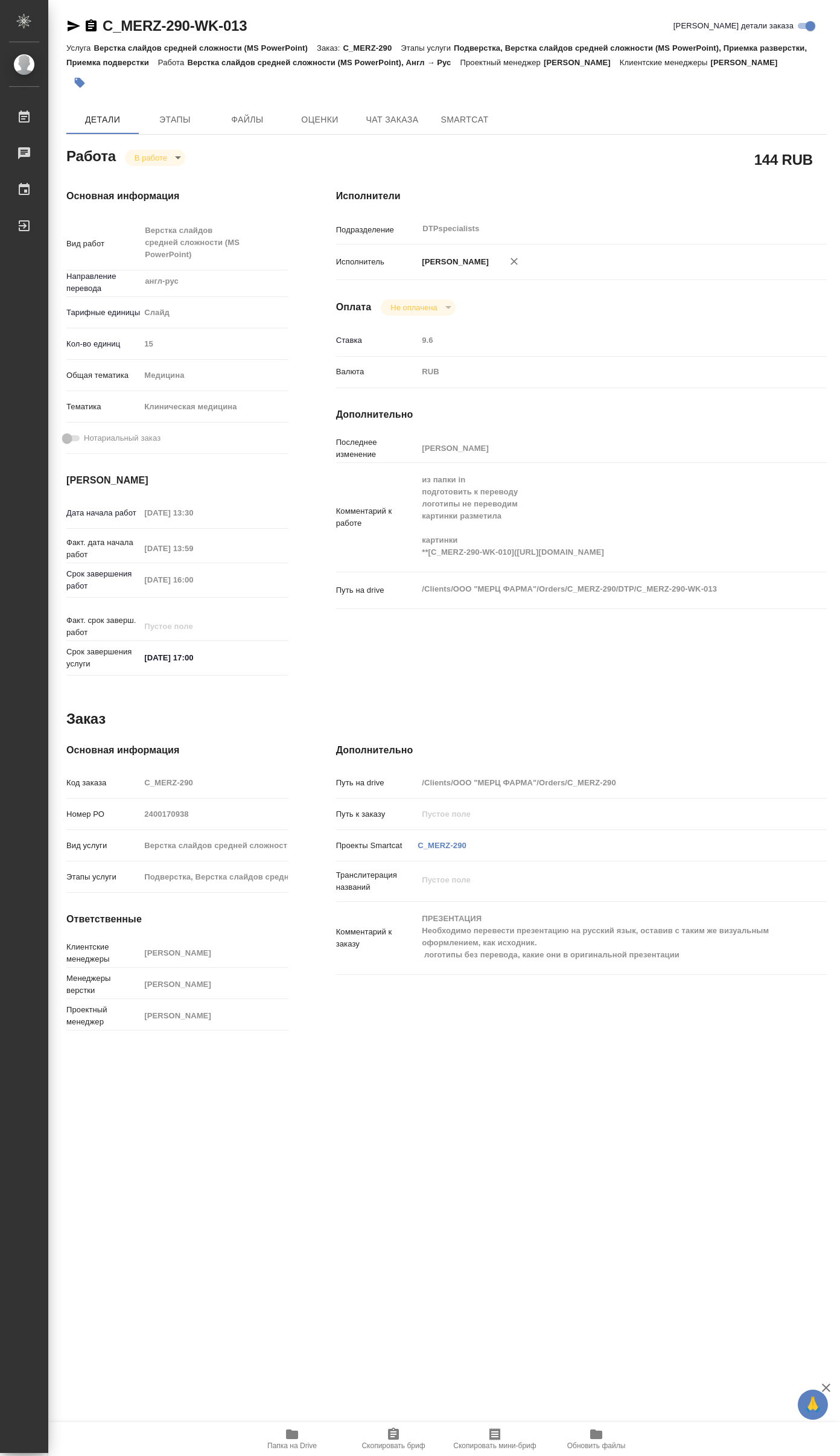
type textarea "x"
click at [297, 1433] on icon "button" at bounding box center [292, 1435] width 12 height 10
click at [362, 1260] on div ".cls-1 fill:#fff; AWATERA Yakovlev Sergey Работы 0 Чаты График Выйти C_MERZ-290…" at bounding box center [420, 728] width 840 height 1456
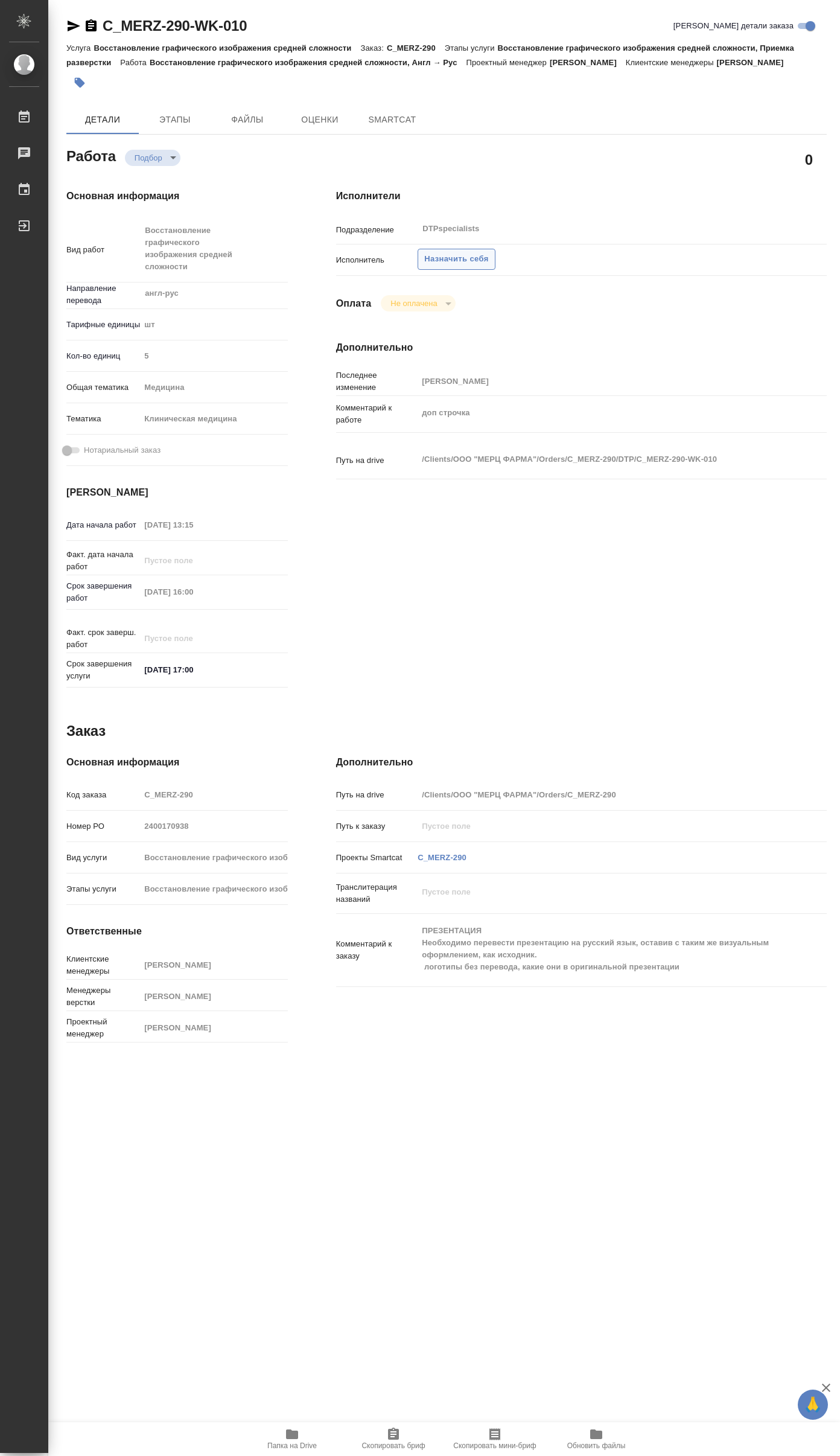
type textarea "x"
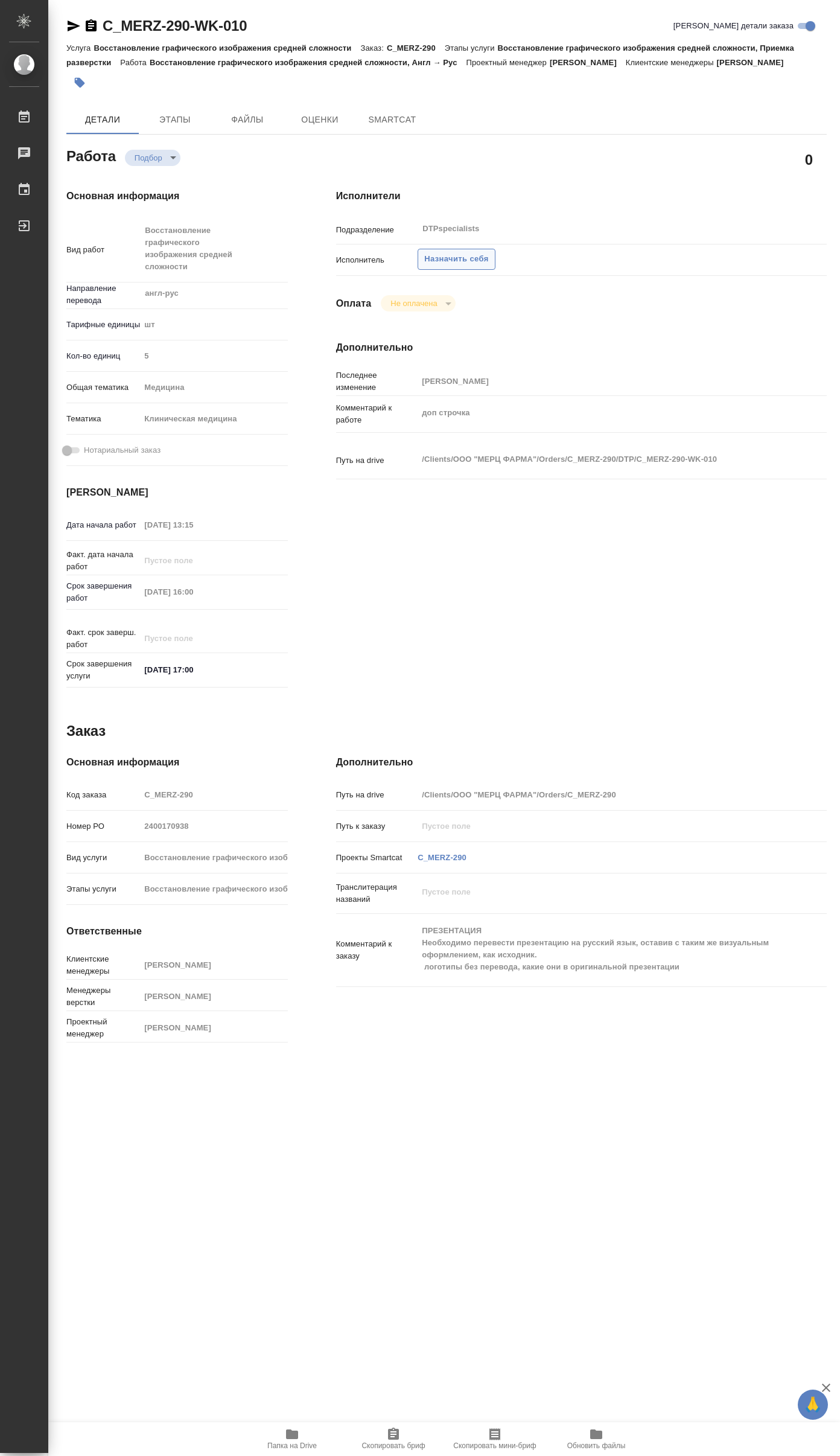
type textarea "x"
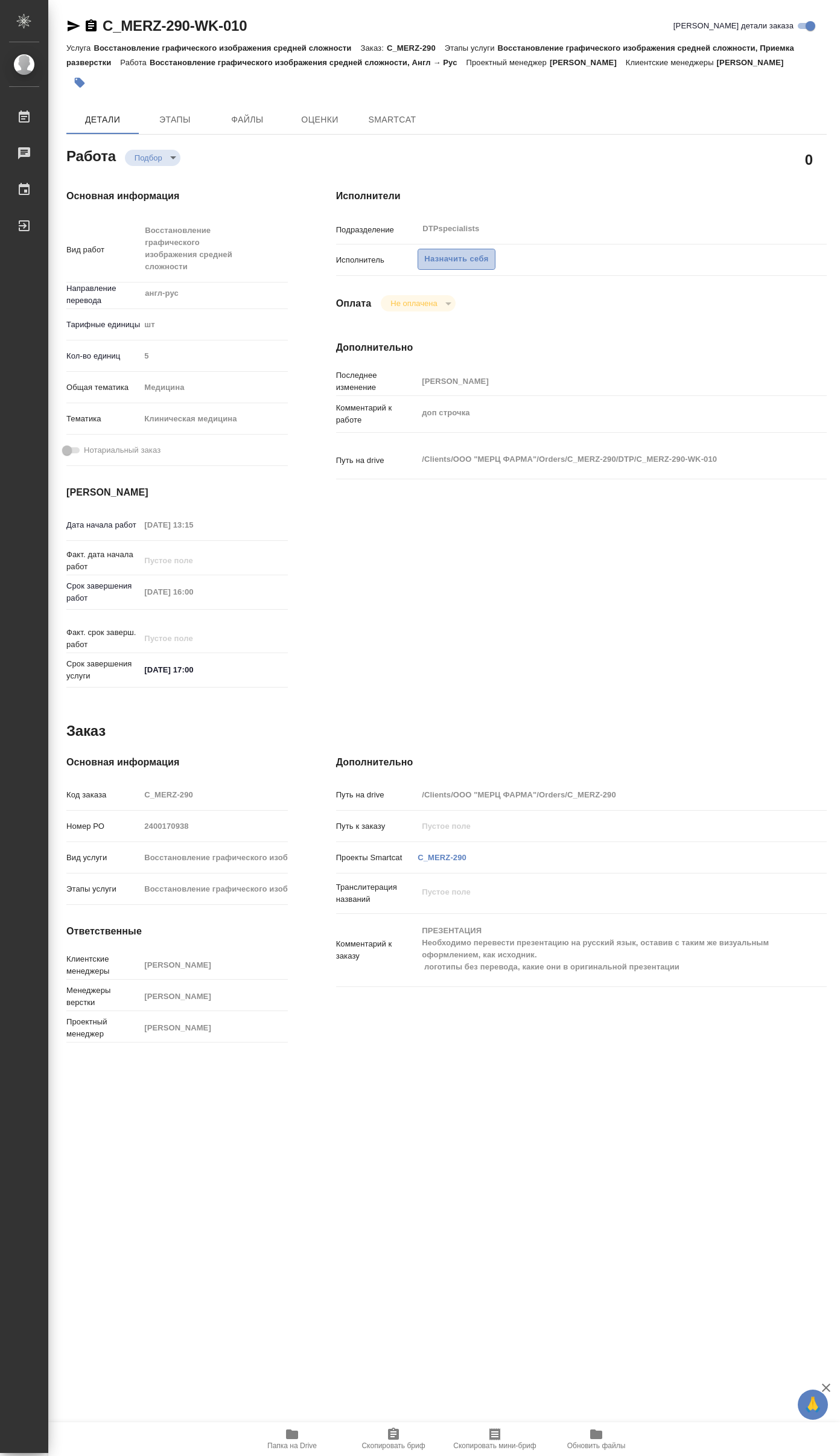
click at [439, 266] on span "Назначить себя" at bounding box center [456, 259] width 64 height 14
type textarea "x"
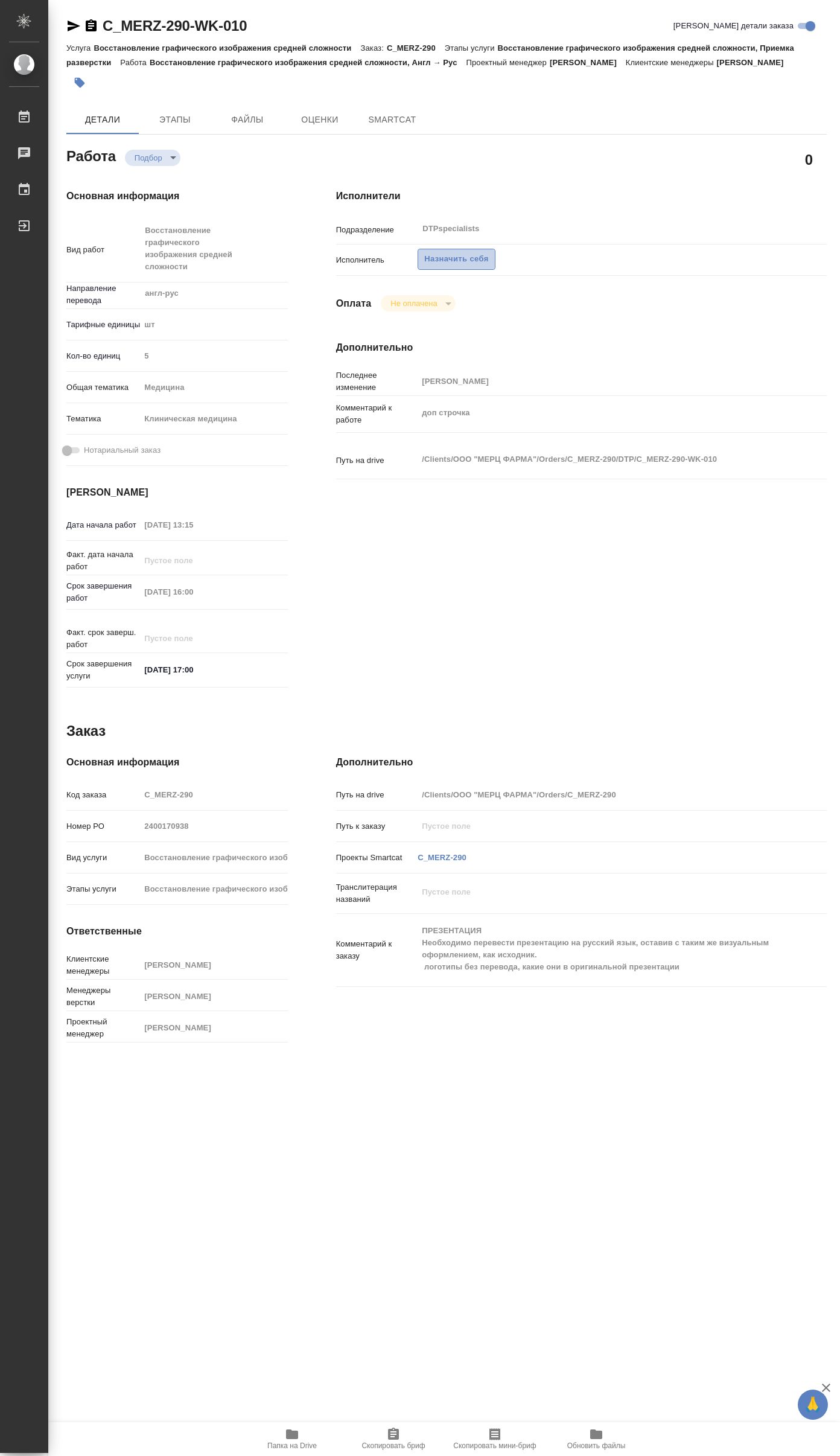
type textarea "x"
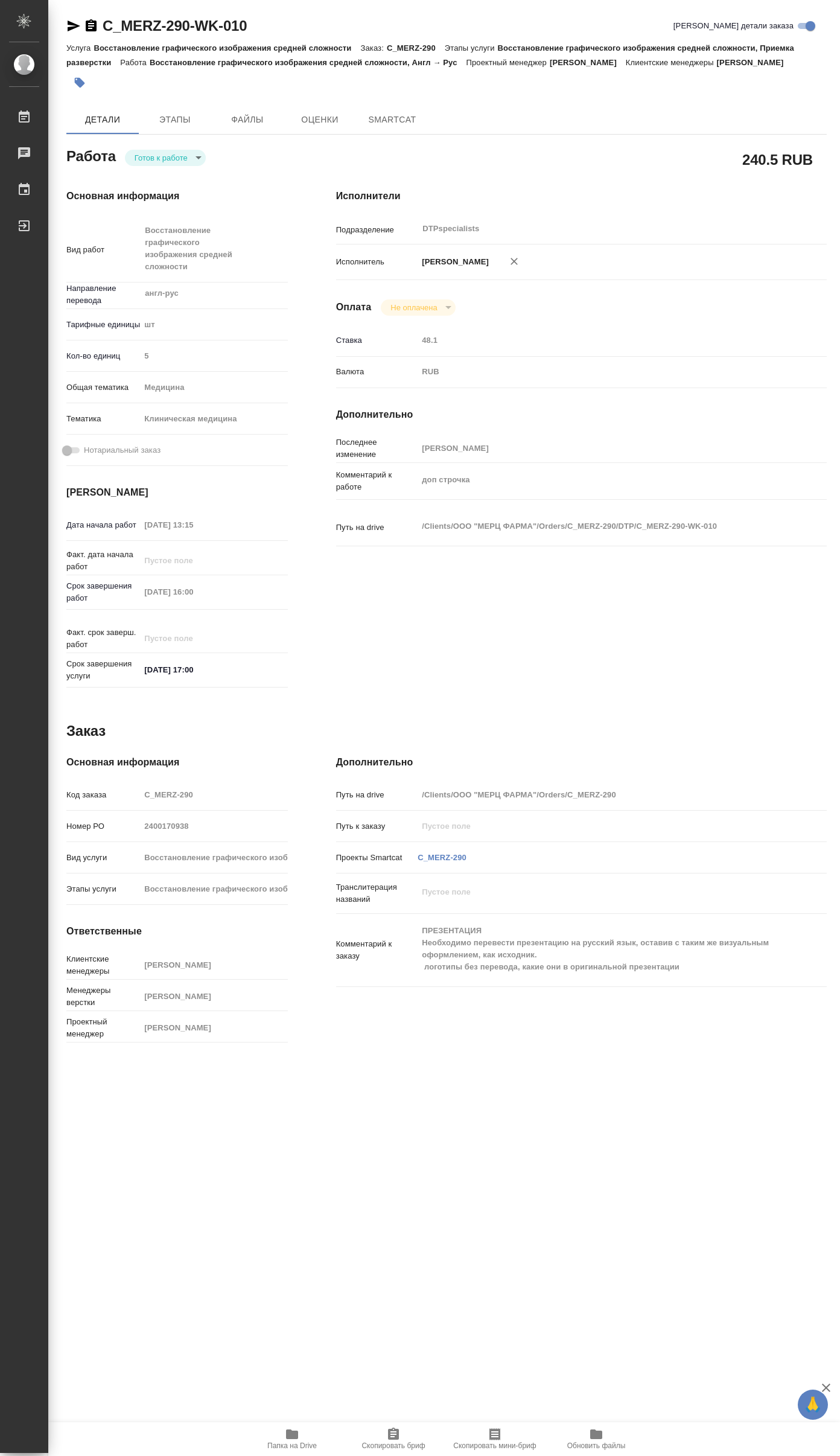
type textarea "x"
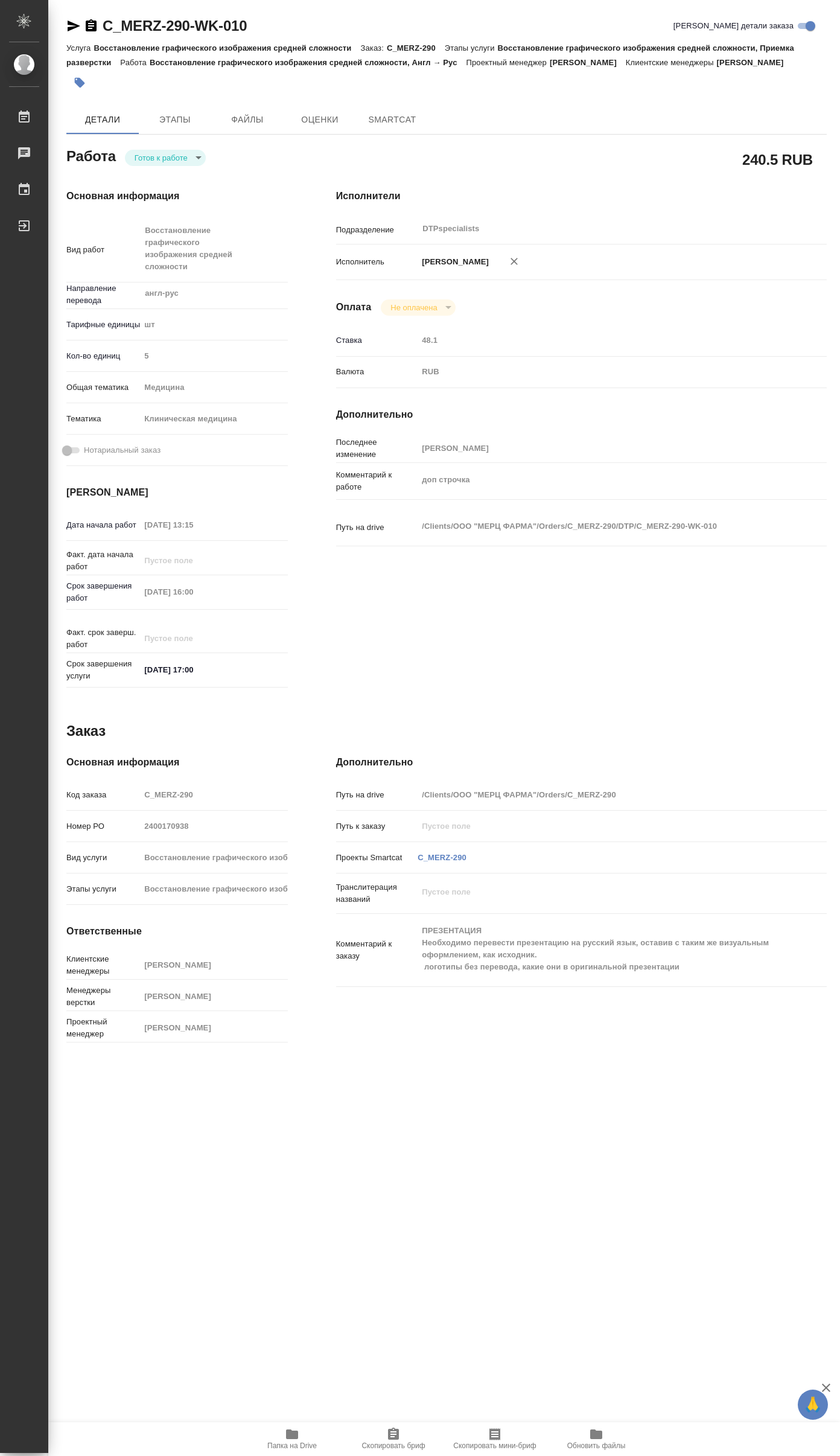
type textarea "x"
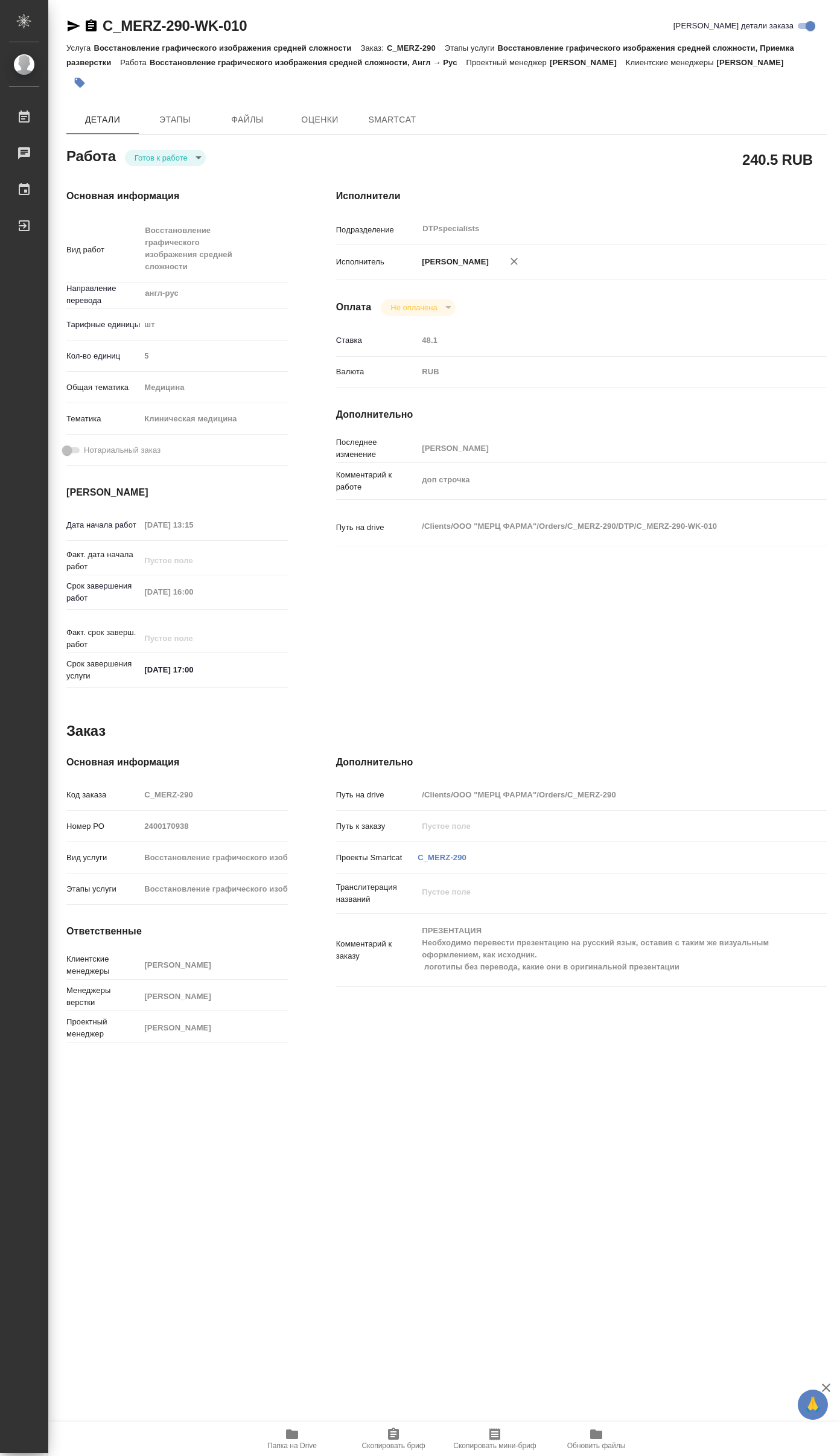
type textarea "x"
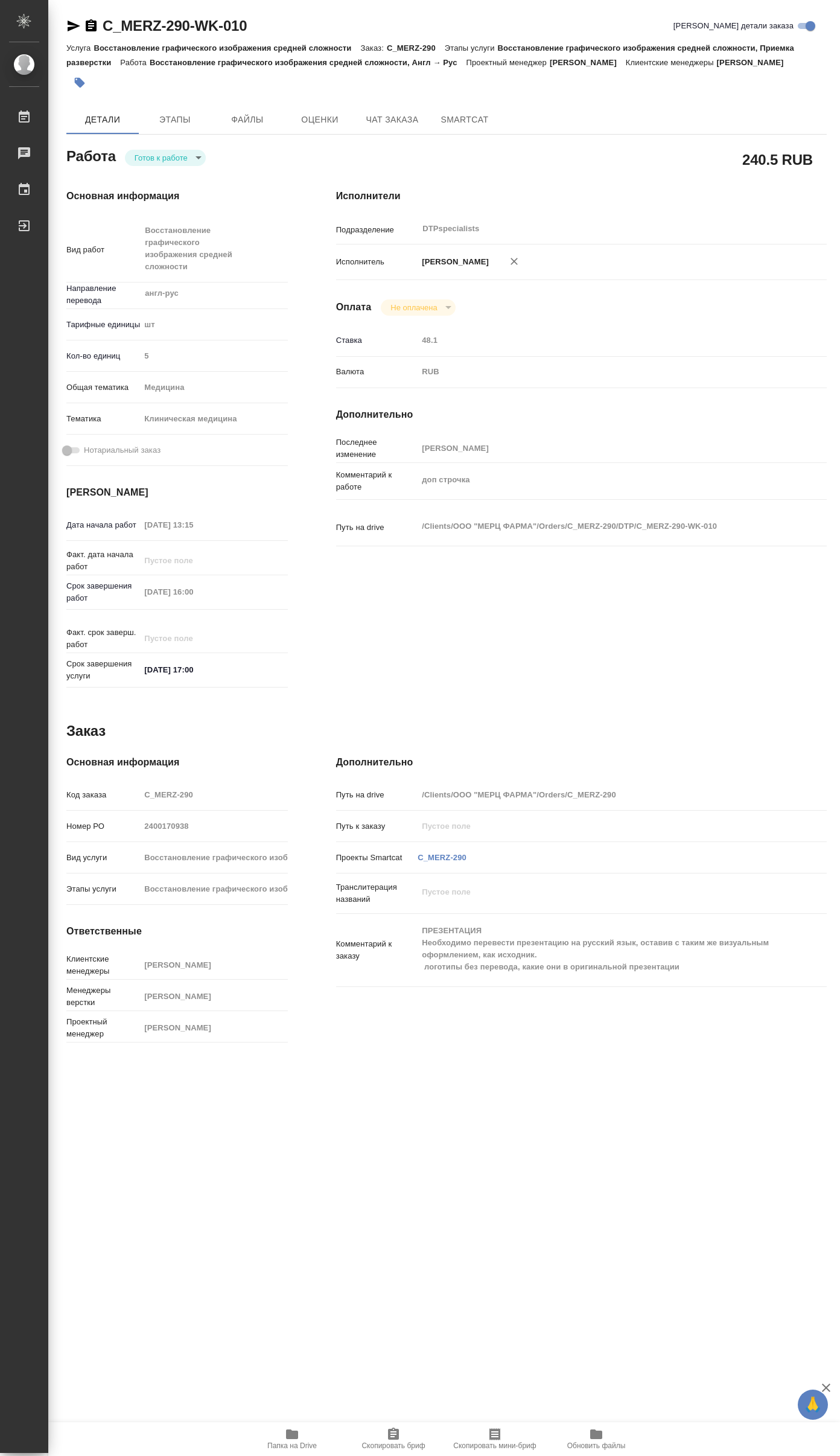
type textarea "x"
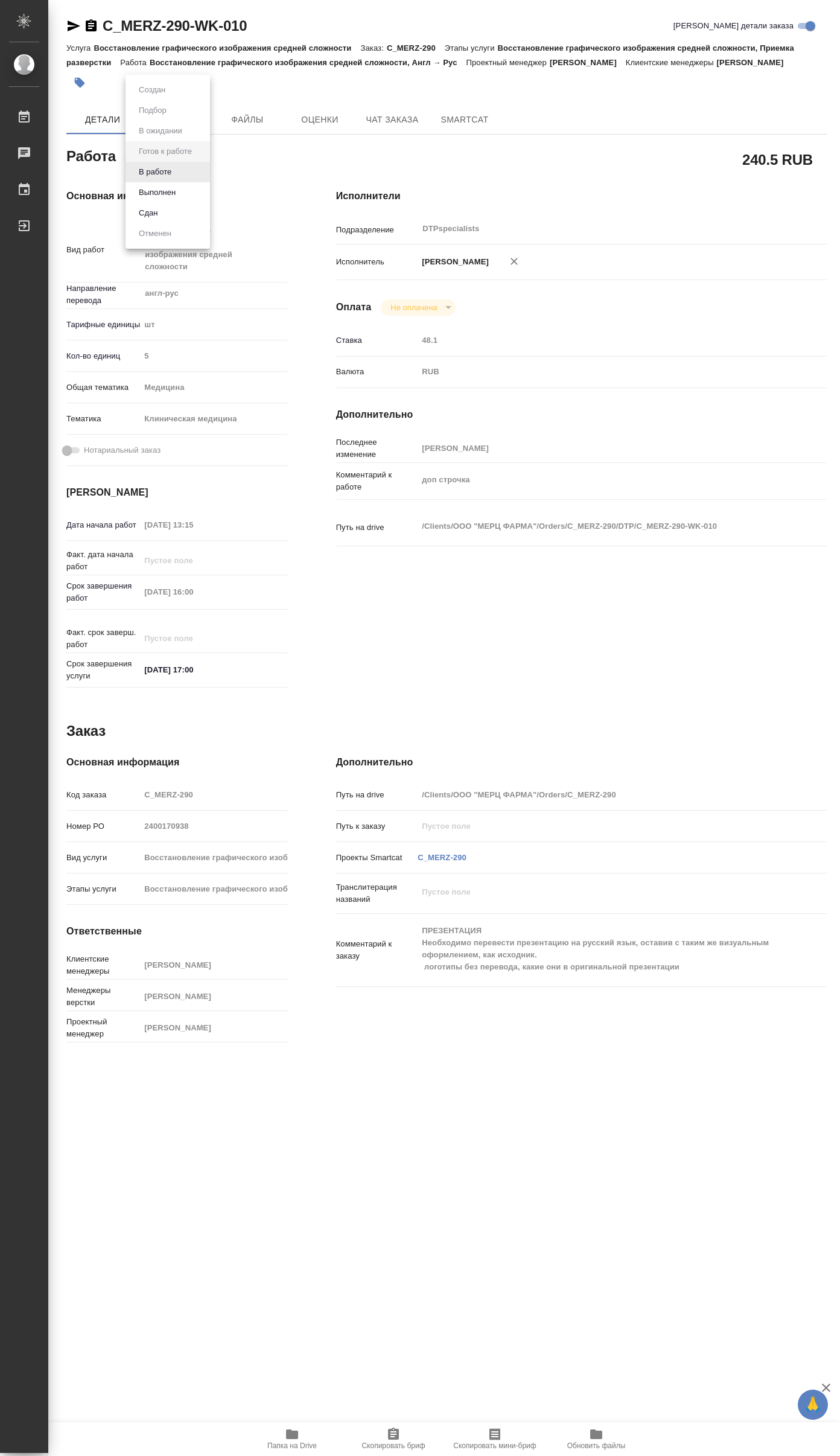
click at [144, 166] on body "🙏 .cls-1 fill:#fff; AWATERA Yakovlev Sergey Работы Чаты График Выйти C_MERZ-290…" at bounding box center [420, 728] width 840 height 1456
type textarea "x"
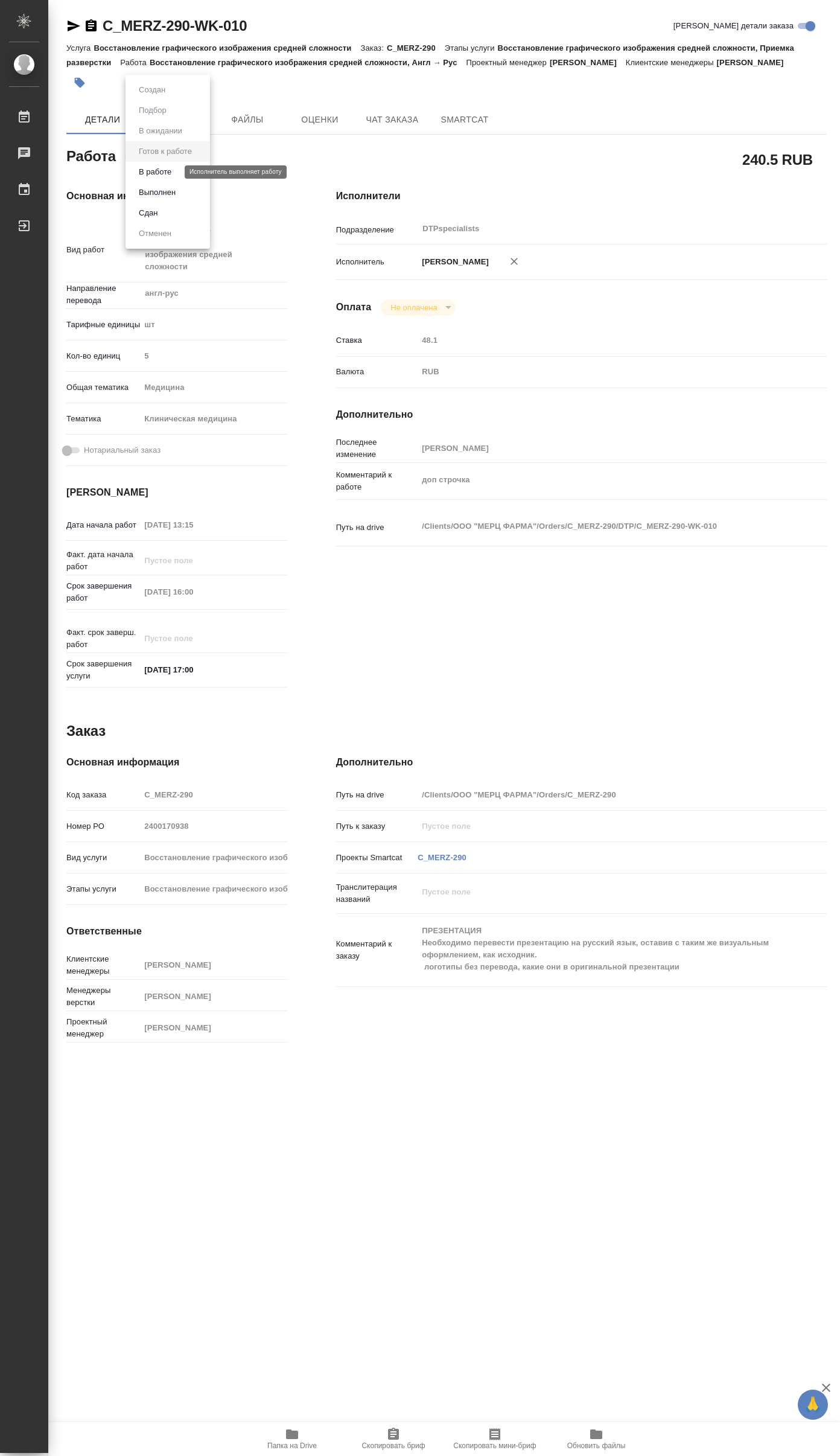
type textarea "x"
click at [148, 175] on button "В работе" at bounding box center [155, 172] width 40 height 13
type textarea "x"
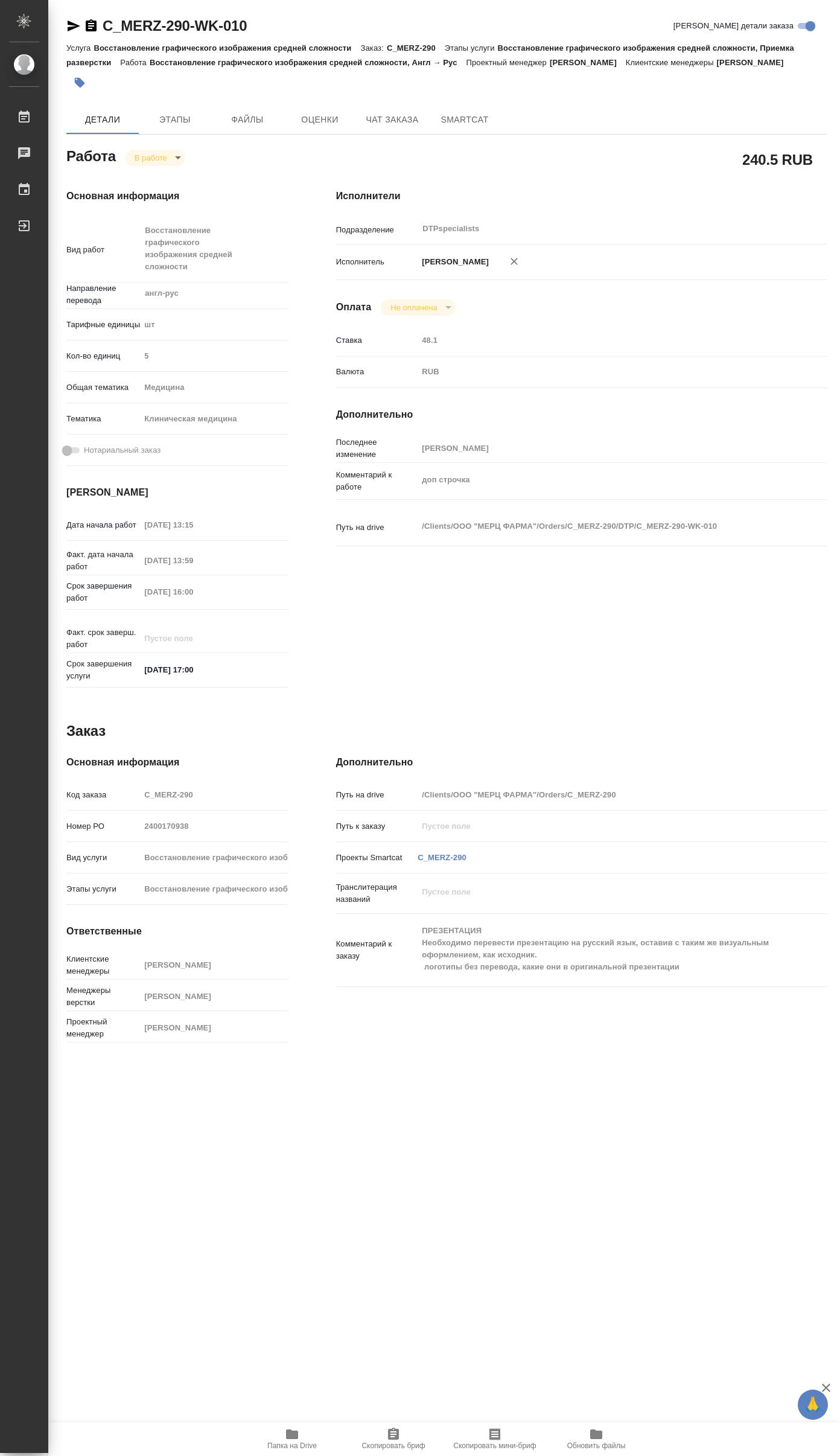
type textarea "x"
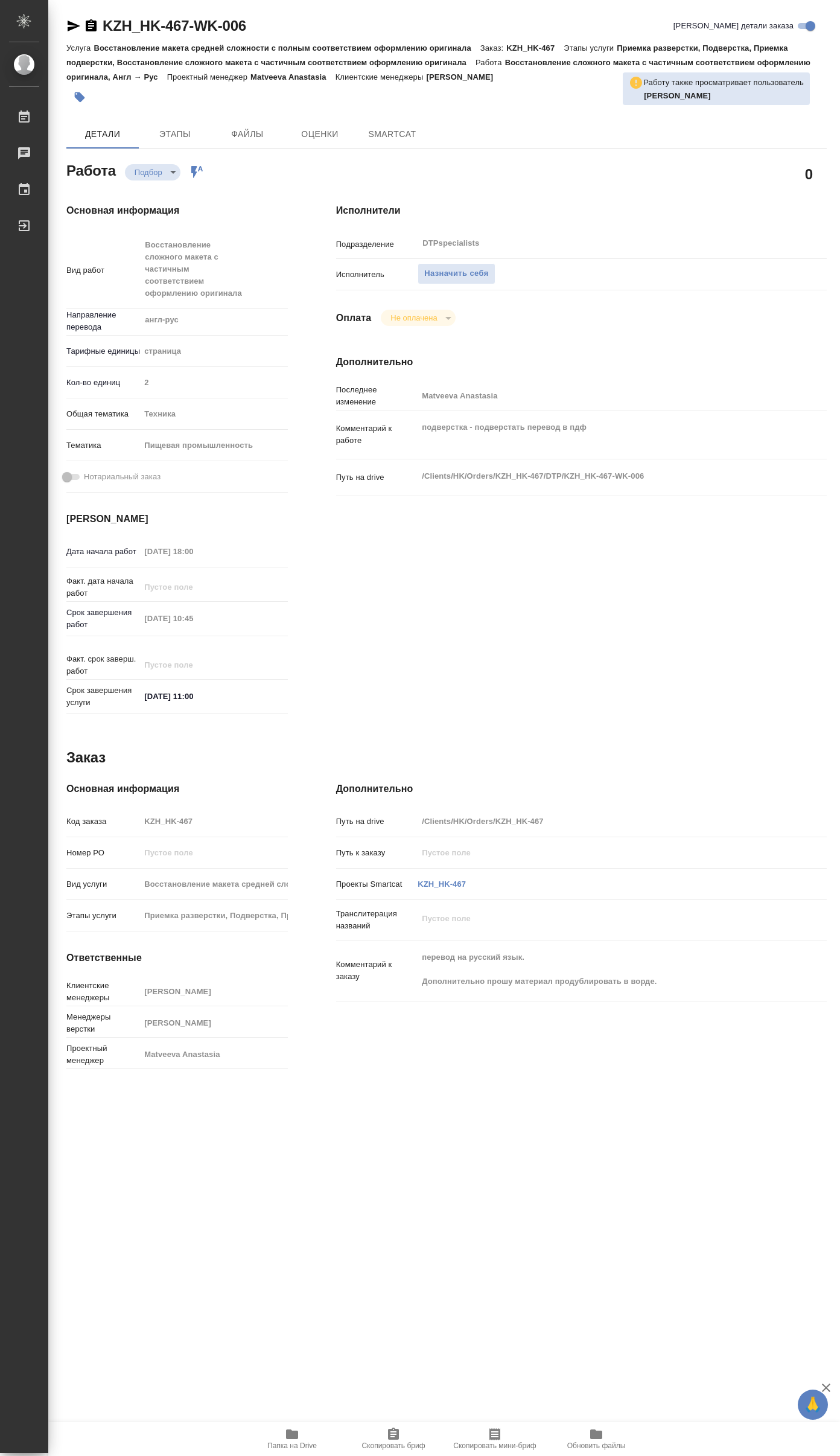
type textarea "x"
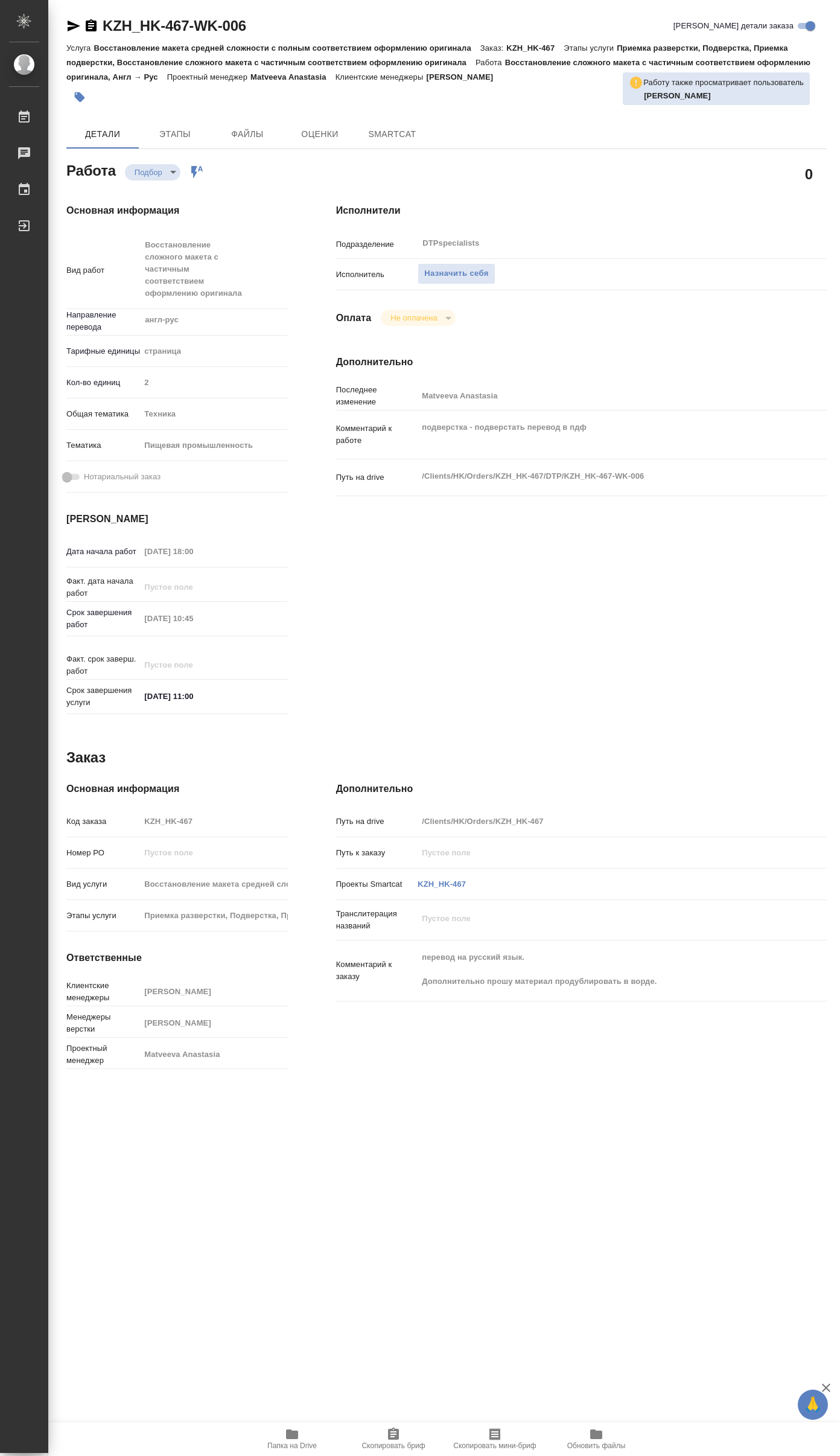
type textarea "x"
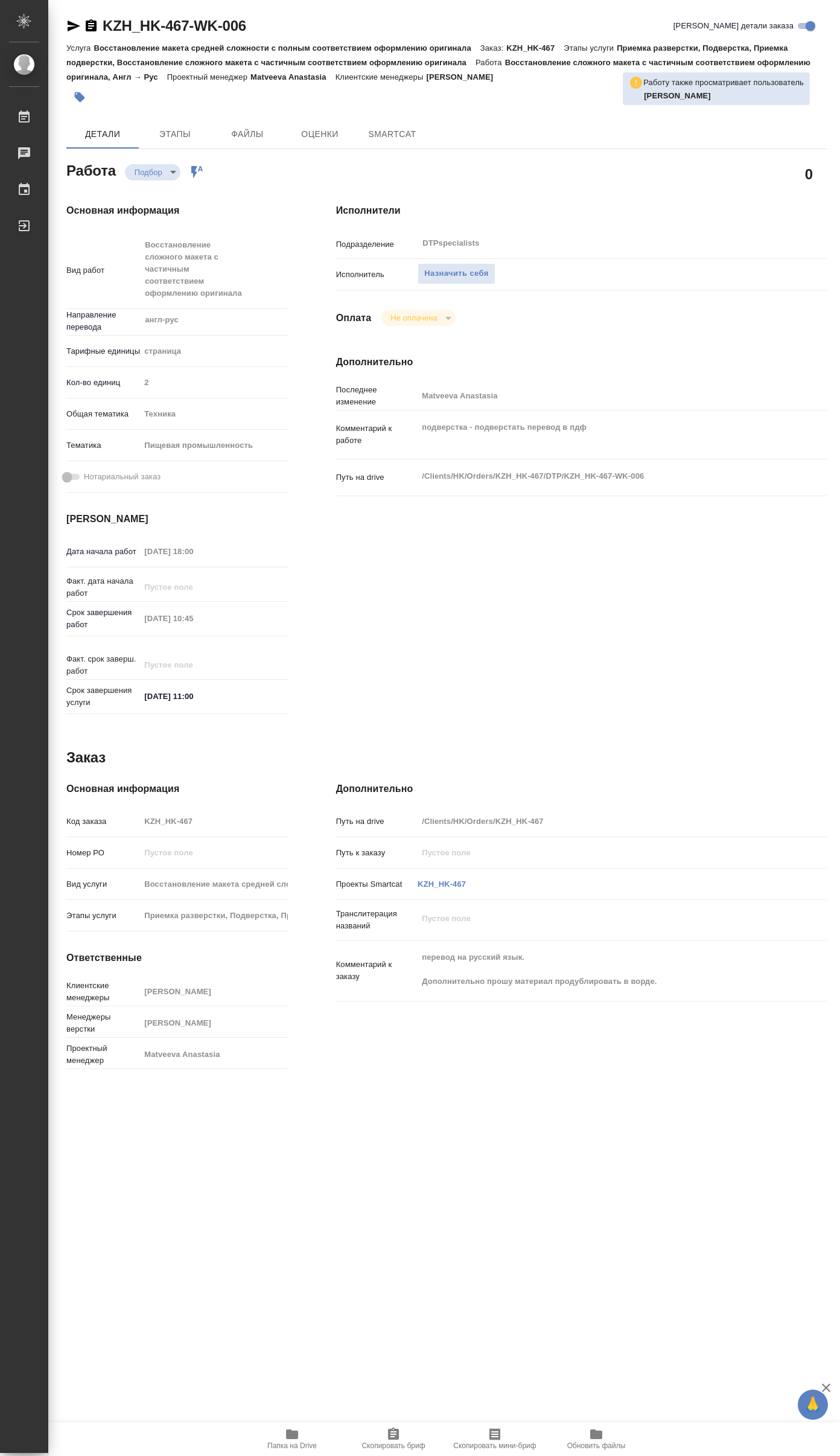
type textarea "x"
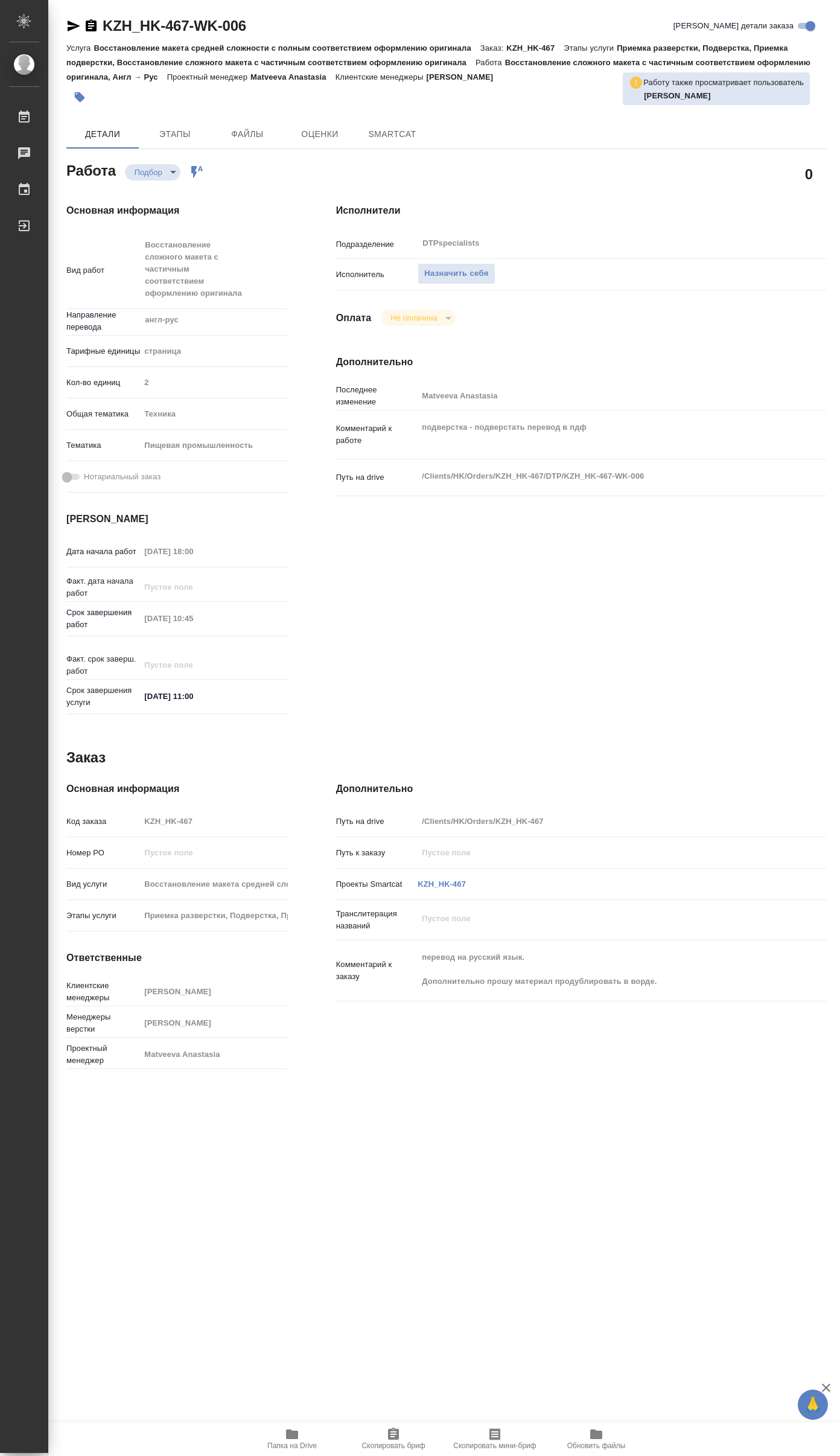
type textarea "x"
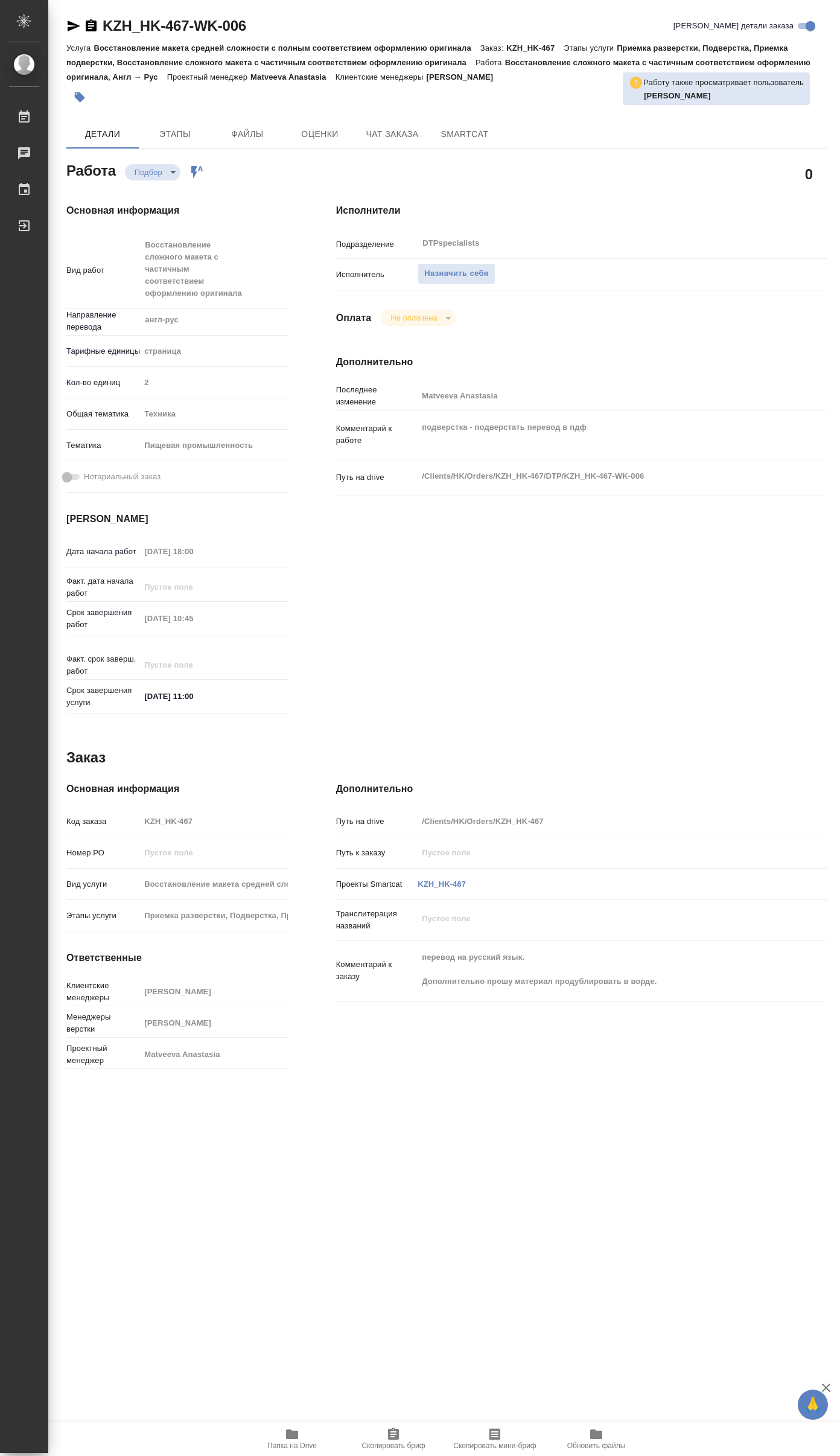
type textarea "x"
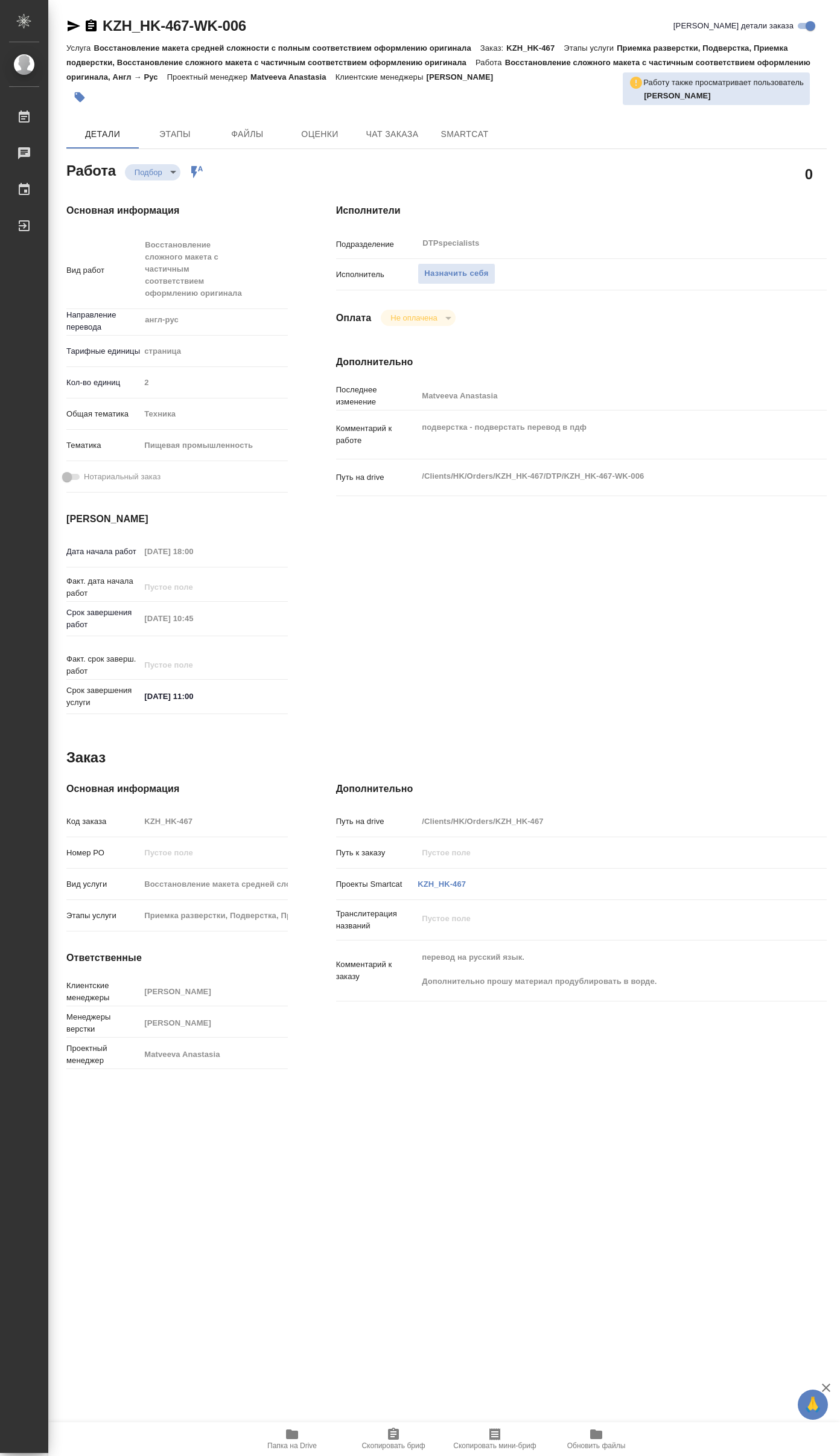
type textarea "x"
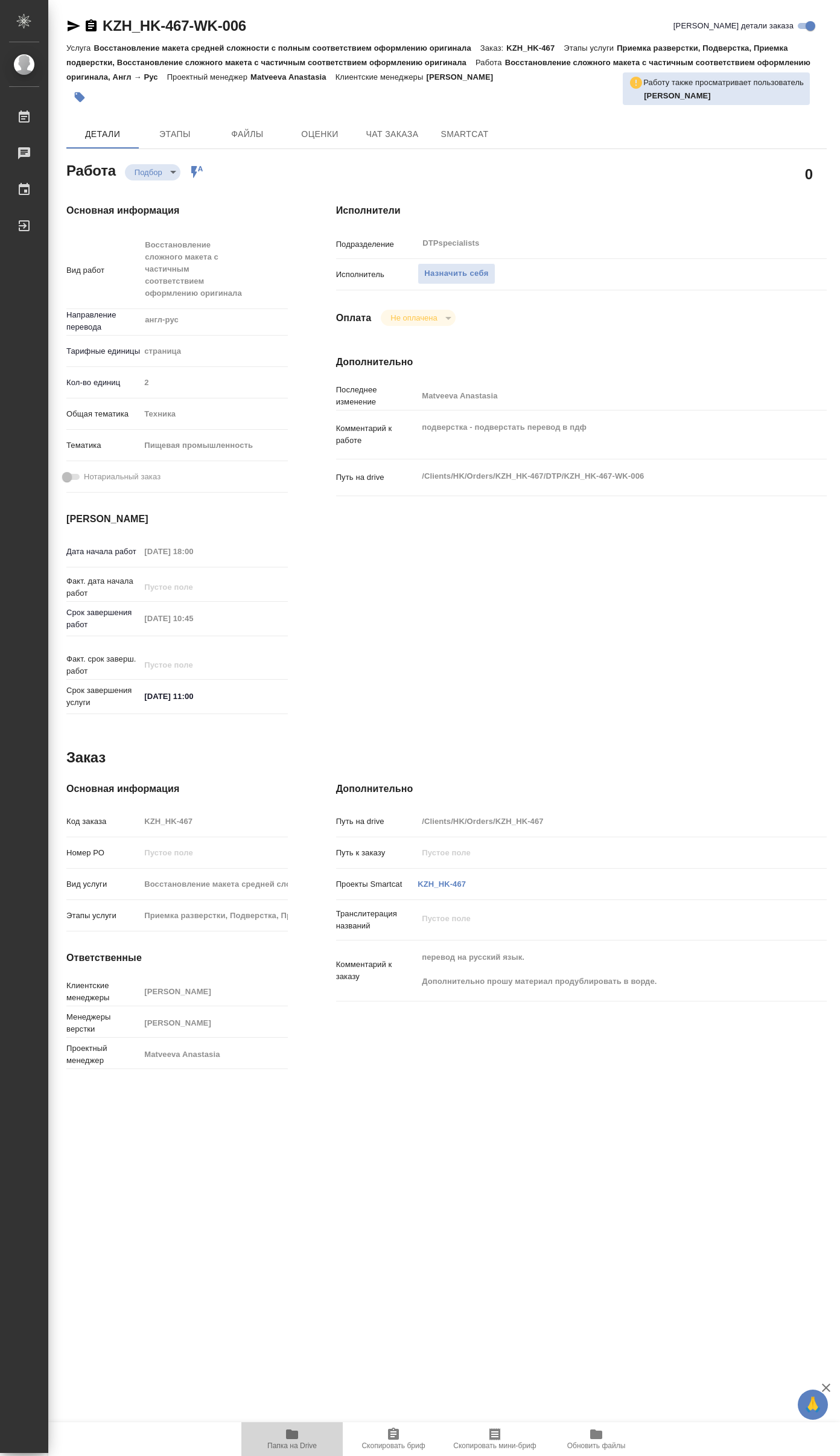
click at [302, 1431] on span "Папка на Drive" at bounding box center [292, 1439] width 87 height 23
type textarea "x"
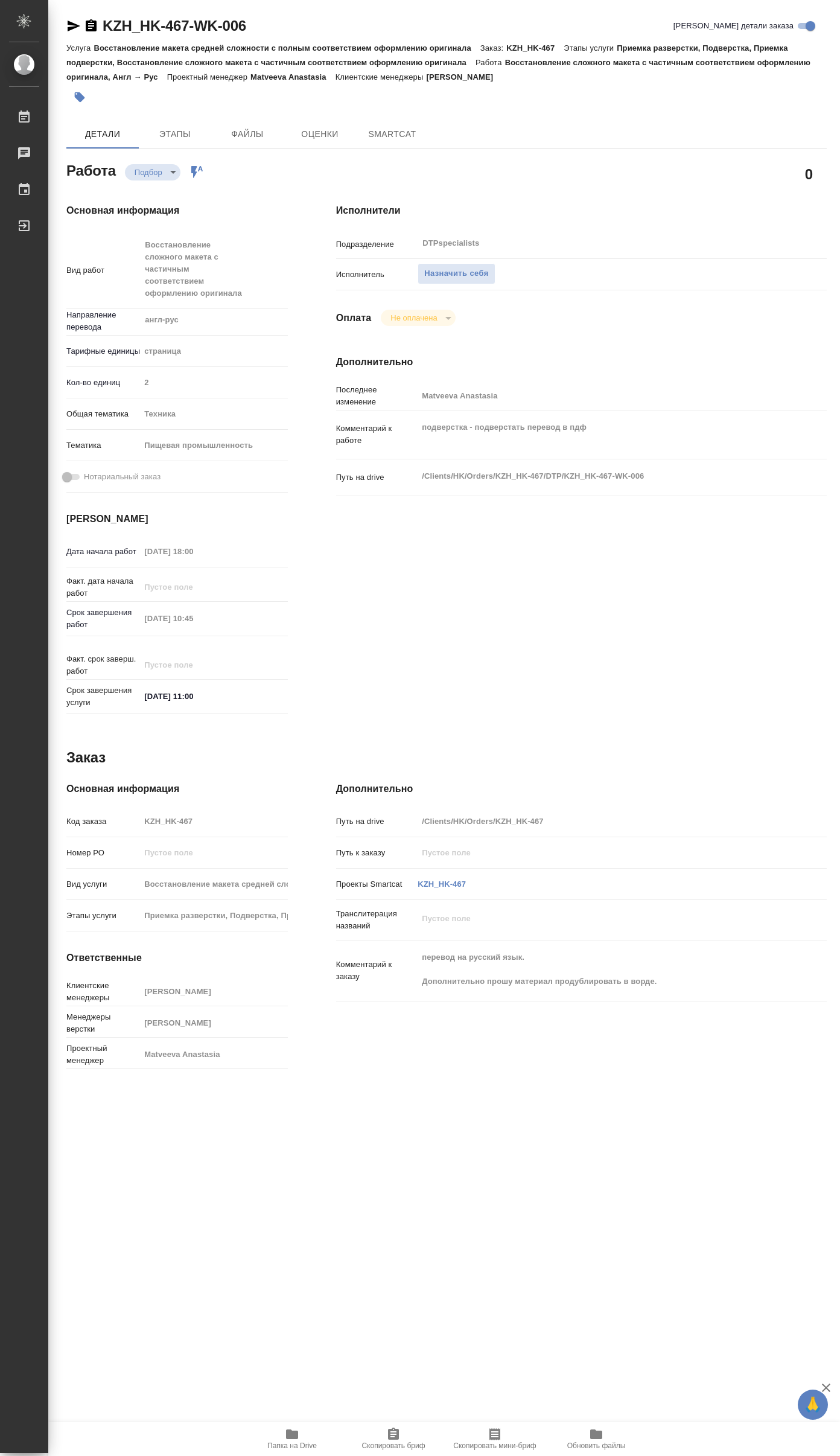
type textarea "x"
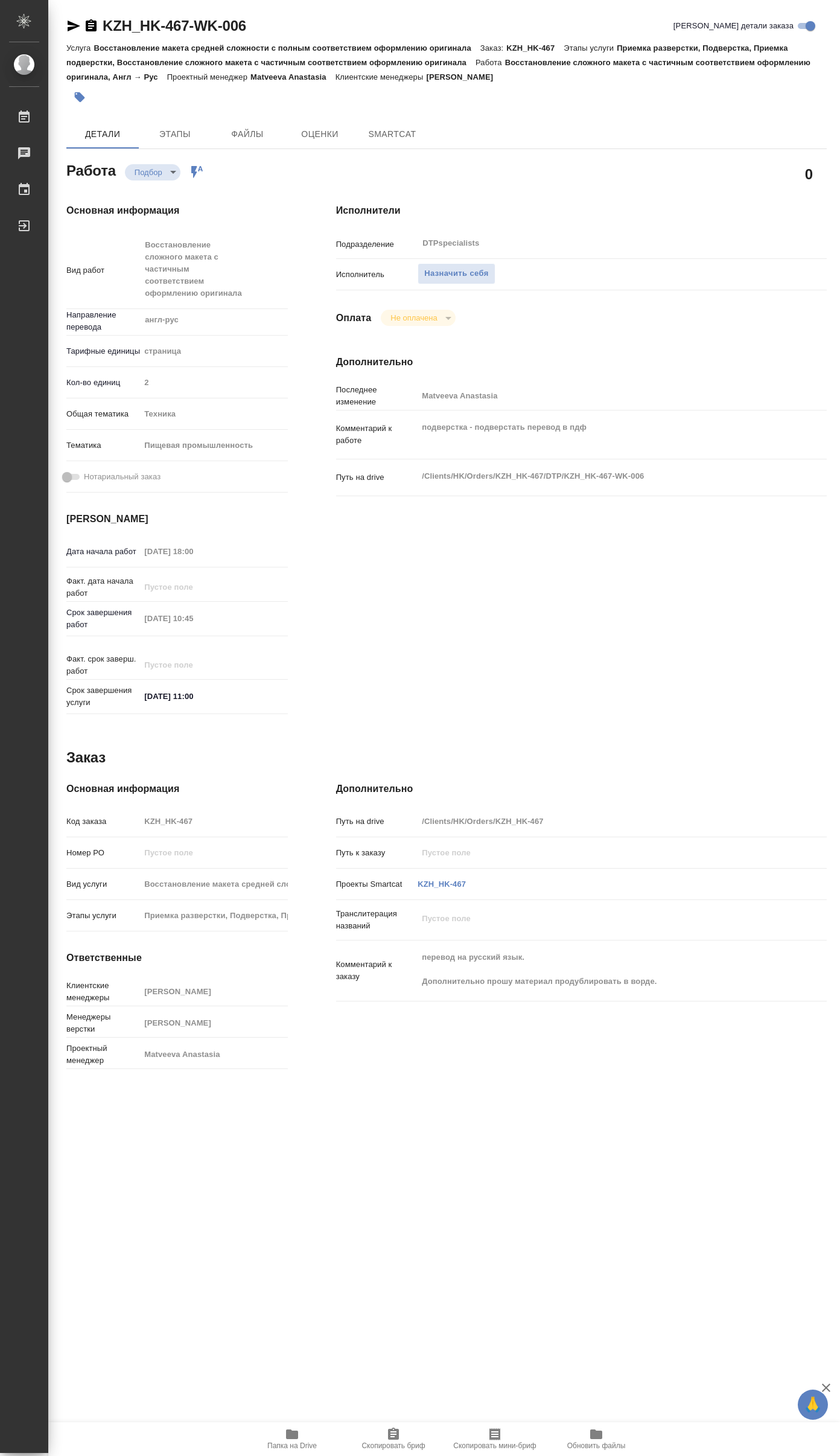
type textarea "x"
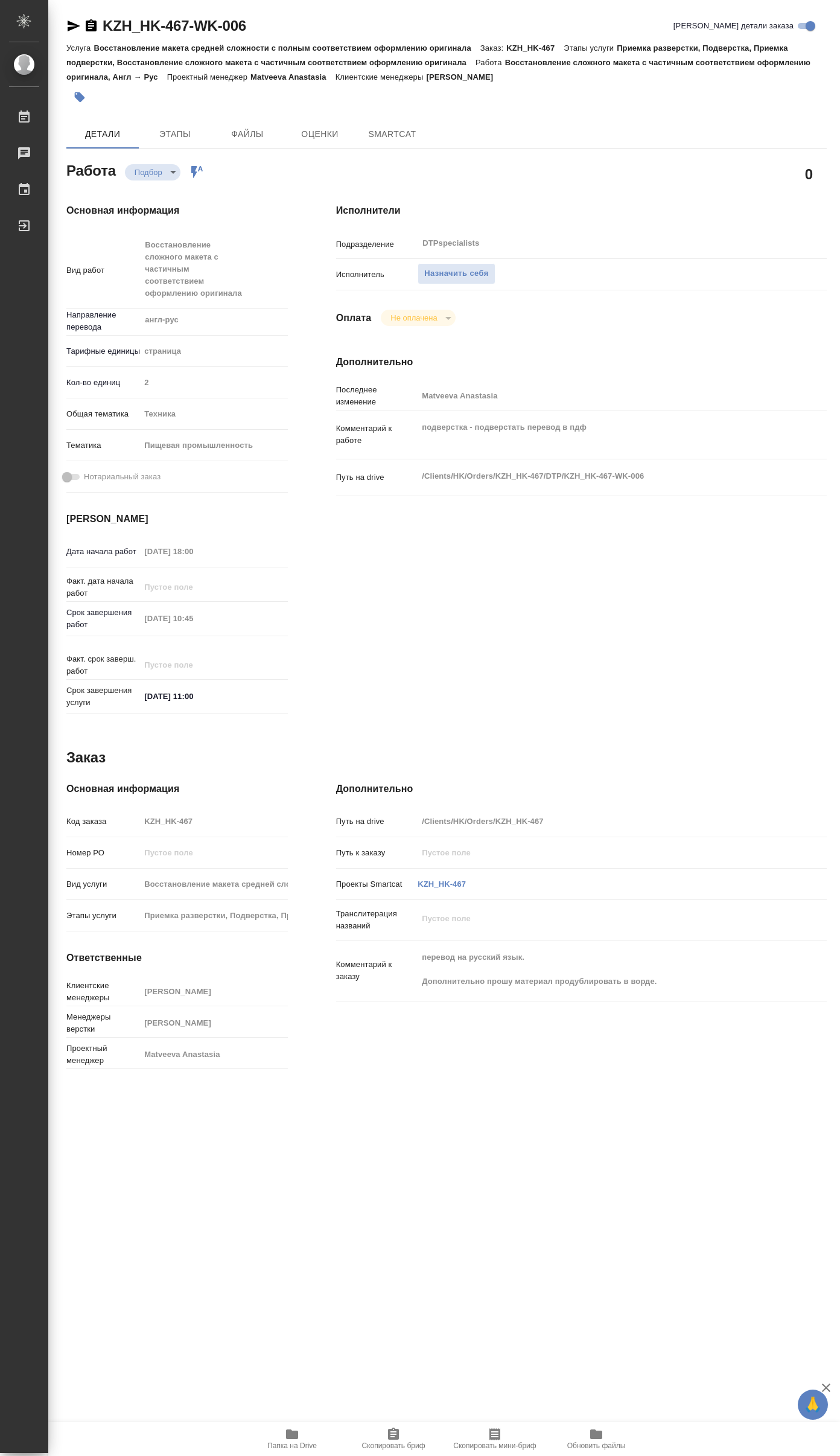
type textarea "x"
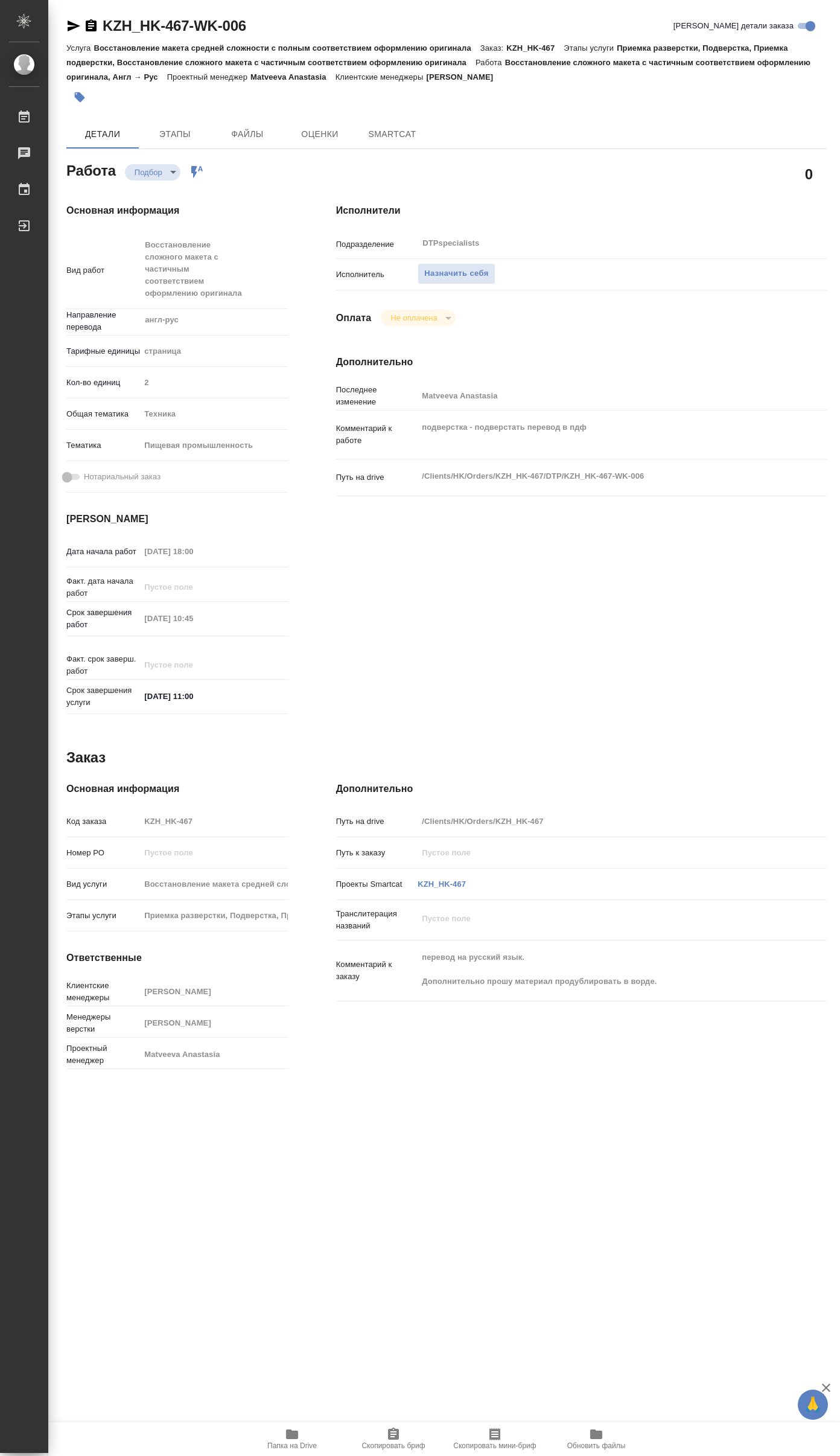
type textarea "x"
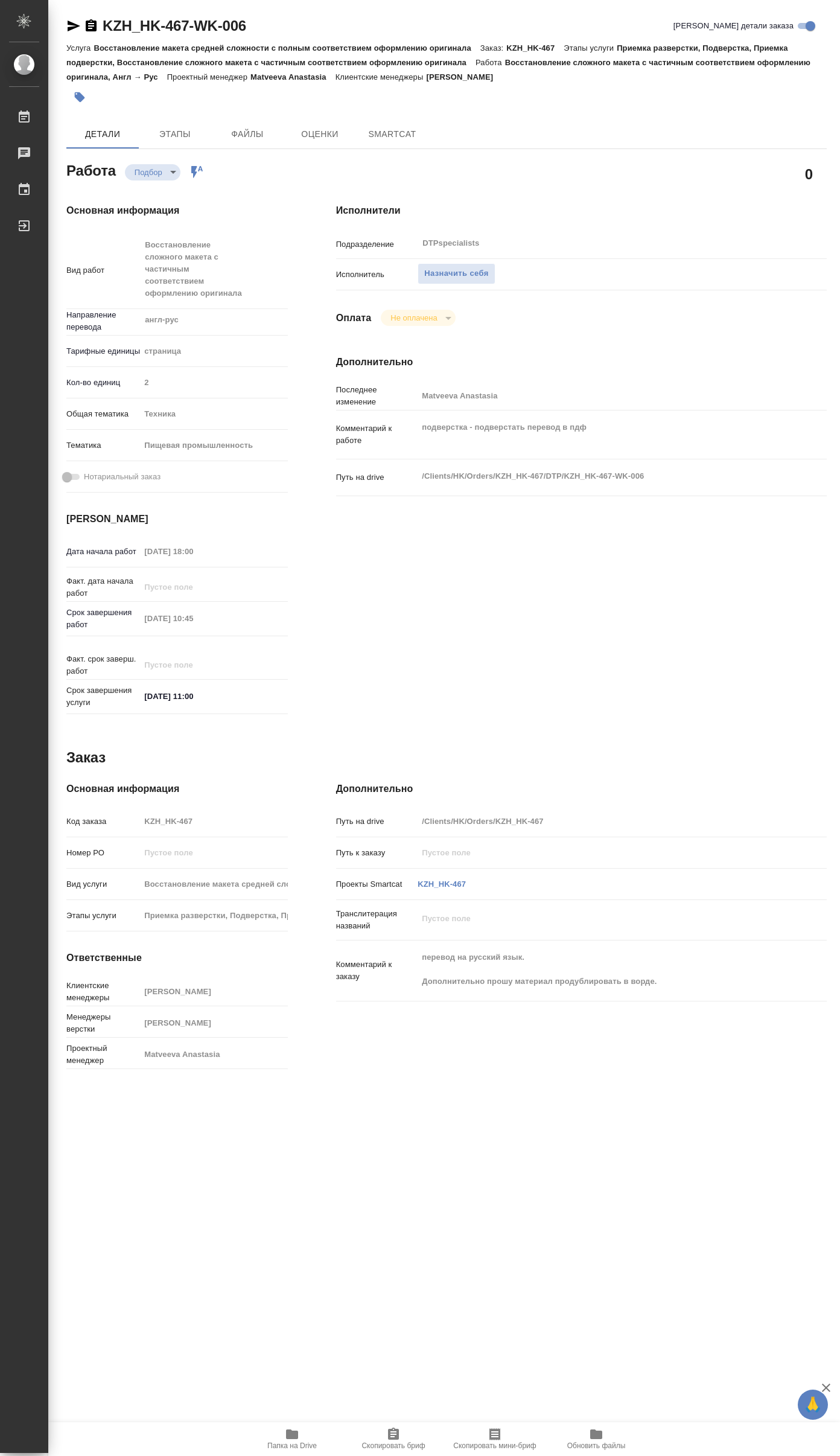
type textarea "x"
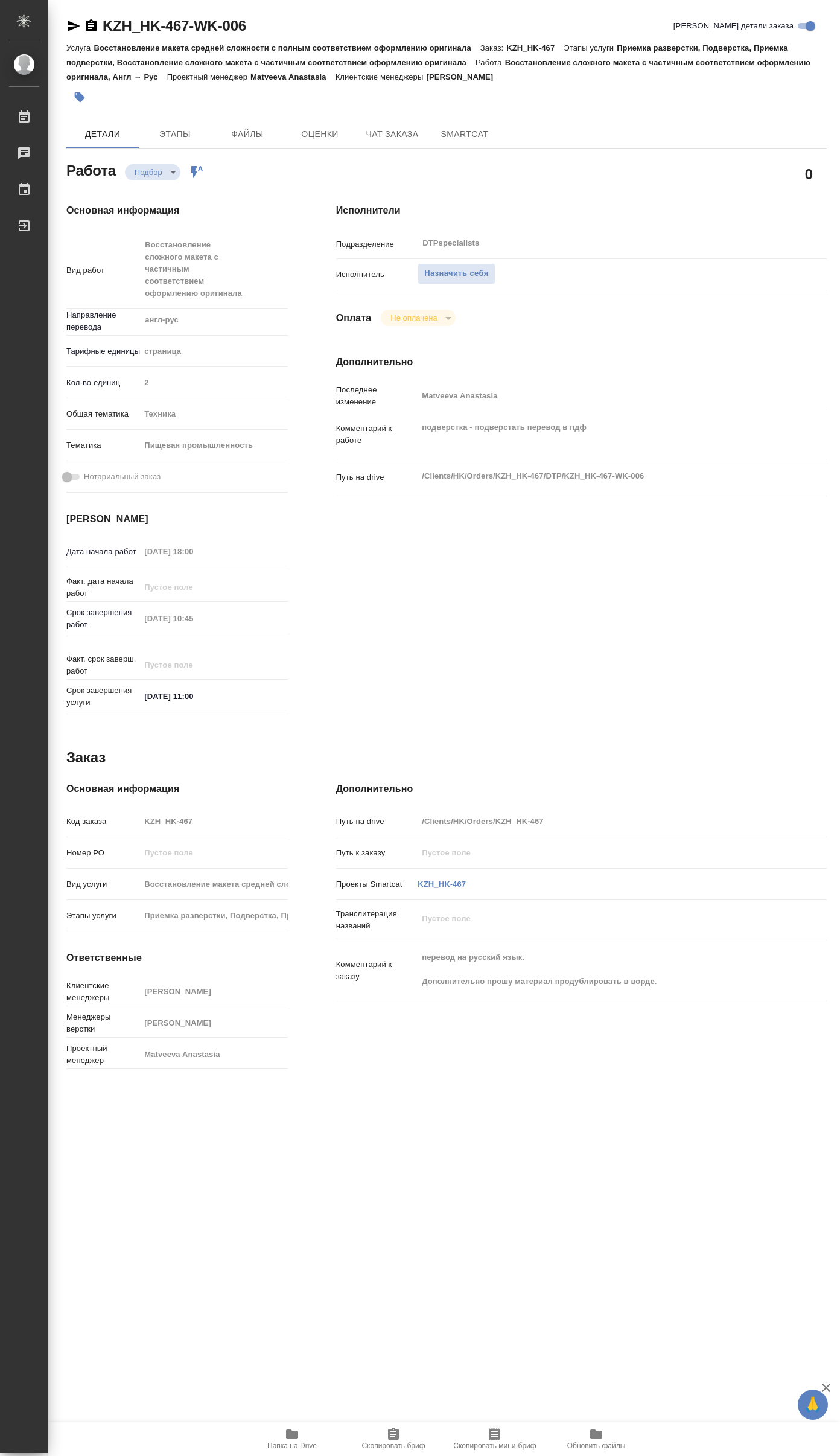
type textarea "x"
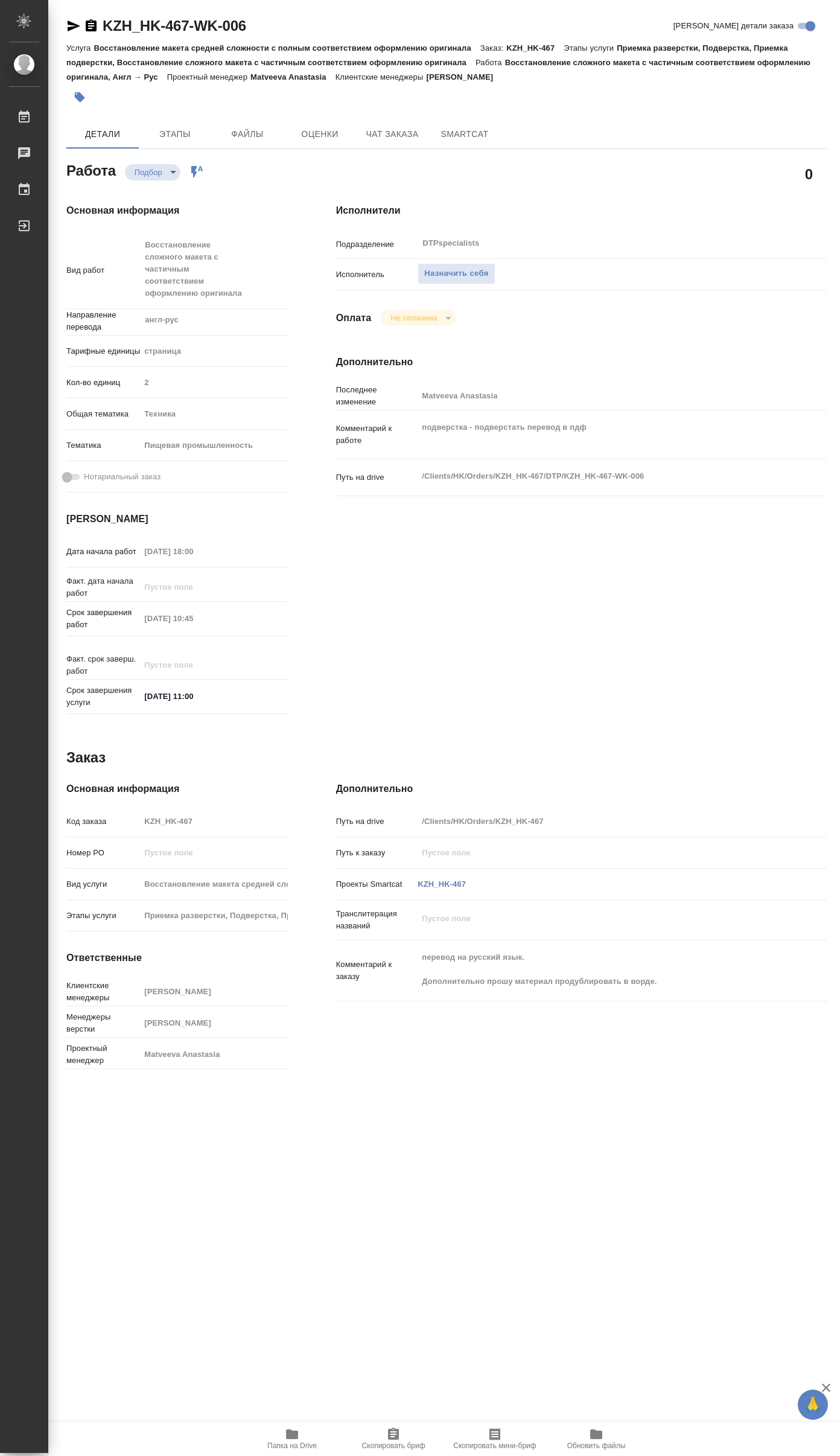
type textarea "x"
click at [296, 1435] on icon "button" at bounding box center [292, 1435] width 12 height 10
